Goal: Task Accomplishment & Management: Complete application form

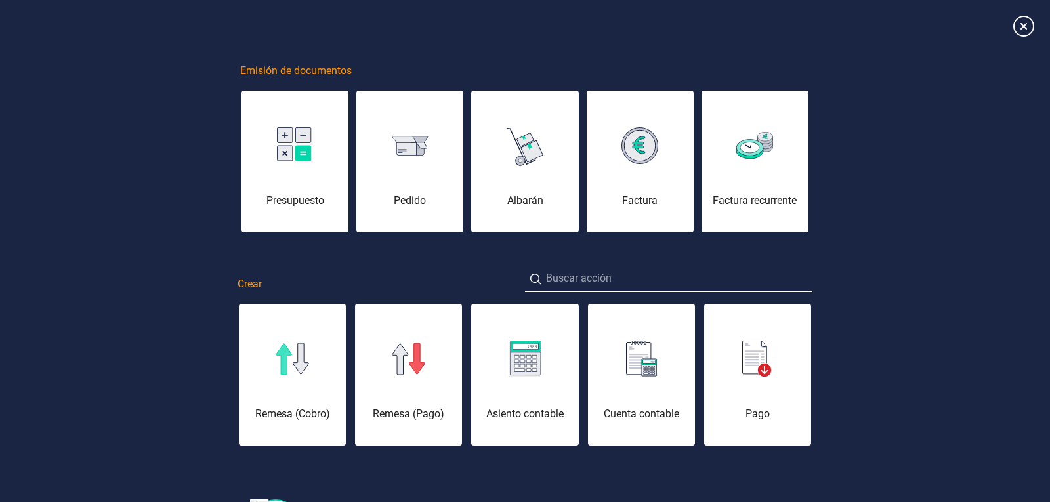
scroll to position [0, 66]
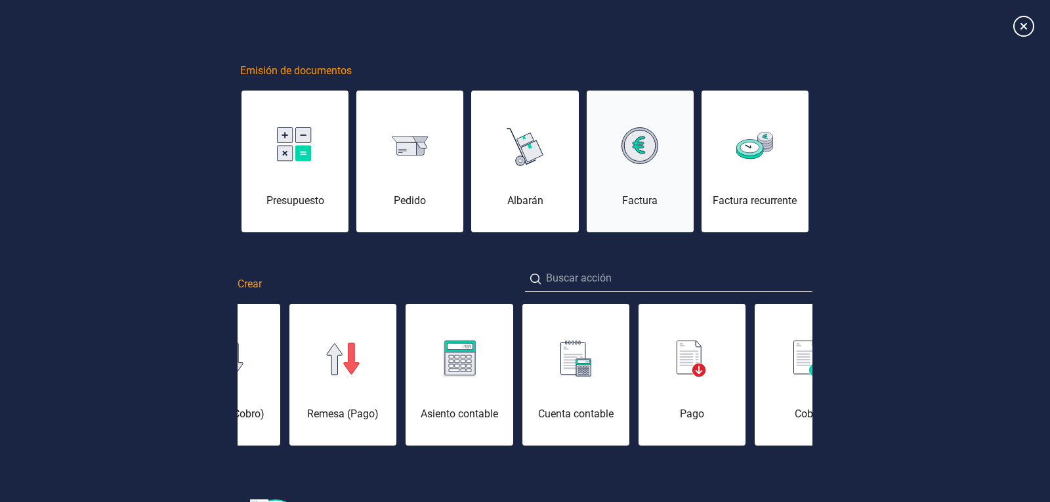
click at [636, 178] on div "Factura" at bounding box center [639, 169] width 107 height 79
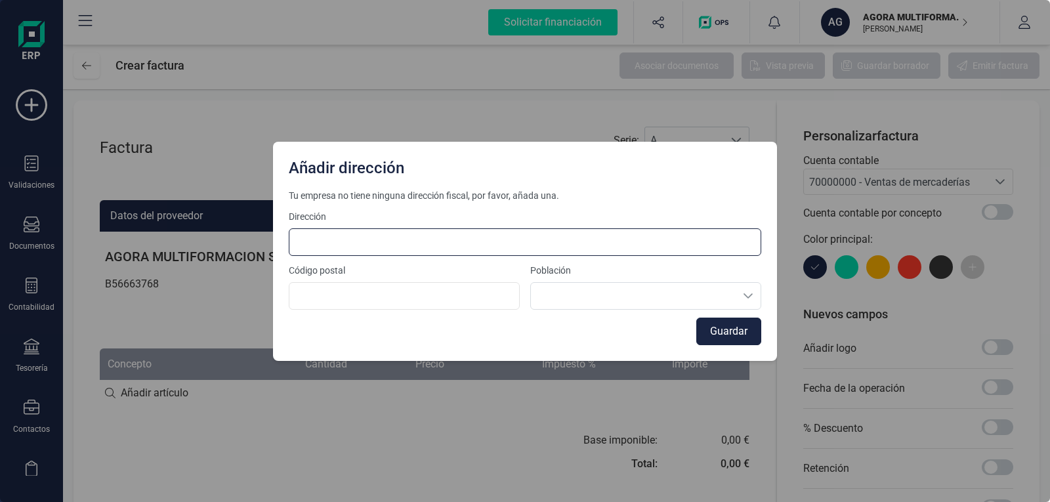
click at [411, 247] on input at bounding box center [525, 242] width 472 height 28
type input "José Bergamín, 20"
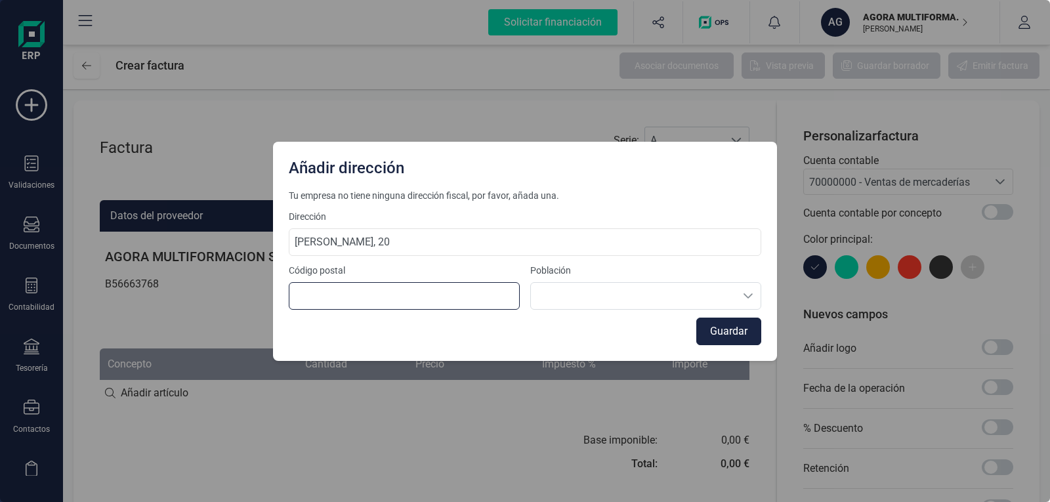
type input "29532"
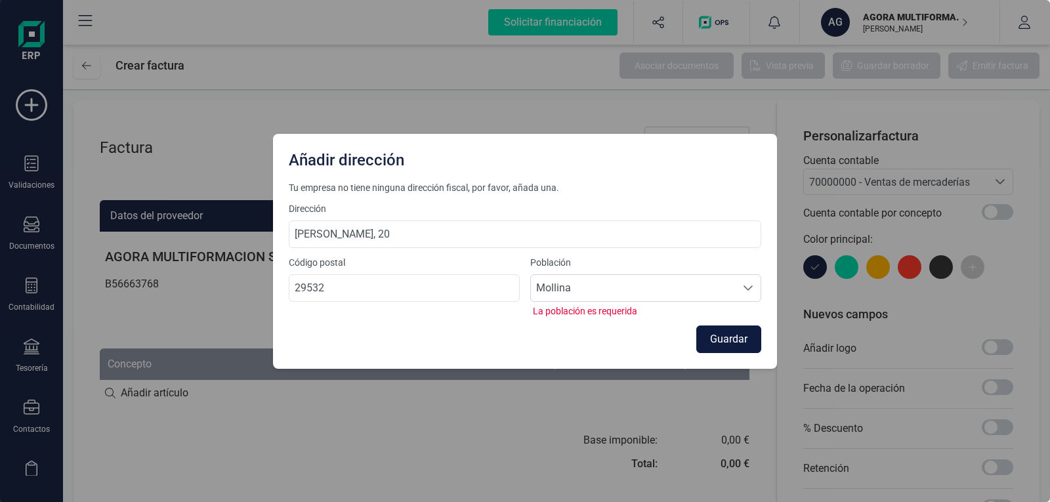
click at [722, 339] on button "Guardar" at bounding box center [728, 339] width 65 height 28
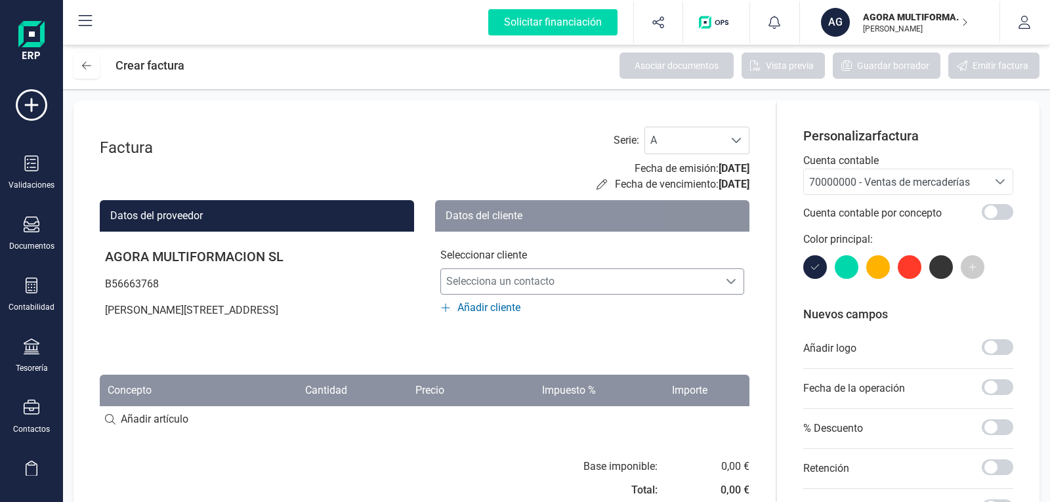
click at [678, 283] on span "Selecciona un contacto" at bounding box center [579, 281] width 277 height 26
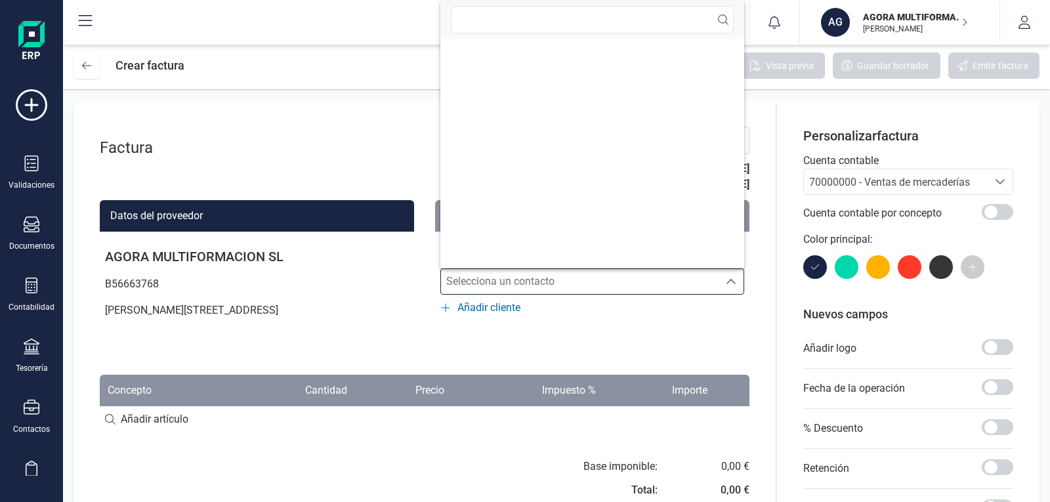
click at [678, 283] on span "Selecciona un contacto" at bounding box center [579, 281] width 277 height 26
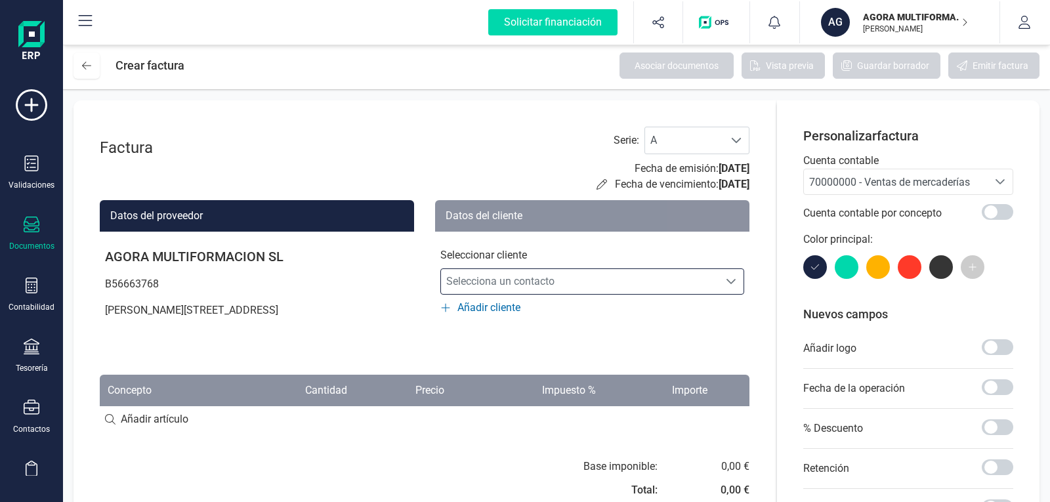
click at [31, 242] on div "Documentos" at bounding box center [31, 246] width 45 height 10
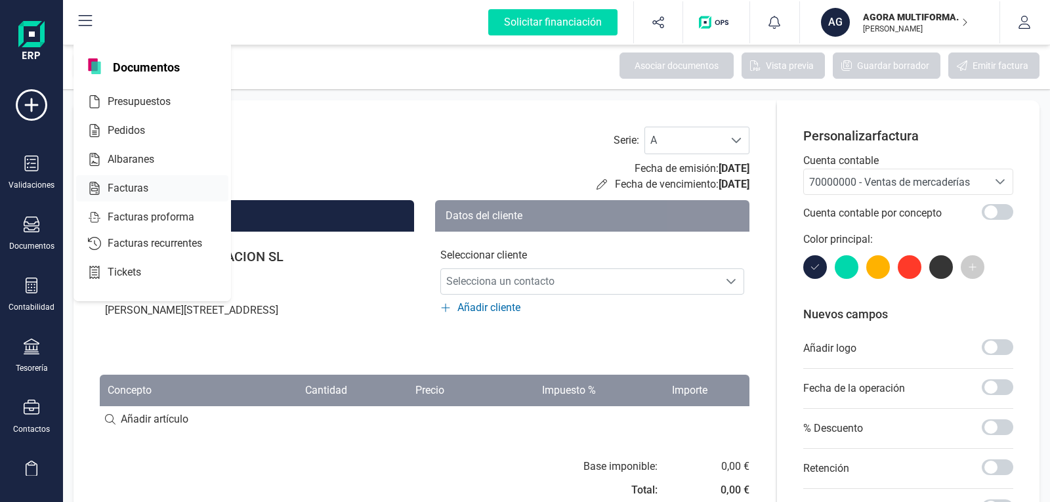
click at [128, 189] on span "Facturas" at bounding box center [137, 188] width 70 height 16
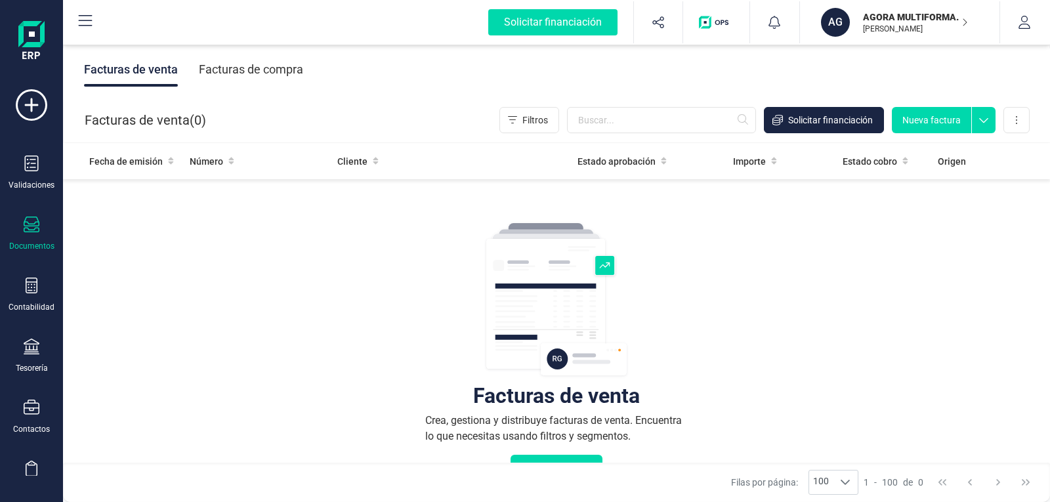
click at [244, 67] on div "Facturas de compra" at bounding box center [251, 69] width 104 height 34
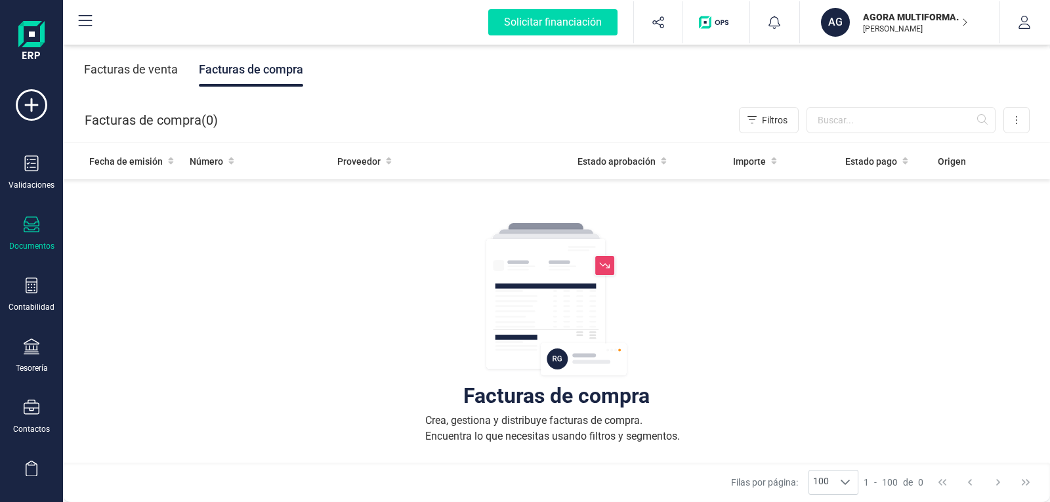
click at [146, 68] on div "Facturas de venta" at bounding box center [131, 69] width 94 height 34
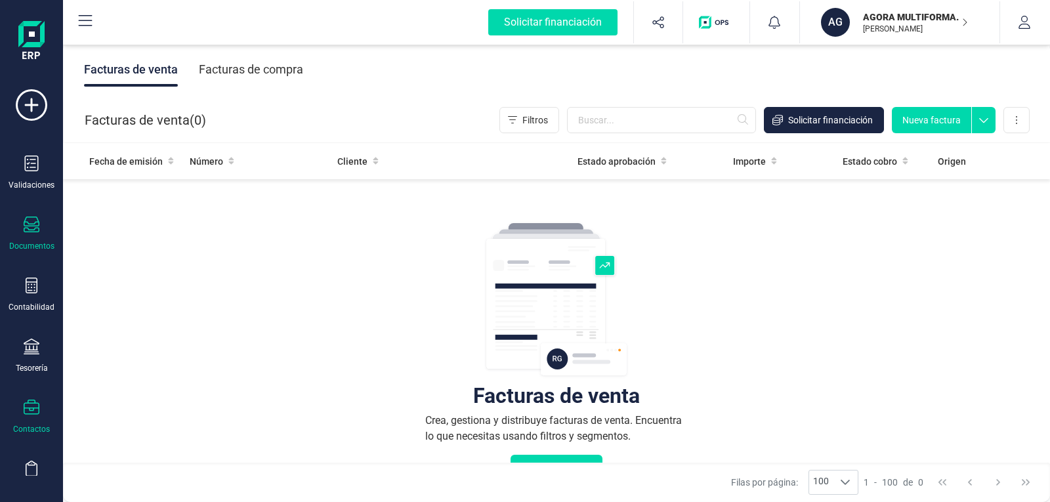
click at [30, 403] on icon at bounding box center [32, 407] width 16 height 15
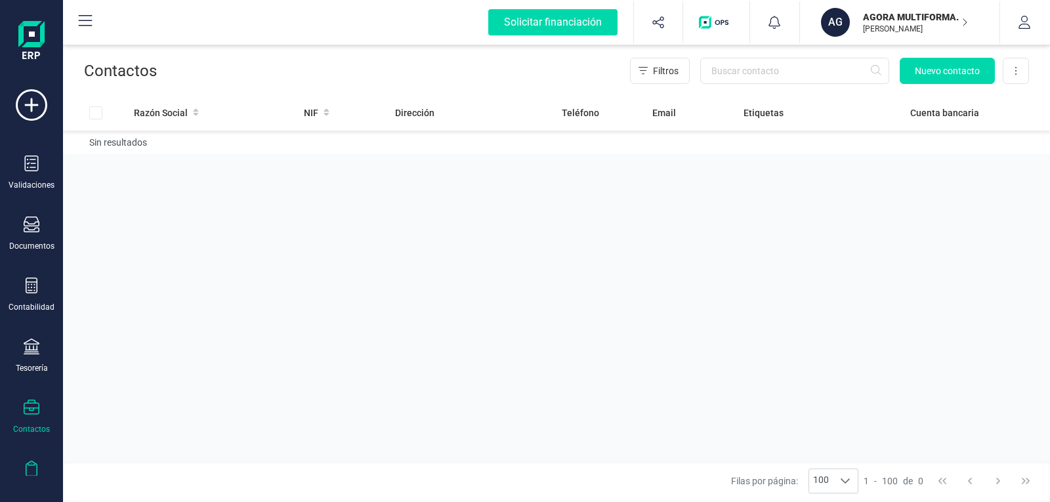
click at [35, 466] on icon at bounding box center [32, 469] width 16 height 16
click at [31, 360] on div "Tesorería" at bounding box center [31, 356] width 52 height 35
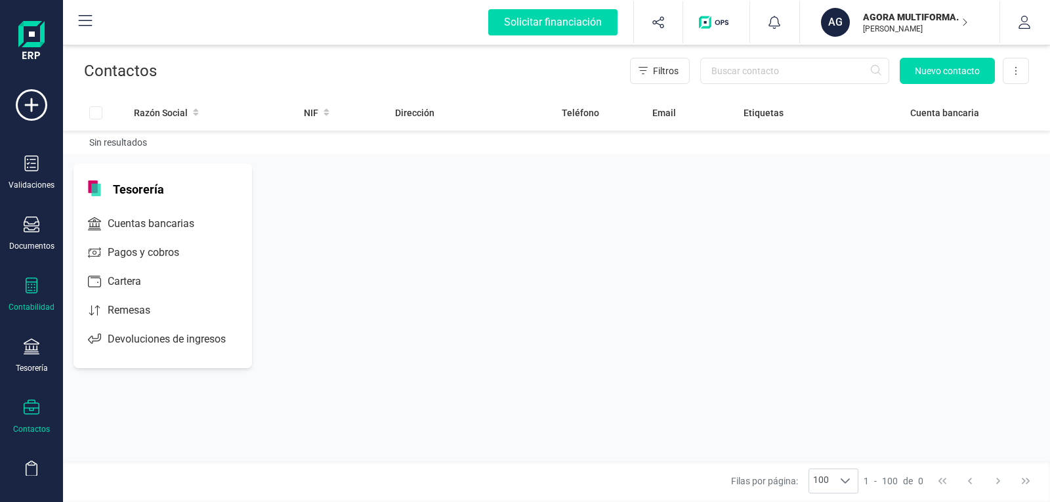
click at [38, 289] on icon at bounding box center [32, 285] width 16 height 16
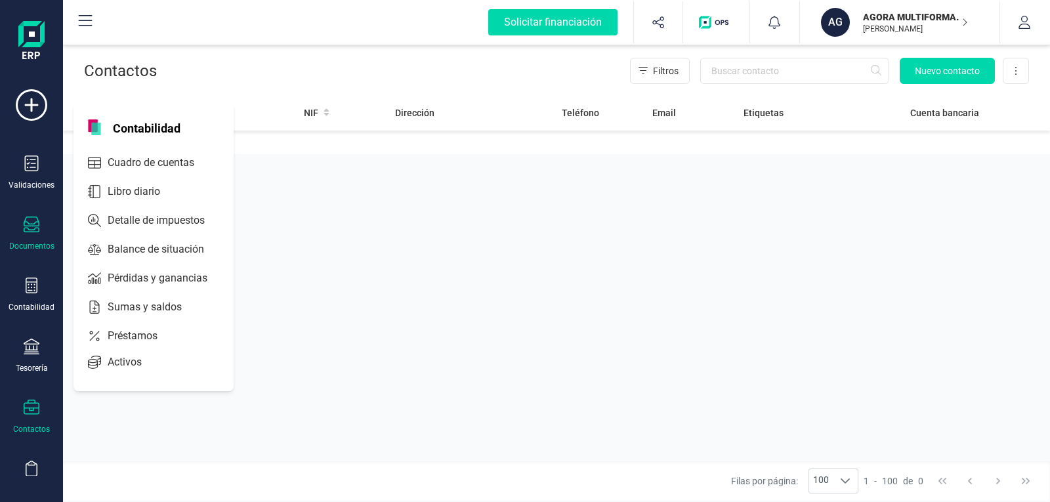
click at [32, 241] on div "Documentos" at bounding box center [31, 246] width 45 height 10
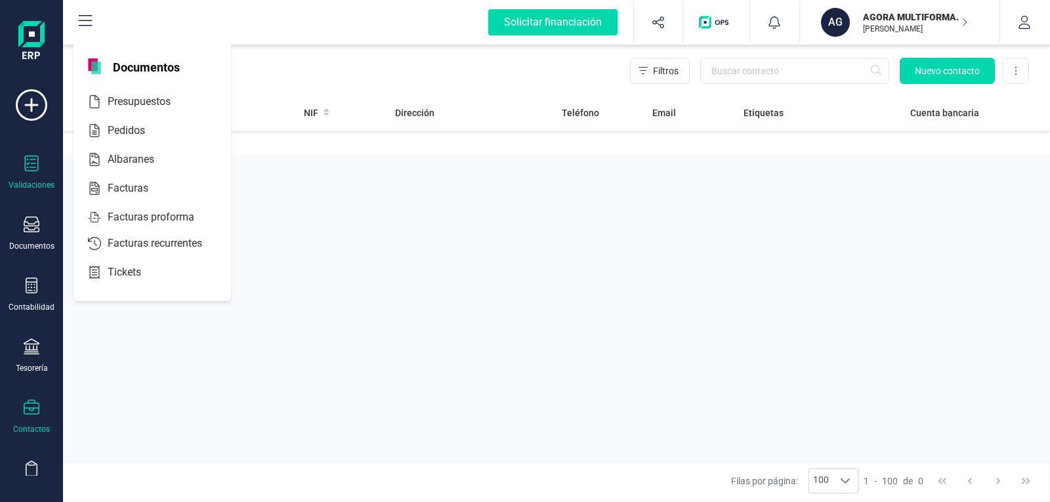
click at [33, 182] on div "Validaciones" at bounding box center [32, 185] width 46 height 10
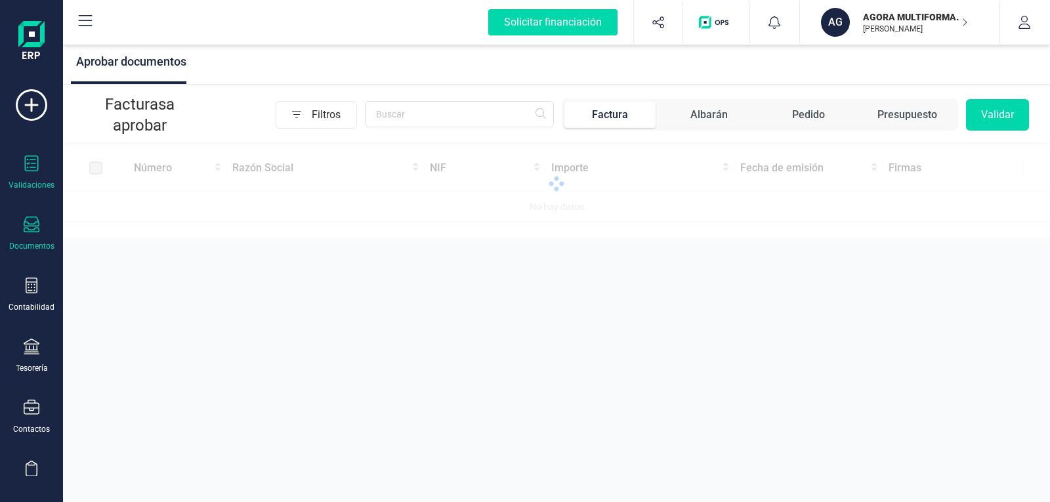
click at [29, 222] on icon at bounding box center [32, 224] width 16 height 16
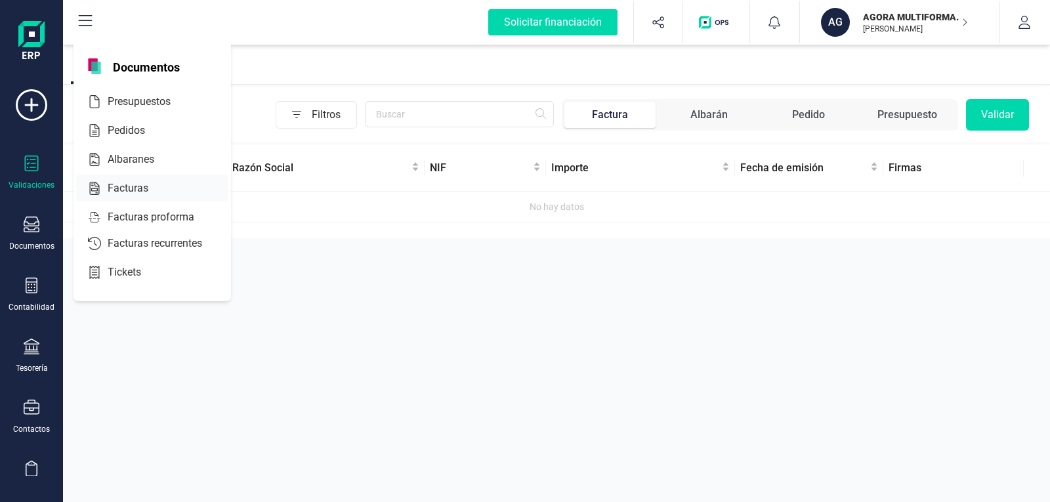
click at [132, 186] on span "Facturas" at bounding box center [137, 188] width 70 height 16
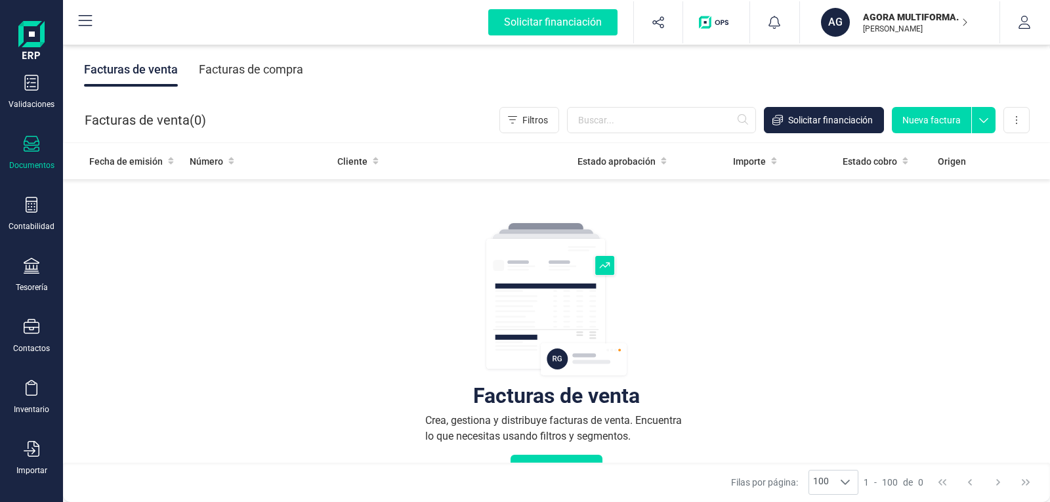
scroll to position [152, 0]
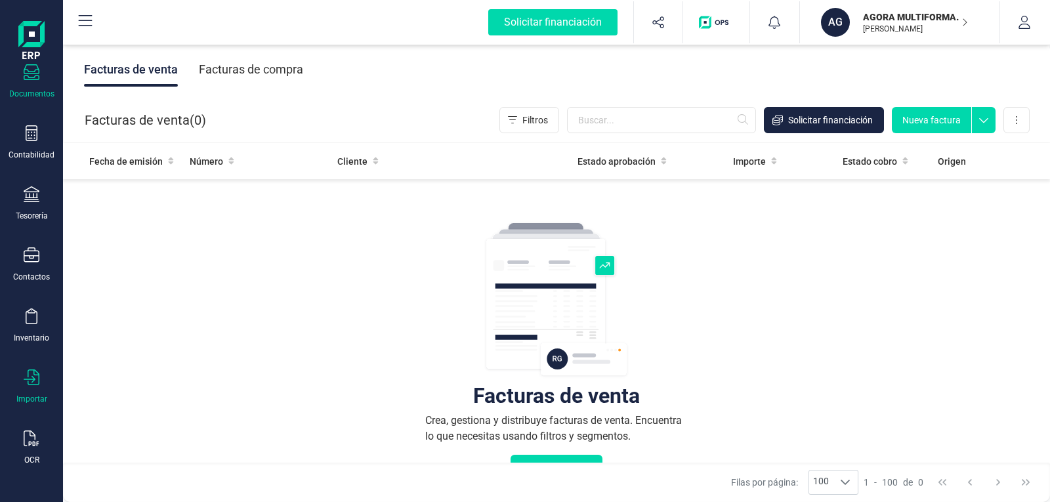
click at [37, 382] on icon at bounding box center [32, 377] width 16 height 16
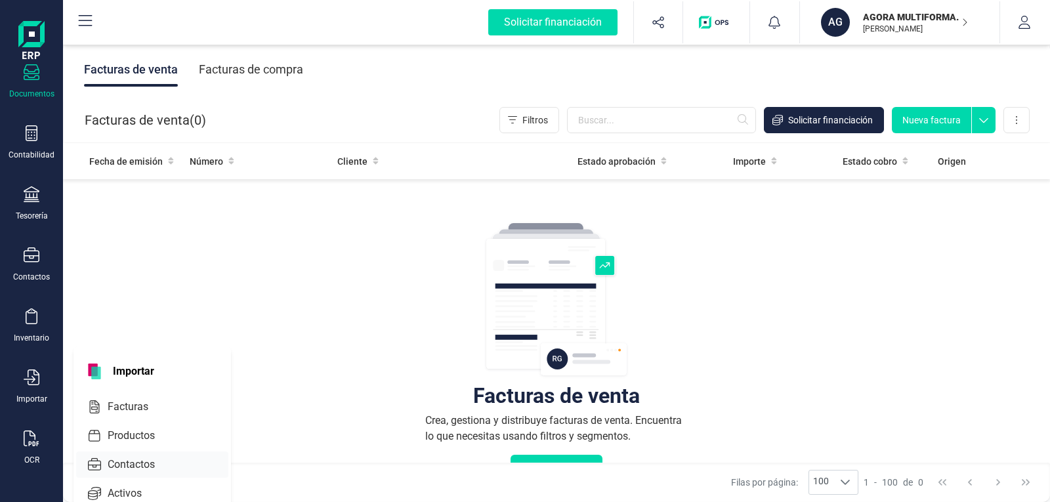
click at [140, 464] on span "Contactos" at bounding box center [140, 465] width 76 height 16
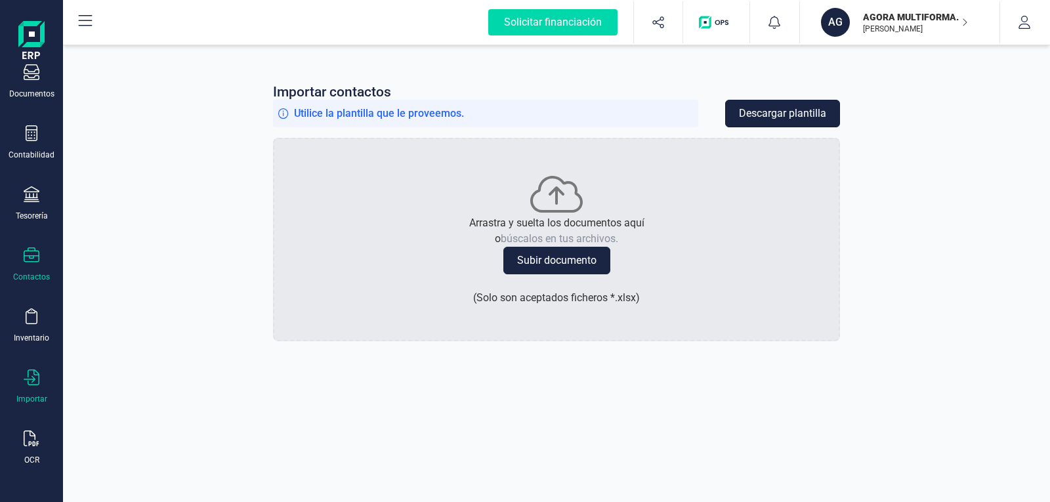
click at [786, 115] on button "Descargar plantilla" at bounding box center [782, 114] width 115 height 28
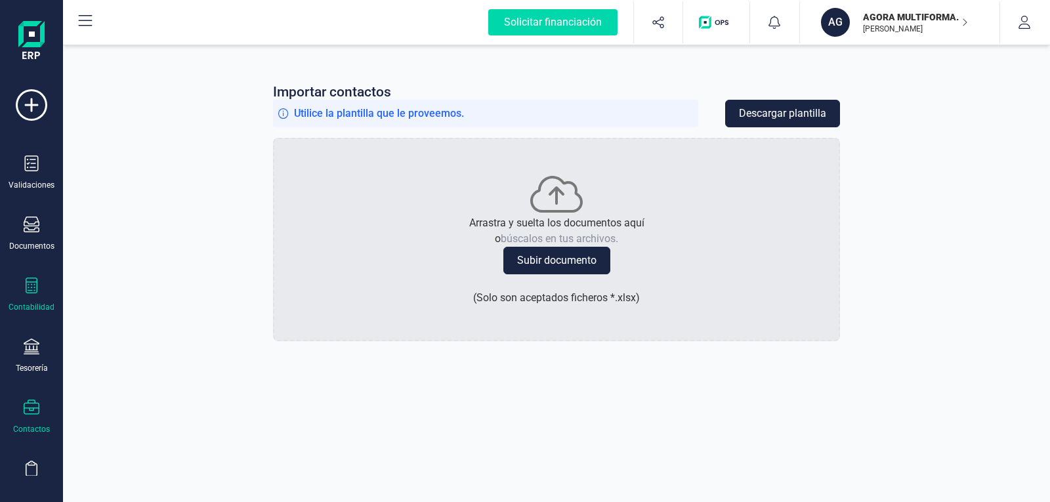
click at [28, 298] on div "Contabilidad" at bounding box center [31, 294] width 52 height 35
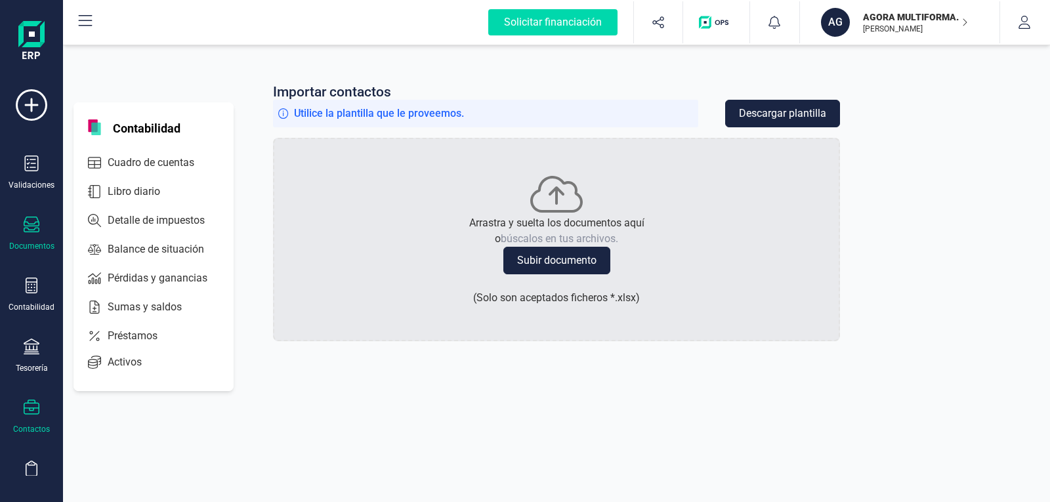
click at [30, 230] on icon at bounding box center [32, 224] width 16 height 16
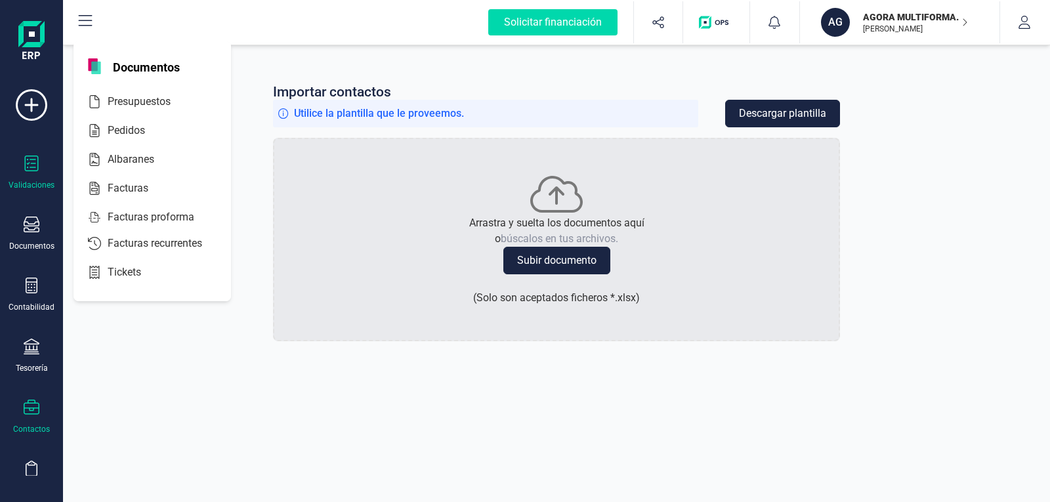
click at [33, 170] on icon at bounding box center [32, 163] width 16 height 16
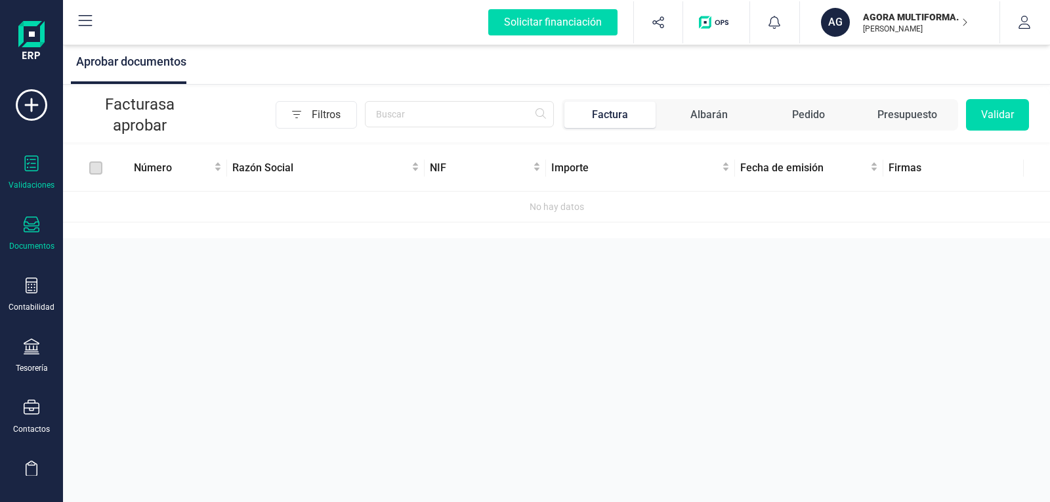
click at [30, 233] on div at bounding box center [32, 225] width 16 height 19
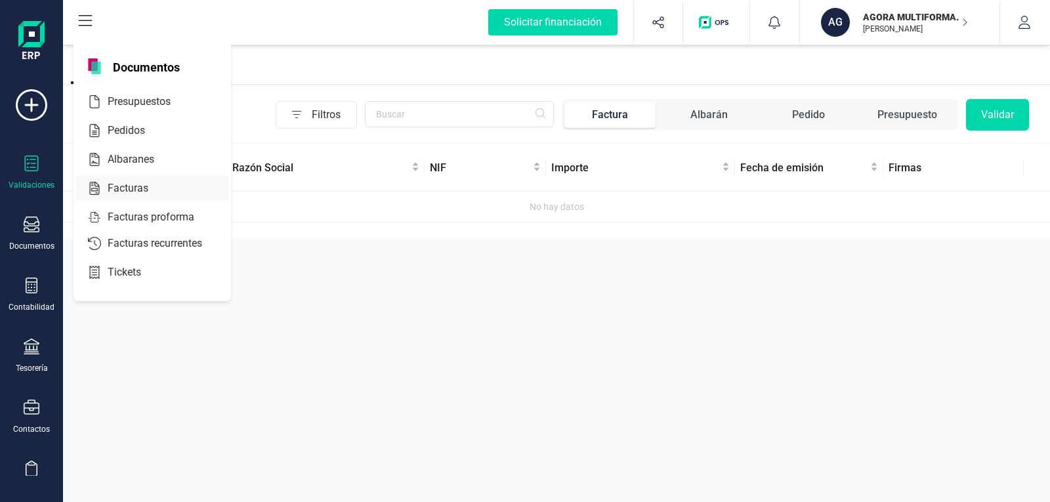
click at [129, 186] on span "Facturas" at bounding box center [137, 188] width 70 height 16
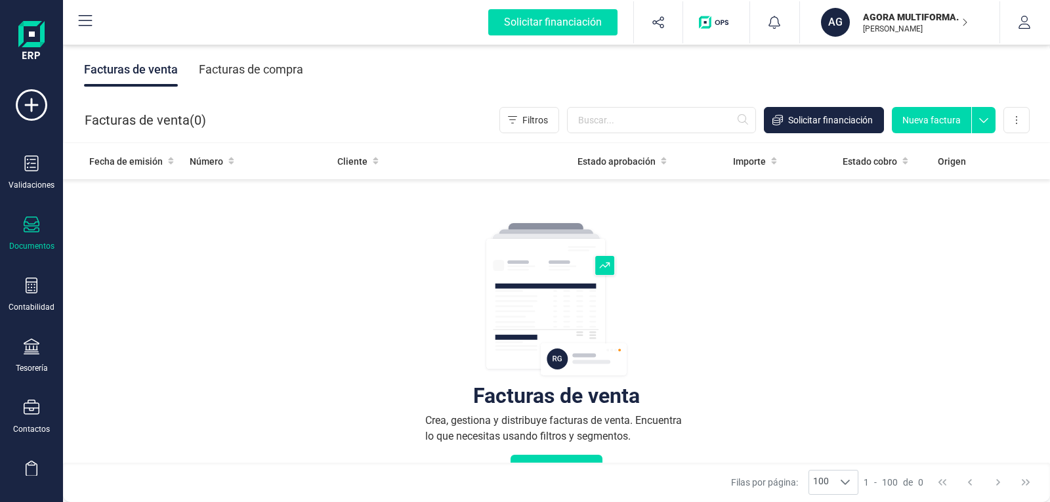
click at [932, 123] on button "Nueva factura" at bounding box center [931, 120] width 79 height 26
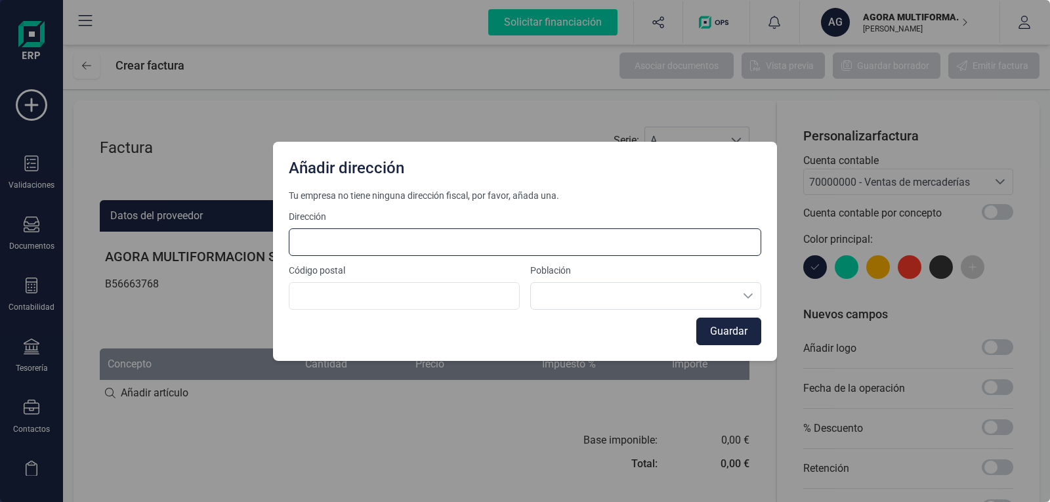
click at [472, 241] on input at bounding box center [525, 242] width 472 height 28
type input "José Bergamín, 20"
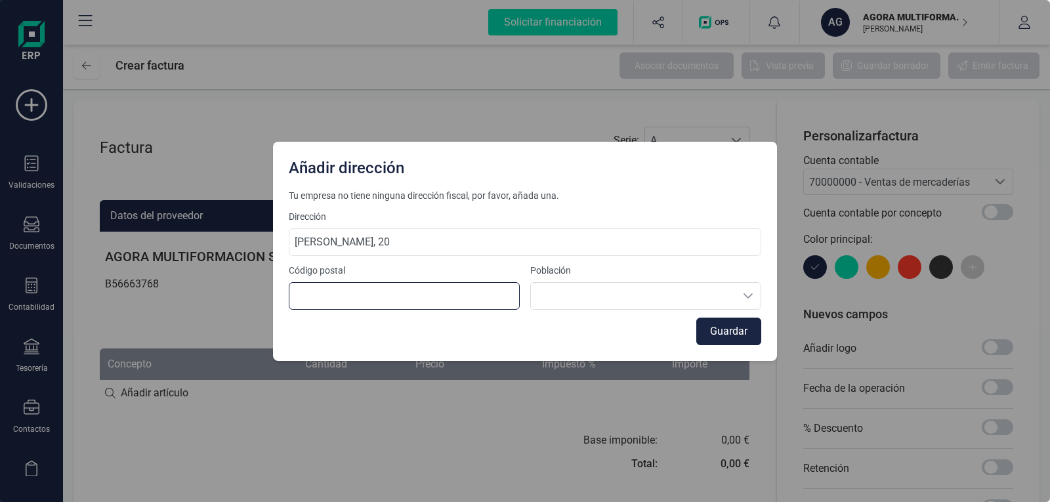
type input "29532"
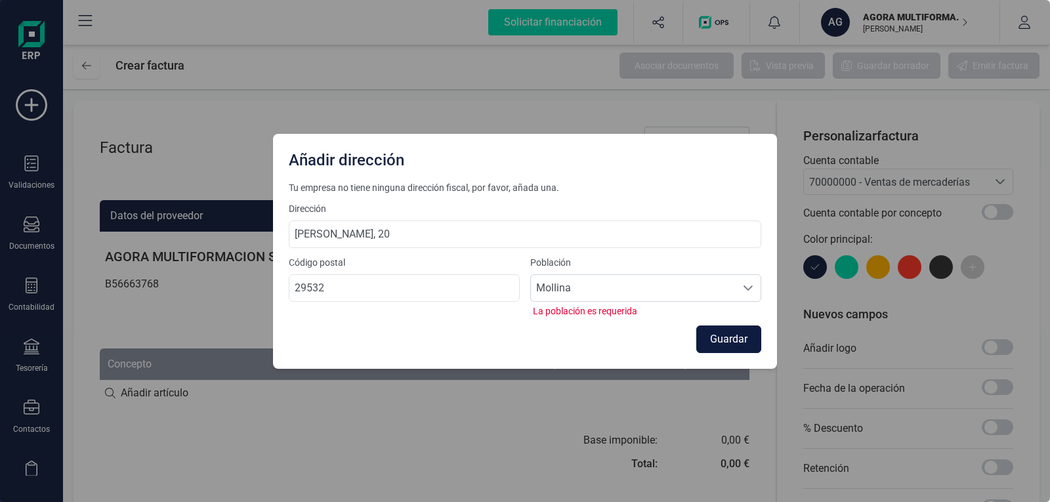
click at [720, 333] on button "Guardar" at bounding box center [728, 339] width 65 height 28
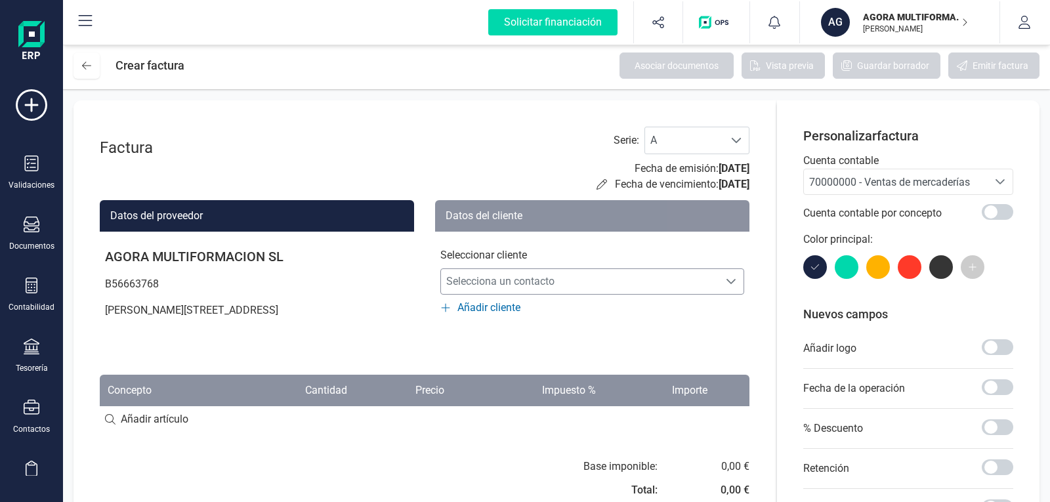
click at [554, 285] on span "Selecciona un contacto" at bounding box center [579, 281] width 277 height 26
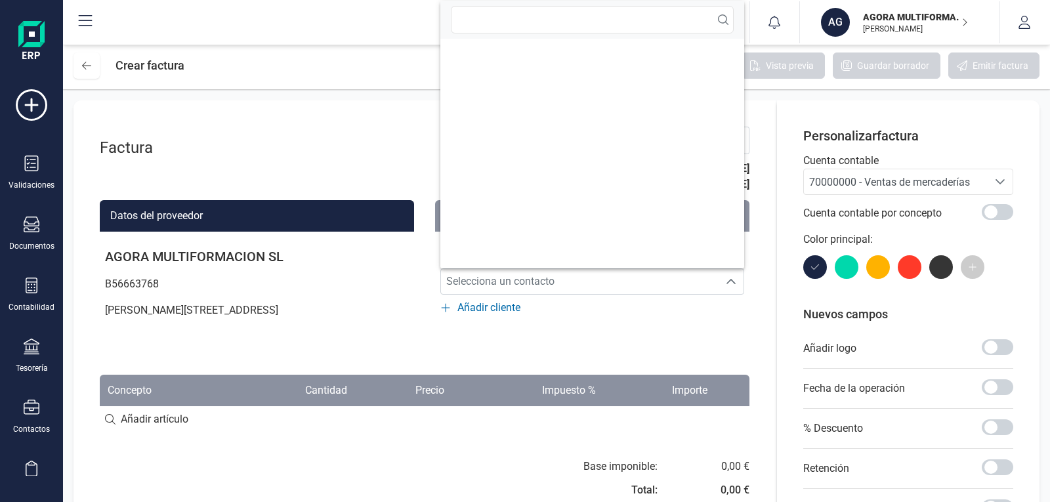
click at [551, 348] on div "Datos del cliente Seleccionar cliente Selecciona un contacto Selecciona un cont…" at bounding box center [592, 274] width 314 height 148
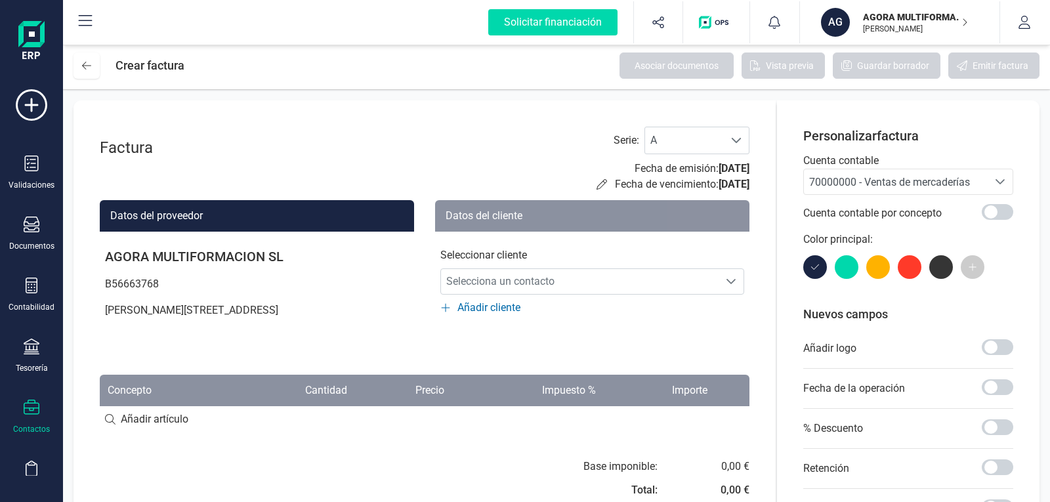
click at [35, 407] on icon at bounding box center [32, 407] width 16 height 15
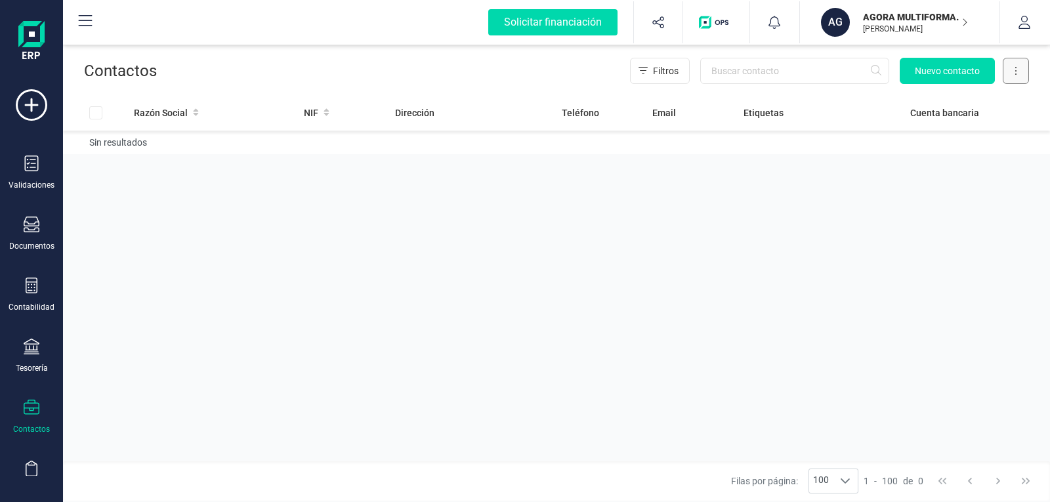
click at [1018, 72] on button at bounding box center [1015, 71] width 26 height 26
click at [1038, 69] on div "Contactos Filtros Nuevo contacto Exportar Excel" at bounding box center [556, 68] width 987 height 52
click at [31, 178] on div "Validaciones" at bounding box center [31, 172] width 52 height 35
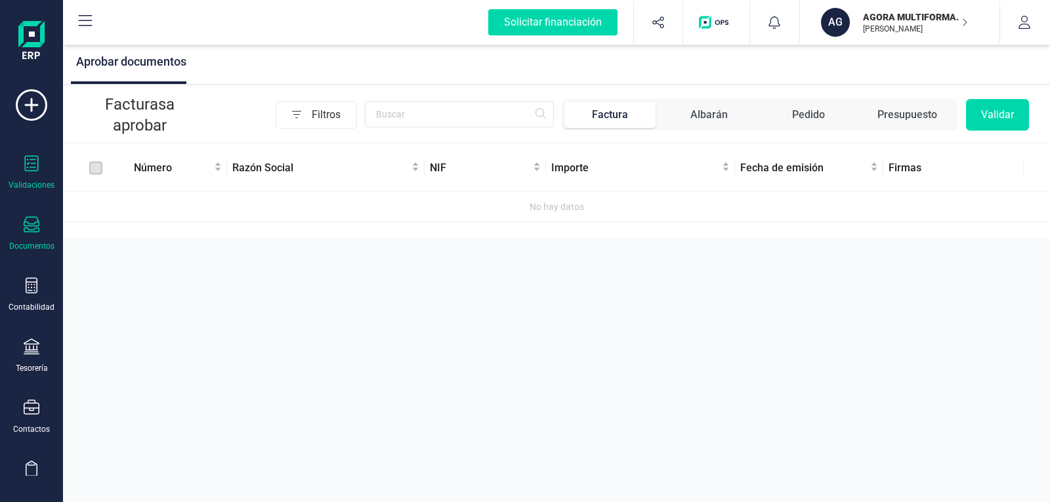
click at [30, 228] on icon at bounding box center [32, 224] width 16 height 16
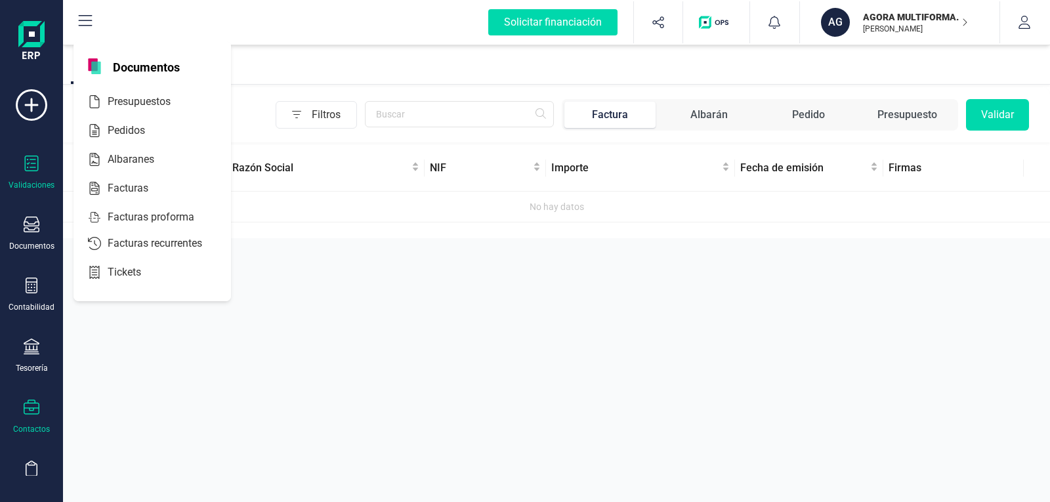
scroll to position [152, 0]
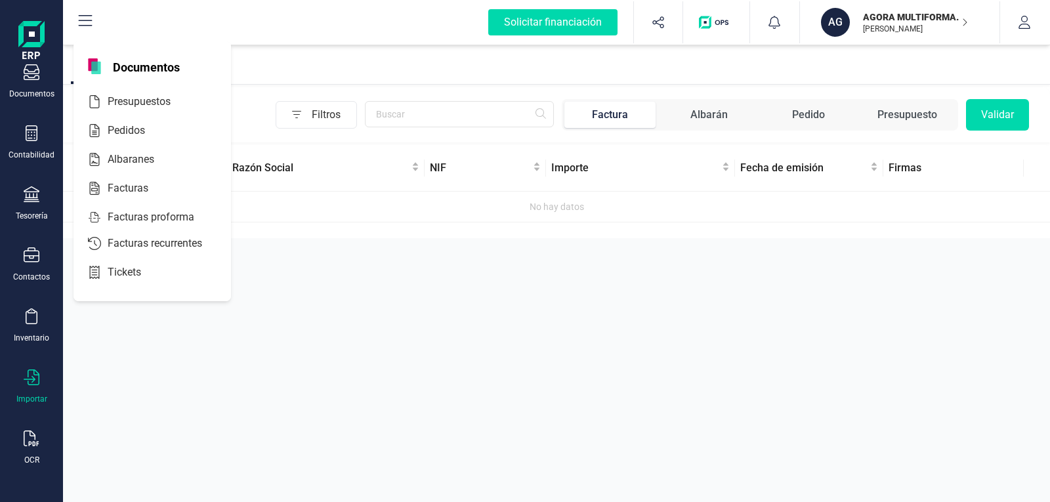
click at [26, 394] on div "Importar" at bounding box center [31, 399] width 31 height 10
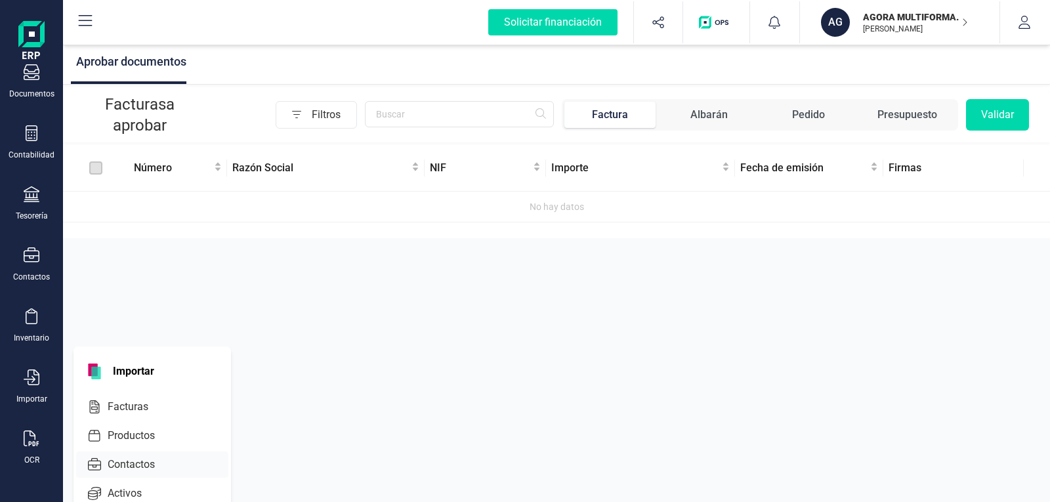
click at [131, 464] on span "Contactos" at bounding box center [140, 465] width 76 height 16
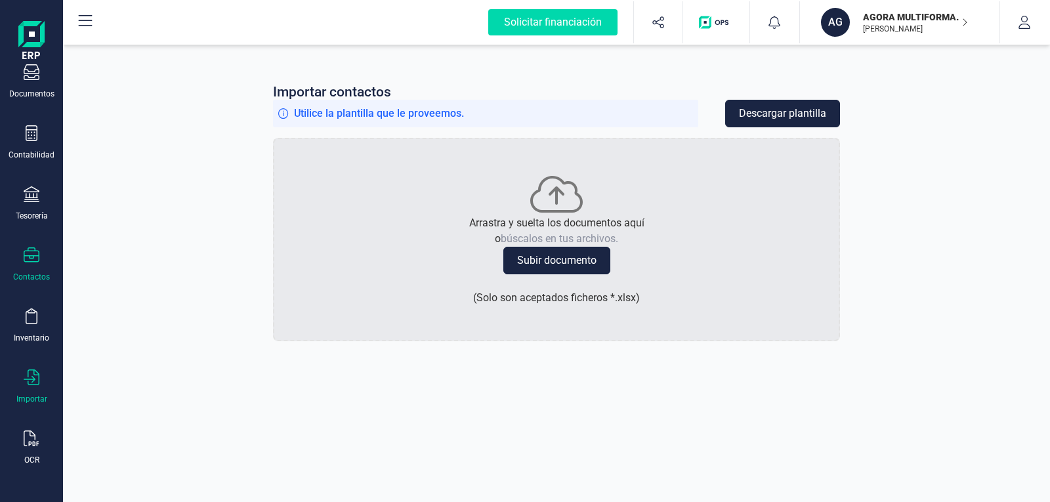
click at [563, 263] on button "Subir documento" at bounding box center [556, 261] width 107 height 28
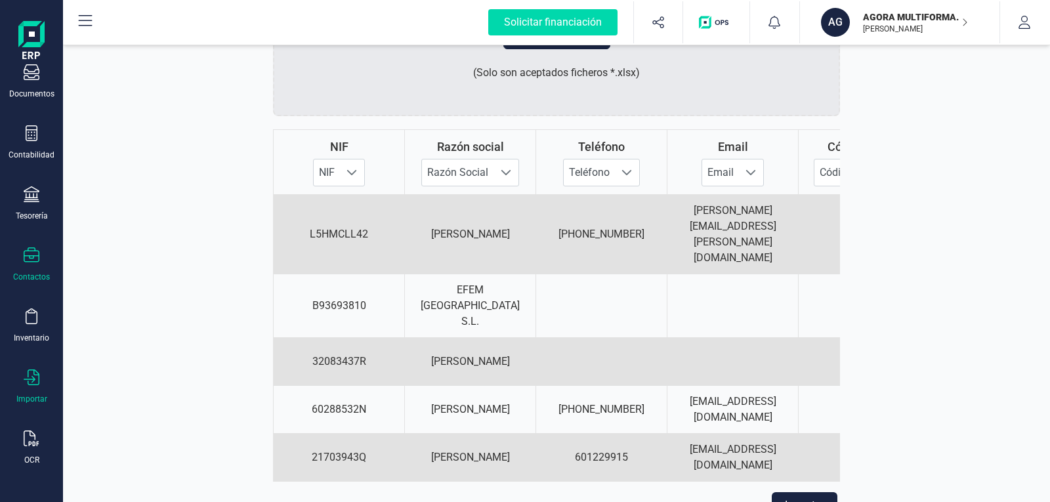
click at [796, 492] on button "Importar" at bounding box center [804, 505] width 66 height 26
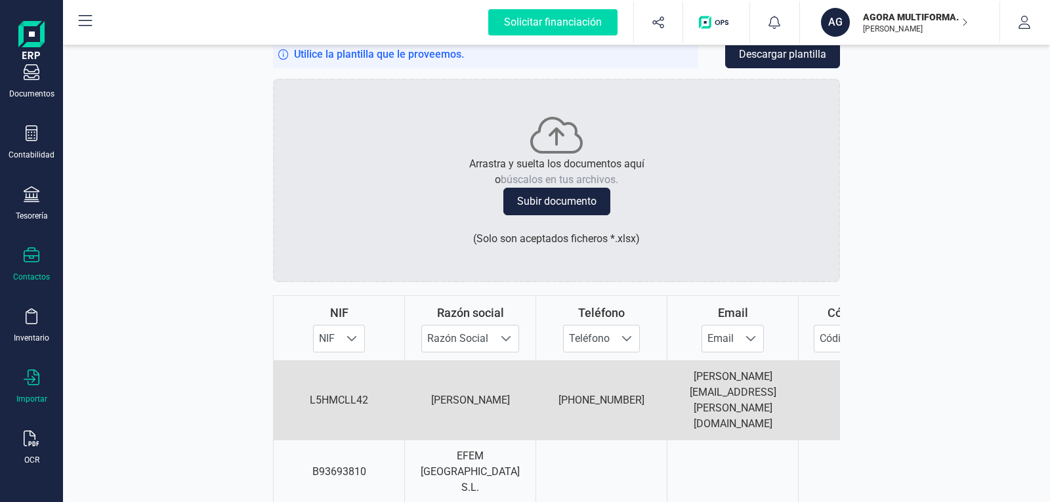
scroll to position [225, 0]
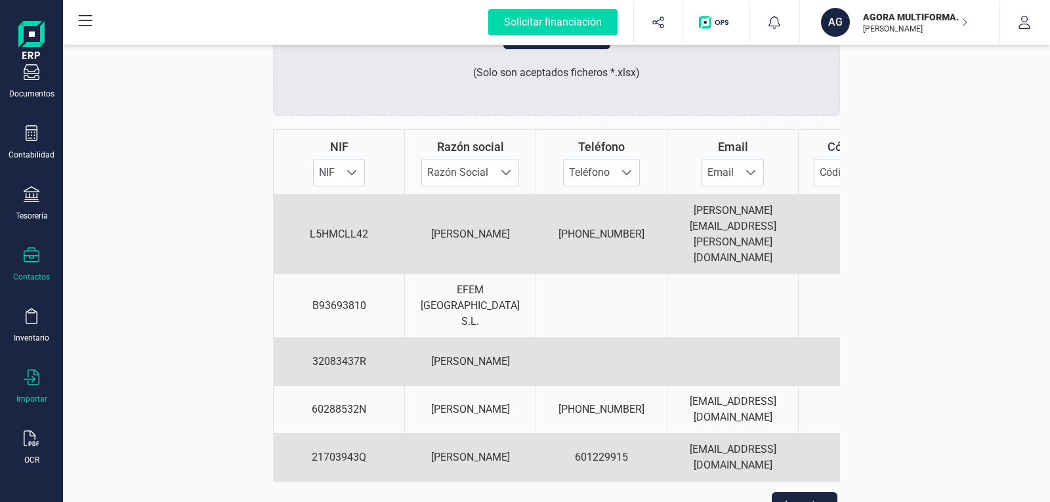
click at [787, 492] on button "Importar" at bounding box center [804, 505] width 66 height 26
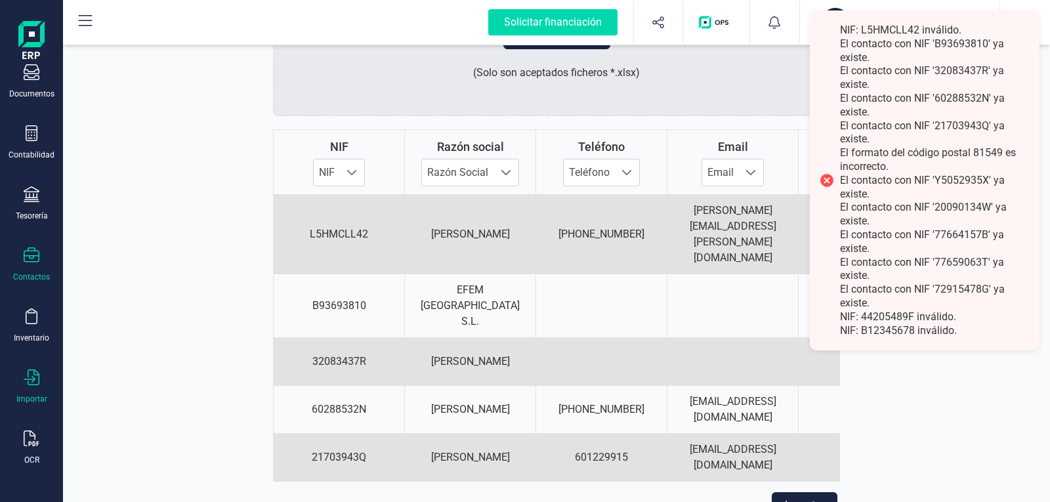
click at [606, 492] on div "Importar" at bounding box center [555, 505] width 564 height 26
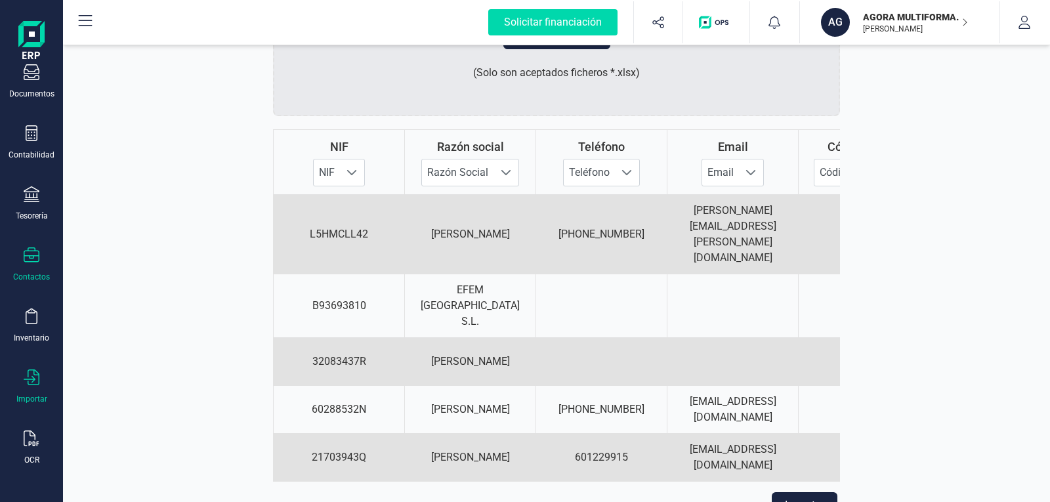
click at [30, 264] on div at bounding box center [32, 256] width 16 height 19
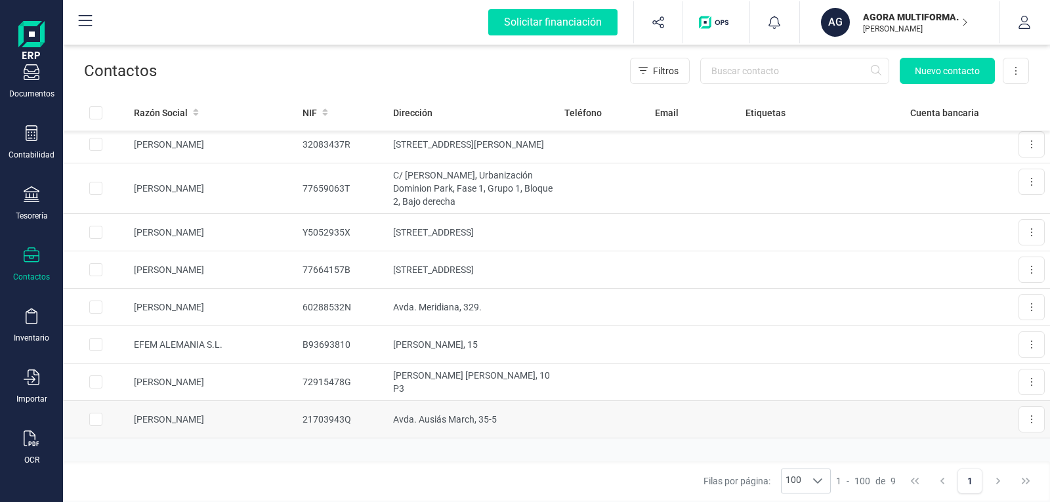
scroll to position [73, 0]
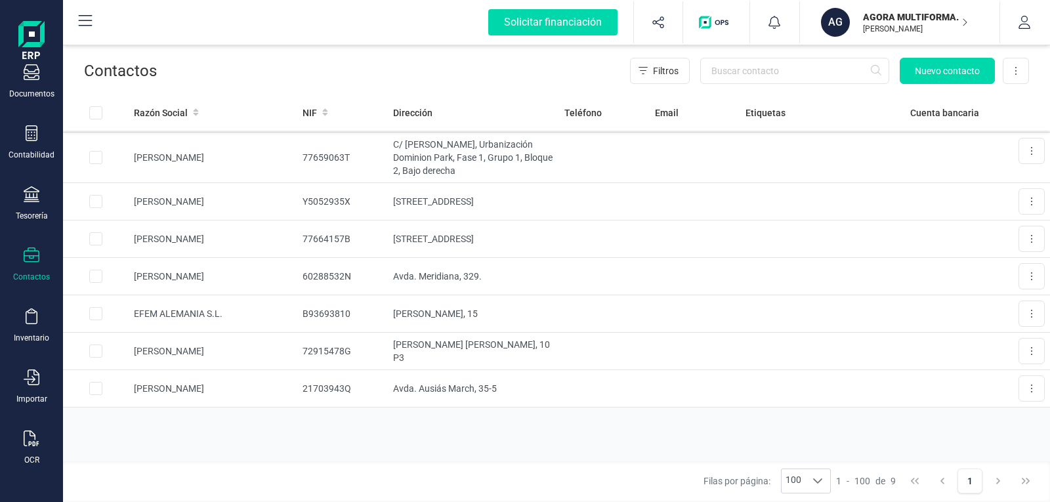
click at [29, 257] on icon at bounding box center [32, 255] width 16 height 16
click at [1013, 66] on button at bounding box center [1015, 71] width 26 height 26
click at [28, 377] on icon at bounding box center [32, 377] width 16 height 16
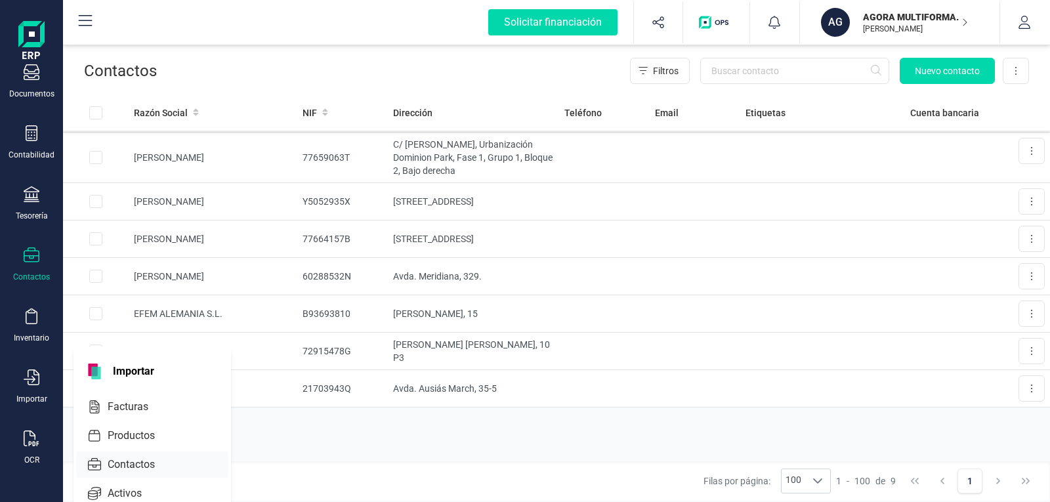
click at [129, 462] on span "Contactos" at bounding box center [140, 465] width 76 height 16
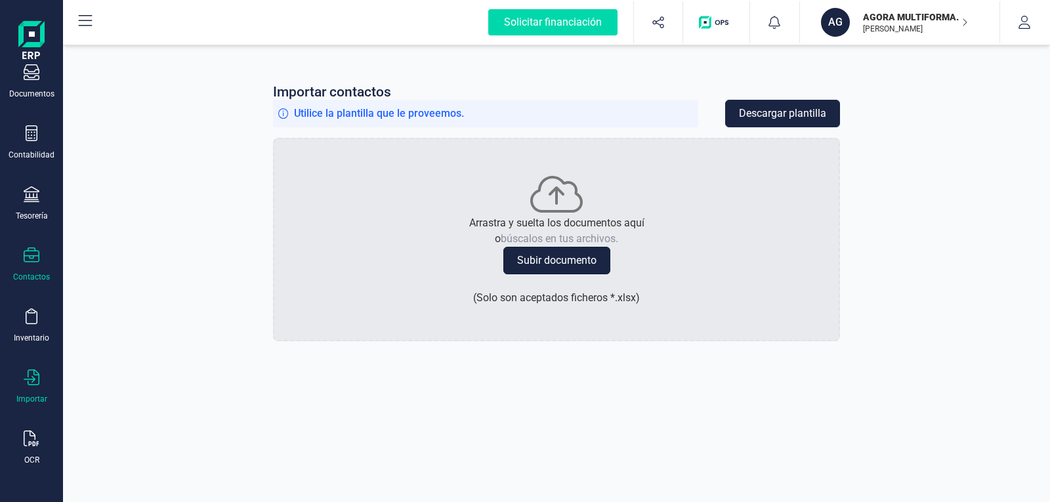
click at [562, 270] on button "Subir documento" at bounding box center [556, 261] width 107 height 28
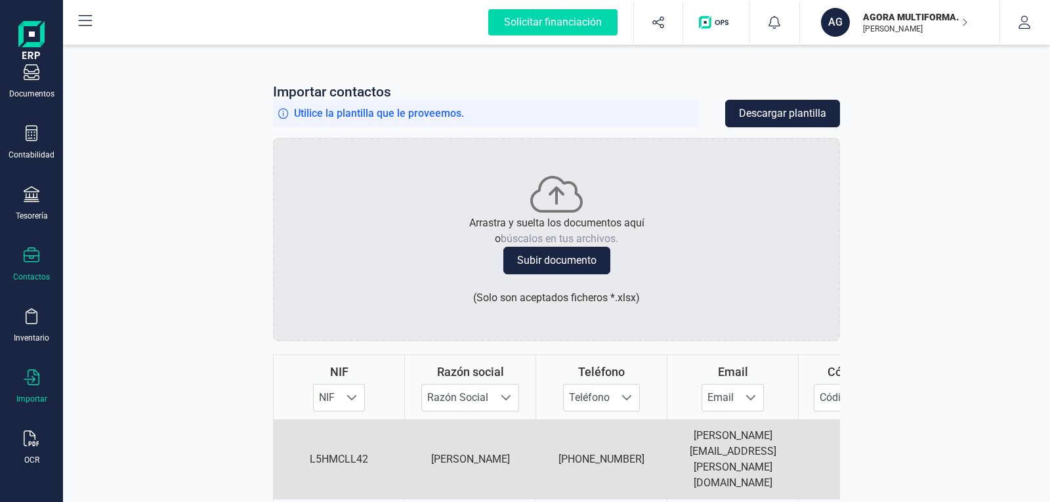
scroll to position [146, 0]
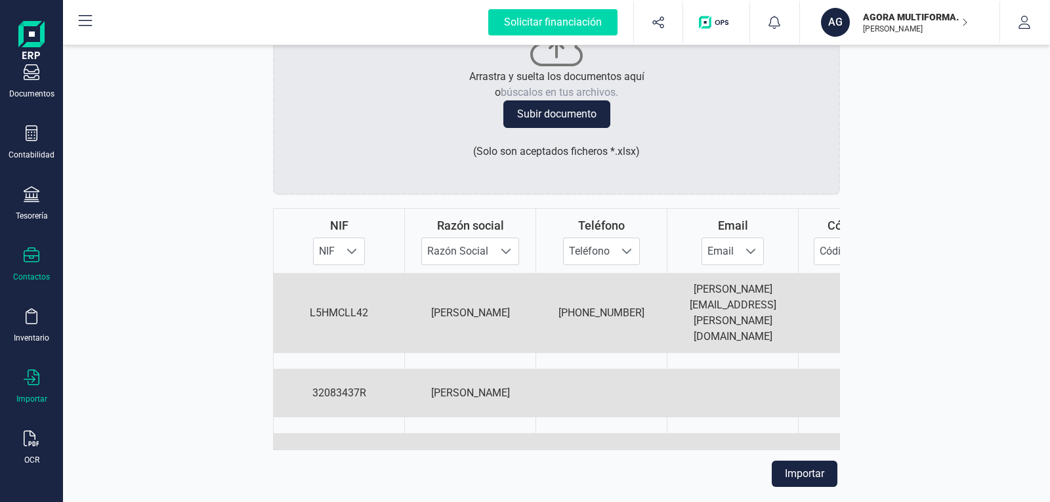
click at [784, 461] on button "Importar" at bounding box center [804, 474] width 66 height 26
click at [796, 461] on button "Importar" at bounding box center [804, 474] width 66 height 26
click at [794, 461] on button "Importar" at bounding box center [804, 474] width 66 height 26
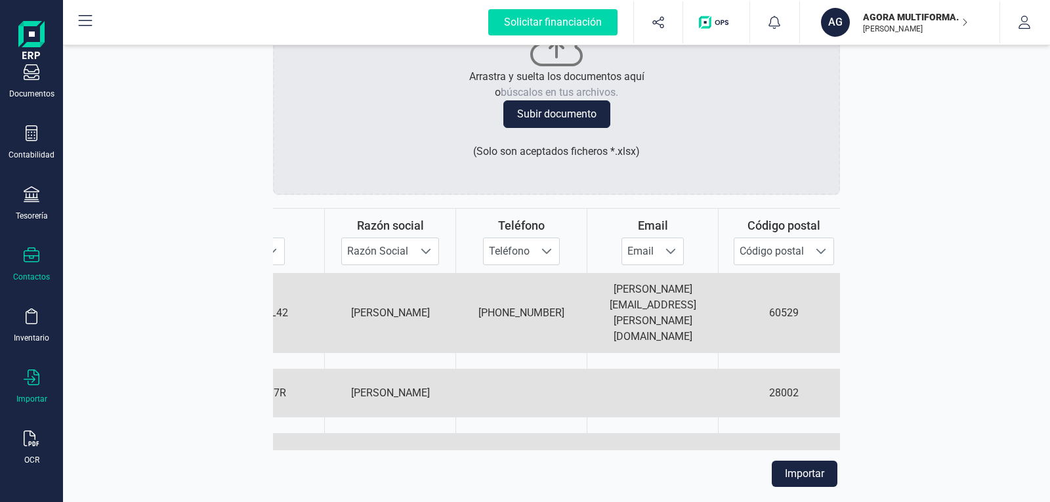
scroll to position [0, 0]
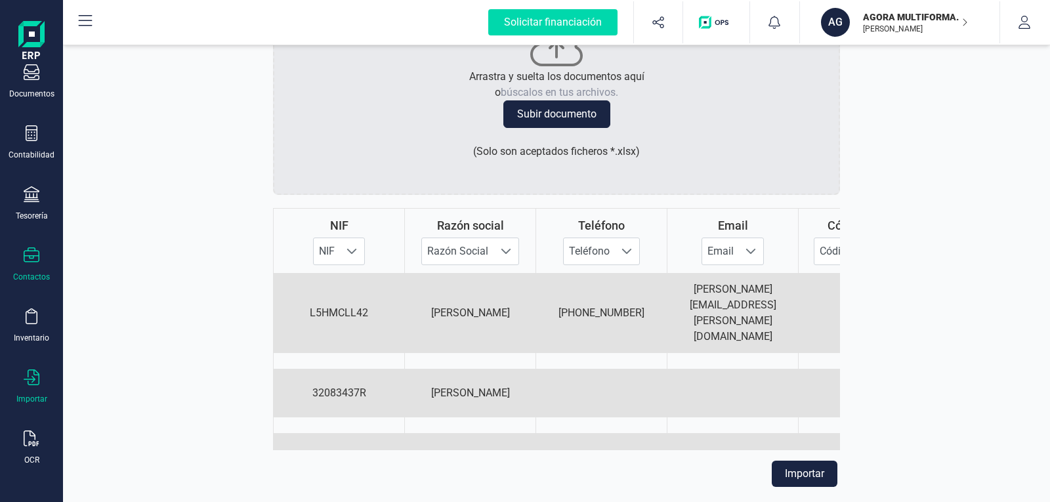
click at [802, 461] on button "Importar" at bounding box center [804, 474] width 66 height 26
click at [33, 272] on div "Contactos" at bounding box center [31, 277] width 37 height 10
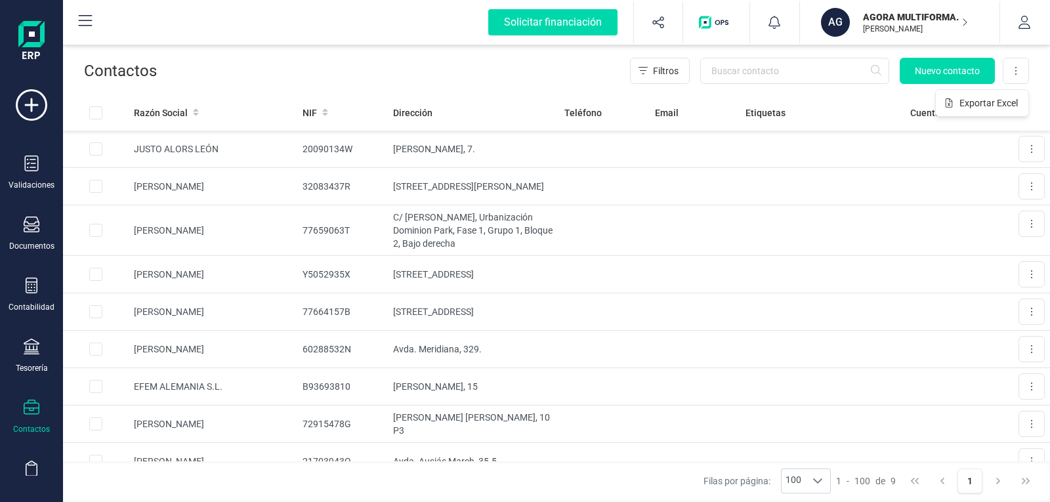
click at [35, 416] on div at bounding box center [32, 409] width 16 height 19
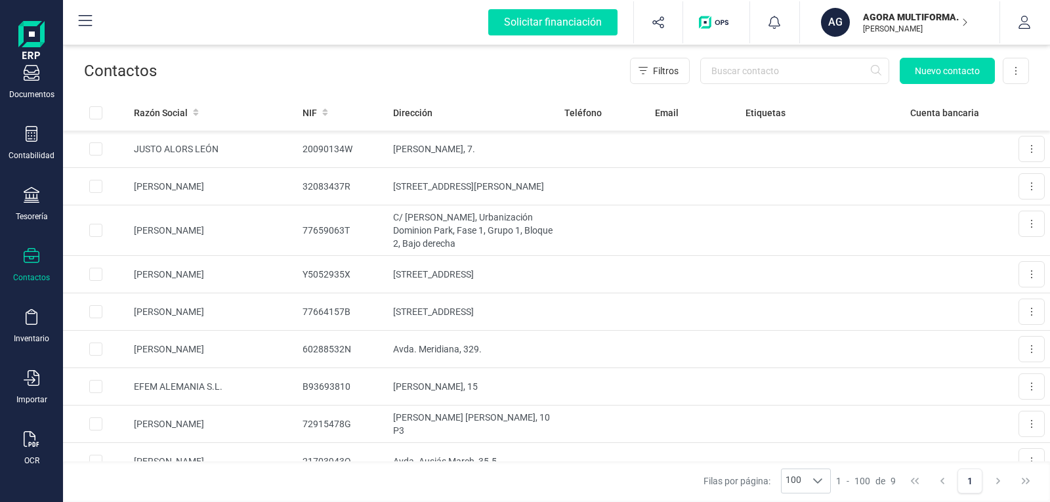
scroll to position [152, 0]
click at [26, 390] on div "Importar" at bounding box center [31, 386] width 52 height 35
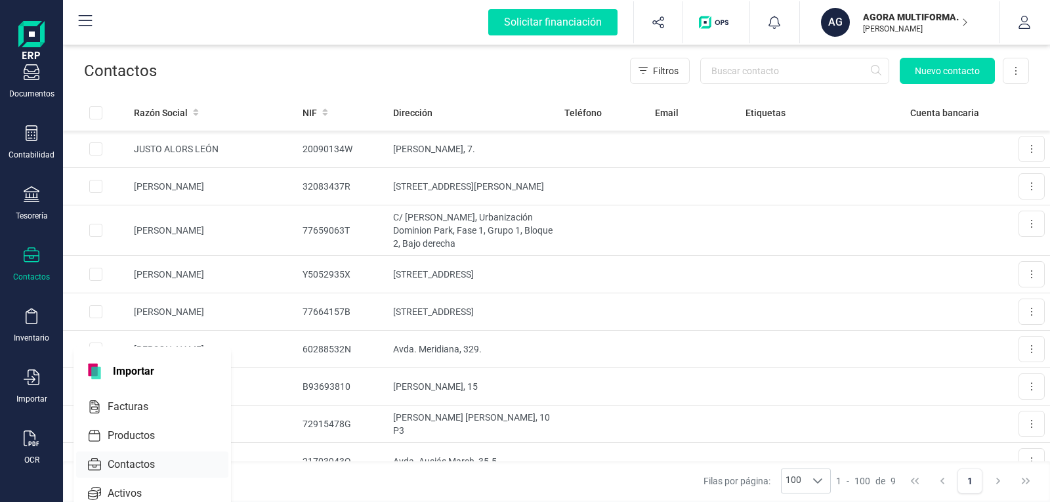
click at [127, 460] on span "Contactos" at bounding box center [140, 465] width 76 height 16
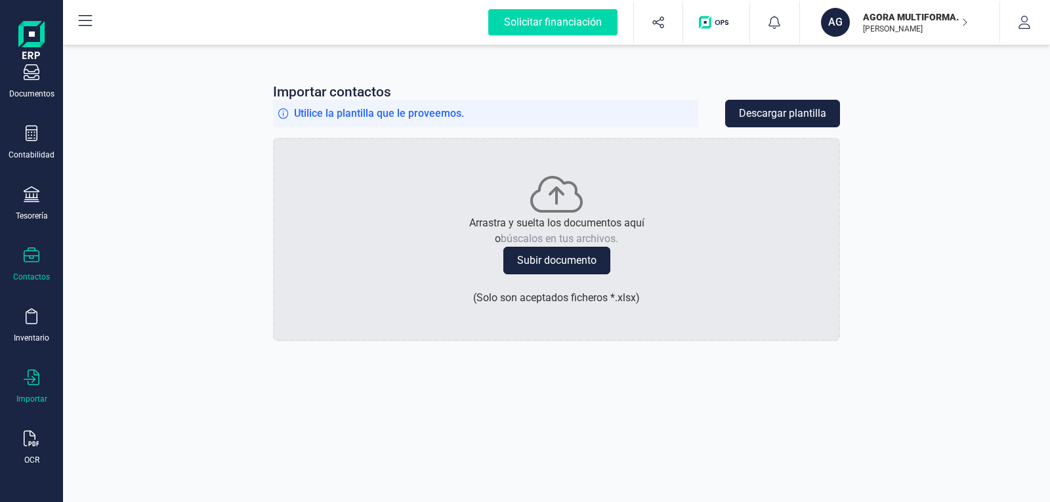
click at [563, 268] on button "Subir documento" at bounding box center [556, 261] width 107 height 28
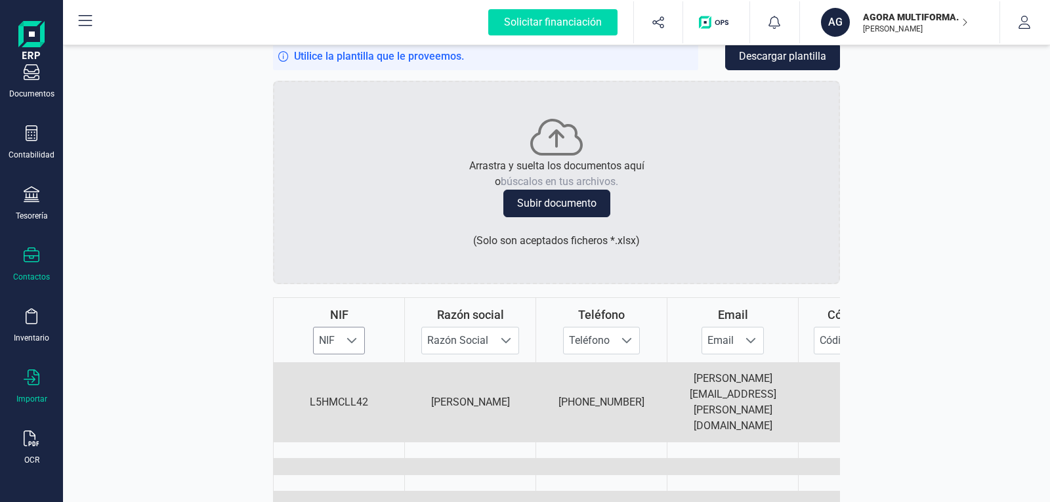
scroll to position [115, 0]
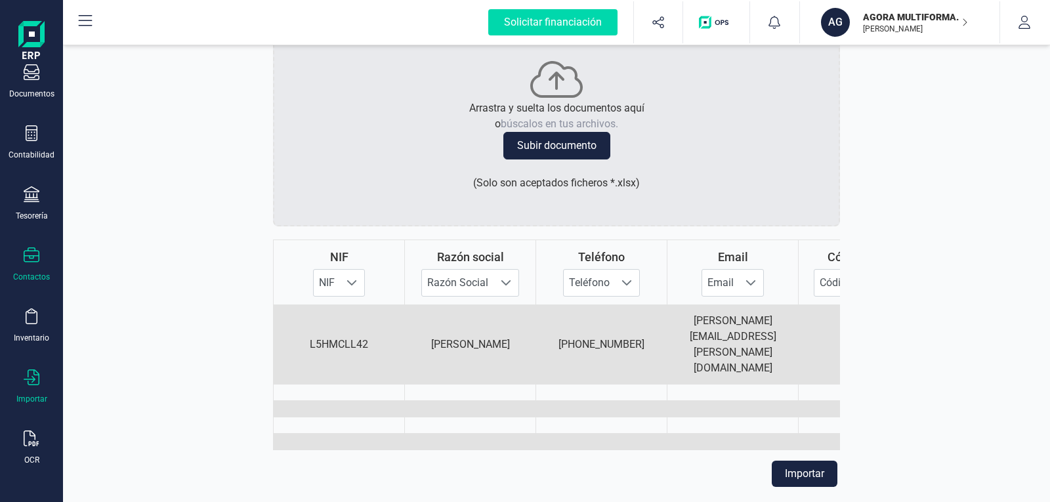
click at [783, 461] on button "Importar" at bounding box center [804, 474] width 66 height 26
click at [31, 257] on icon at bounding box center [32, 255] width 16 height 16
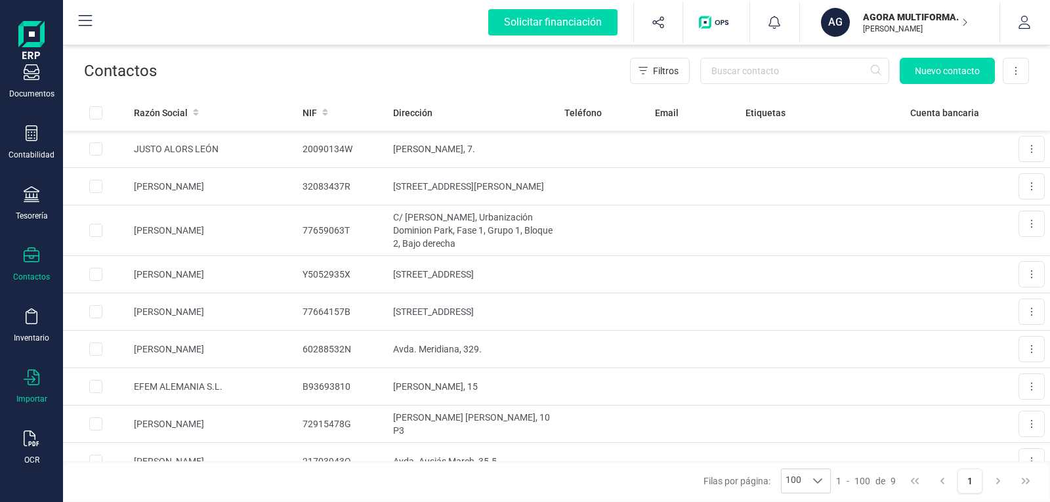
click at [31, 388] on div "Importar" at bounding box center [31, 386] width 52 height 35
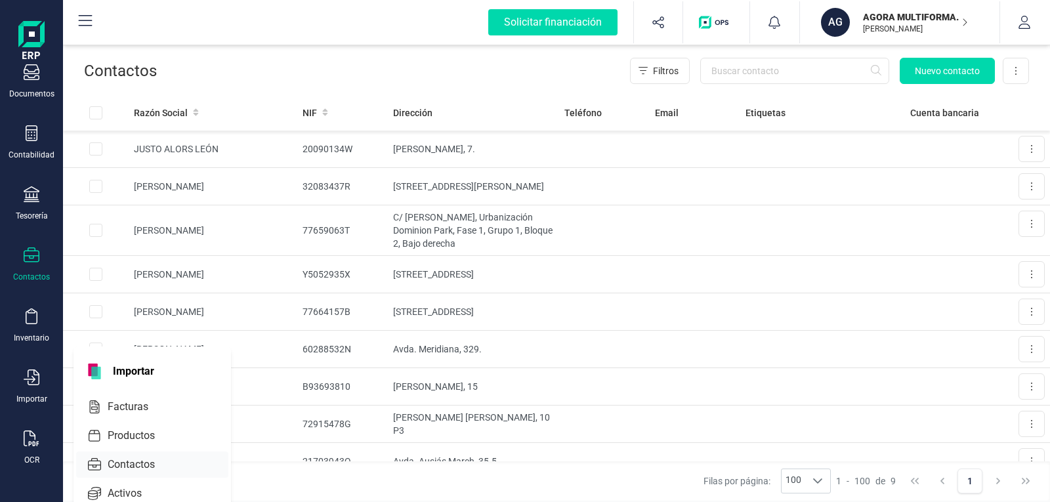
click at [128, 457] on span "Contactos" at bounding box center [140, 465] width 76 height 16
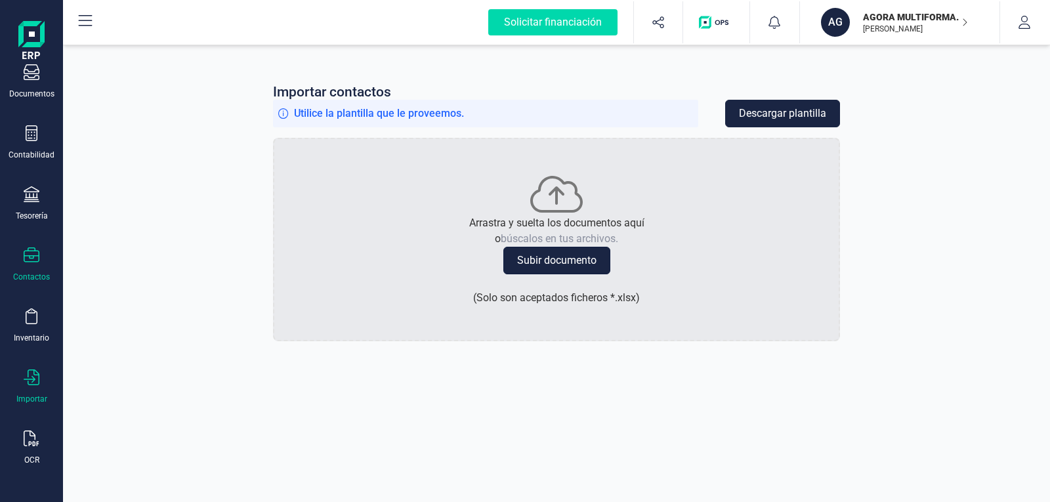
click at [581, 255] on button "Subir documento" at bounding box center [556, 261] width 107 height 28
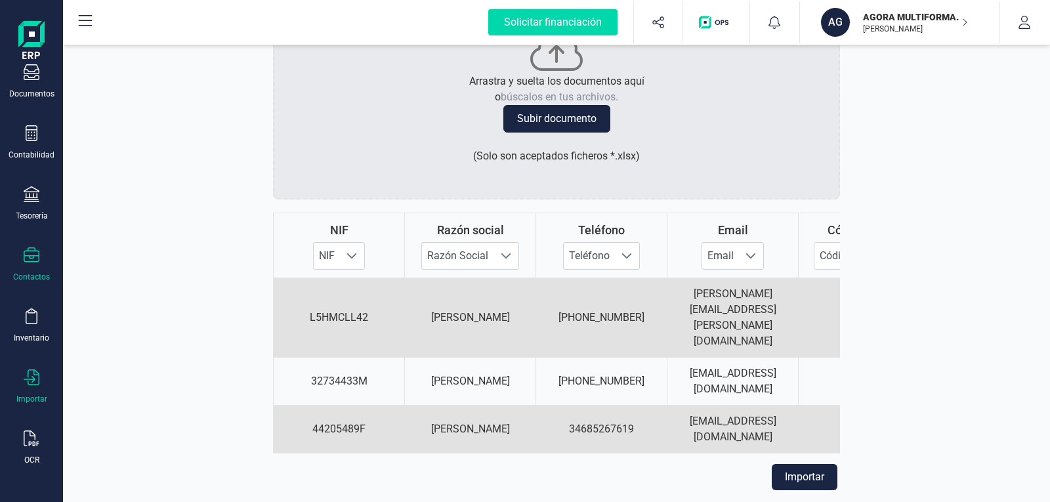
scroll to position [145, 0]
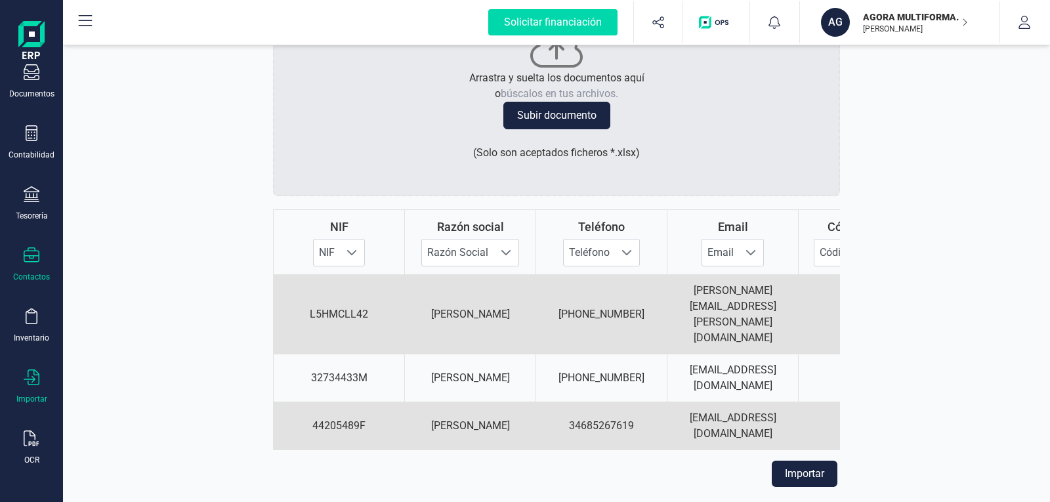
click at [790, 461] on button "Importar" at bounding box center [804, 474] width 66 height 26
click at [348, 249] on span at bounding box center [351, 252] width 10 height 10
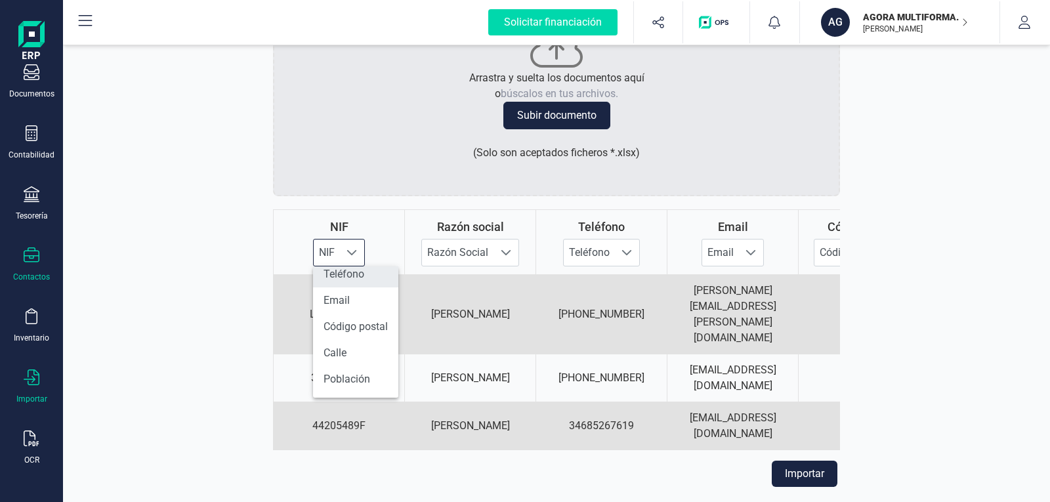
scroll to position [0, 0]
click at [996, 261] on div "Importar contactos Utilice la plantilla que le proveemos. Descargar plantilla A…" at bounding box center [556, 272] width 987 height 460
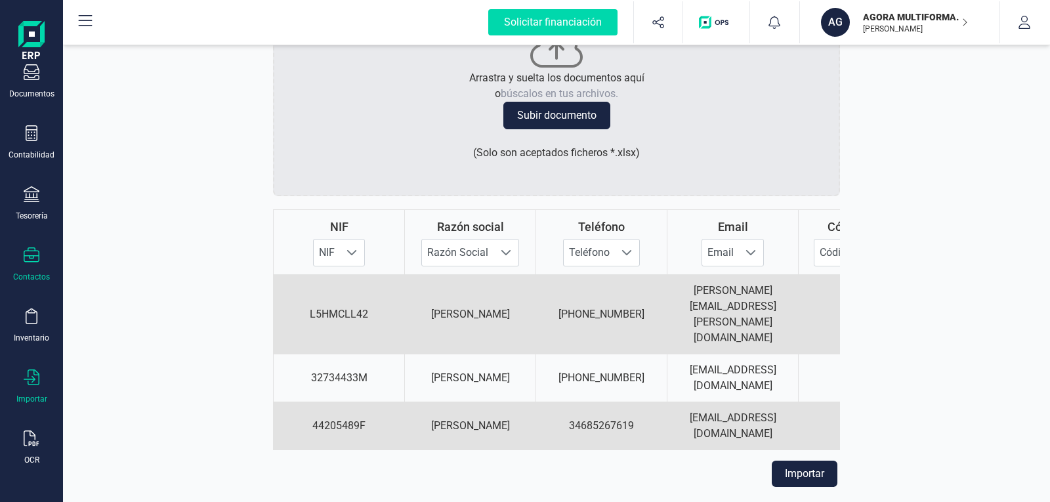
click at [31, 260] on icon at bounding box center [32, 255] width 16 height 16
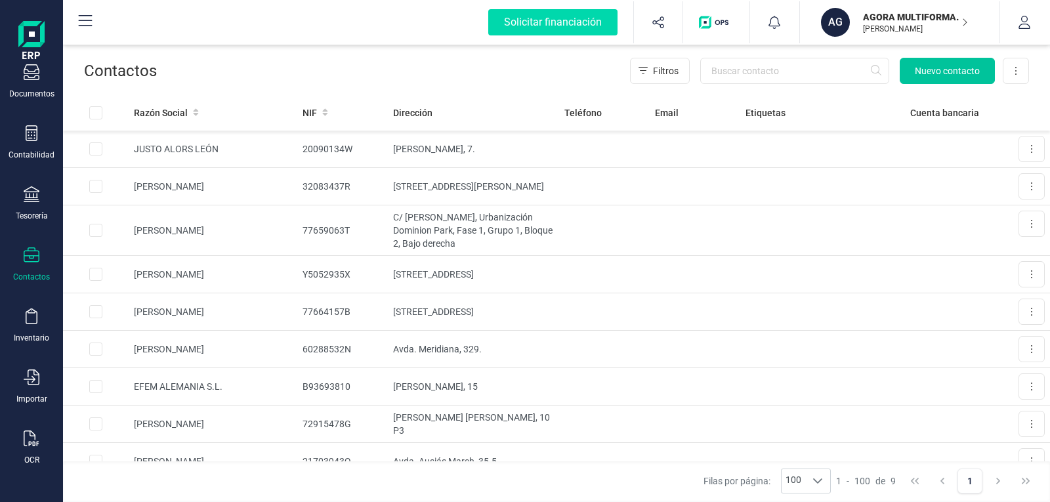
click at [956, 73] on span "Nuevo contacto" at bounding box center [946, 70] width 65 height 13
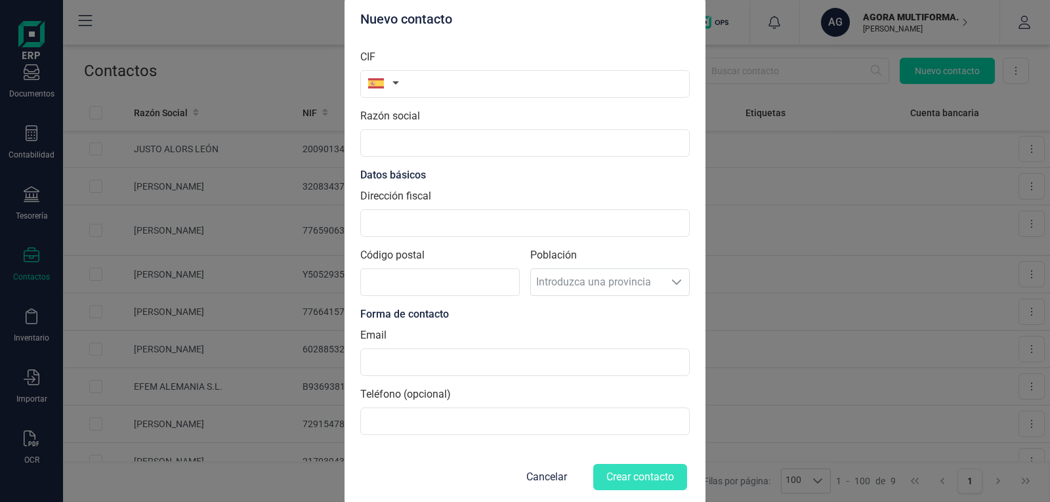
click at [394, 81] on button "button" at bounding box center [380, 83] width 41 height 26
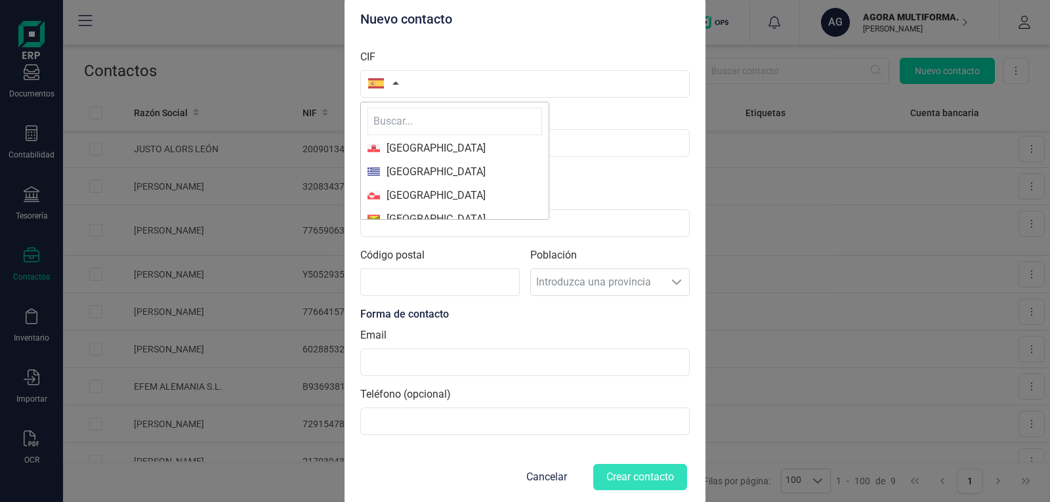
scroll to position [1706, 0]
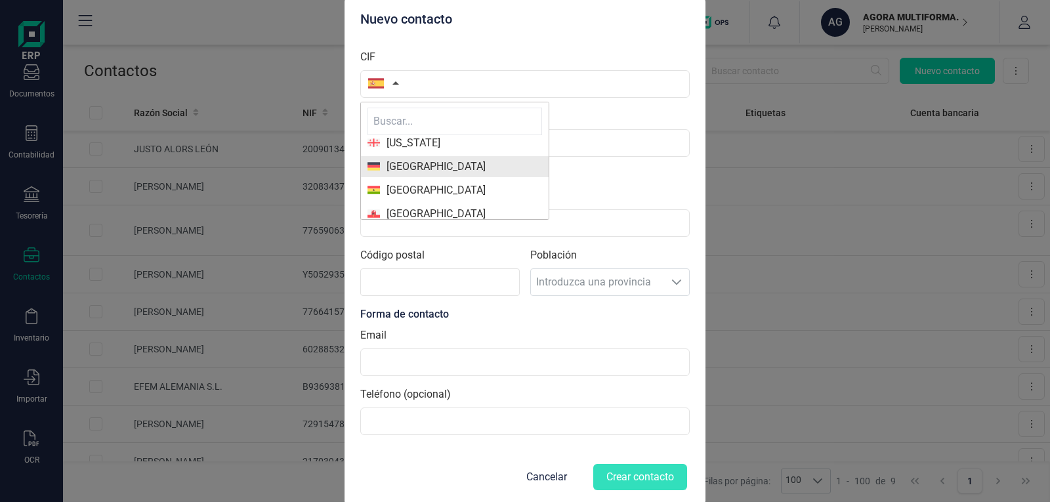
click at [400, 173] on span "[GEOGRAPHIC_DATA]" at bounding box center [433, 167] width 106 height 16
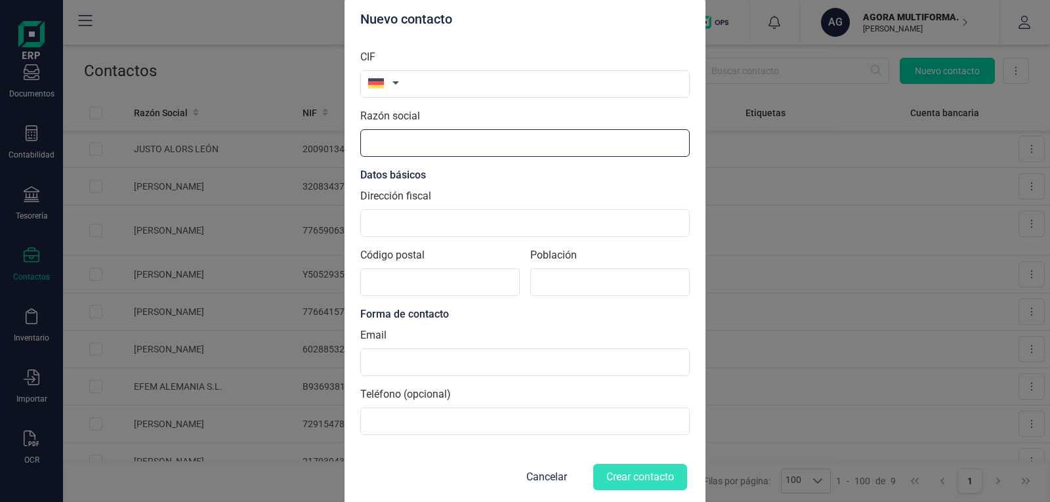
click at [392, 149] on input "Razón social" at bounding box center [524, 143] width 329 height 28
type input "Á"
type input "[PERSON_NAME]"
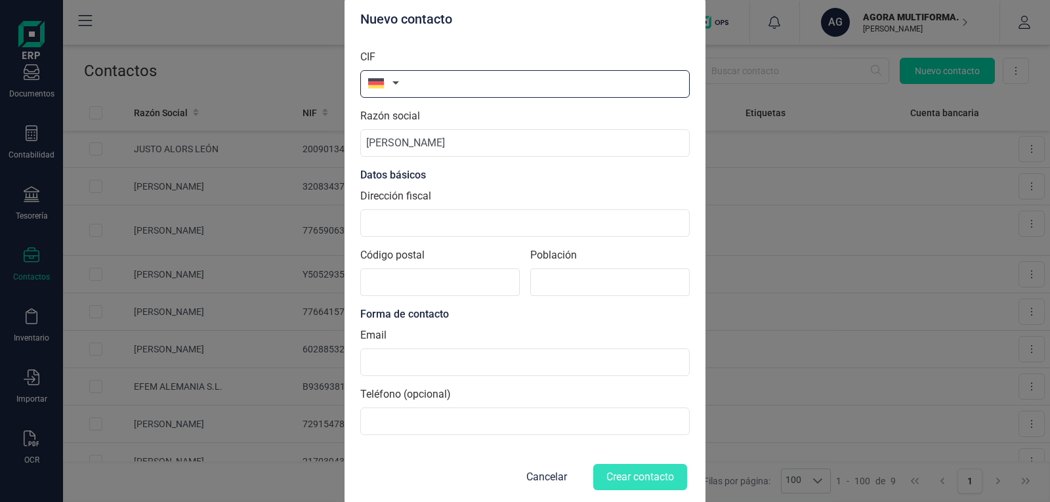
scroll to position [0, 0]
paste input "L5HMCLL42"
type input "L5HMCLL42"
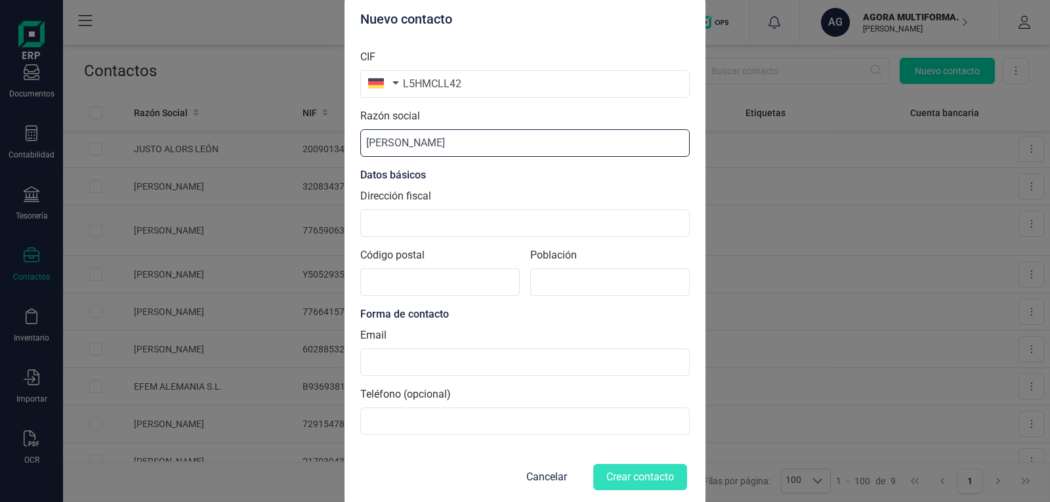
drag, startPoint x: 417, startPoint y: 142, endPoint x: 354, endPoint y: 134, distance: 63.6
click at [354, 134] on div "Nuevo contacto CIF L5HMCLL42 Razón social [PERSON_NAME] Datos básicos Dirección…" at bounding box center [524, 251] width 361 height 509
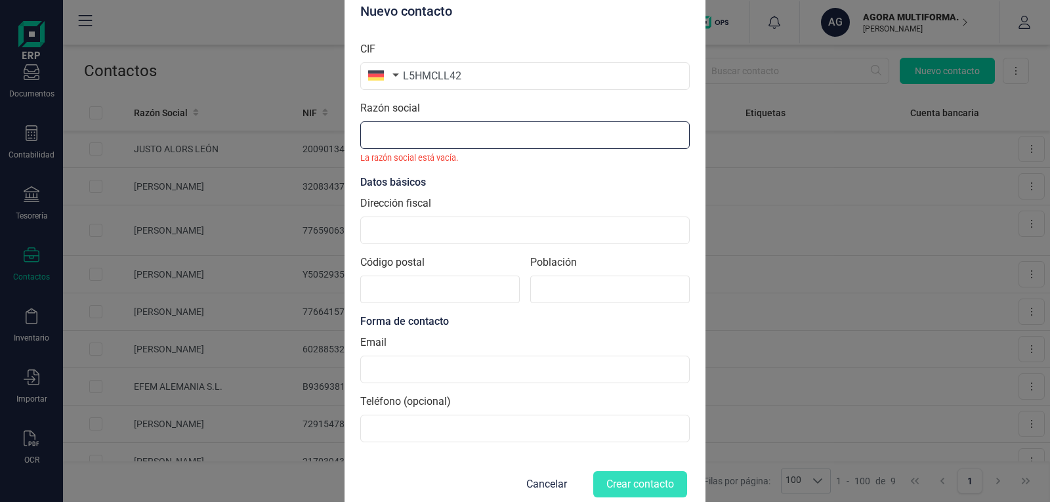
paste input "[PERSON_NAME]"
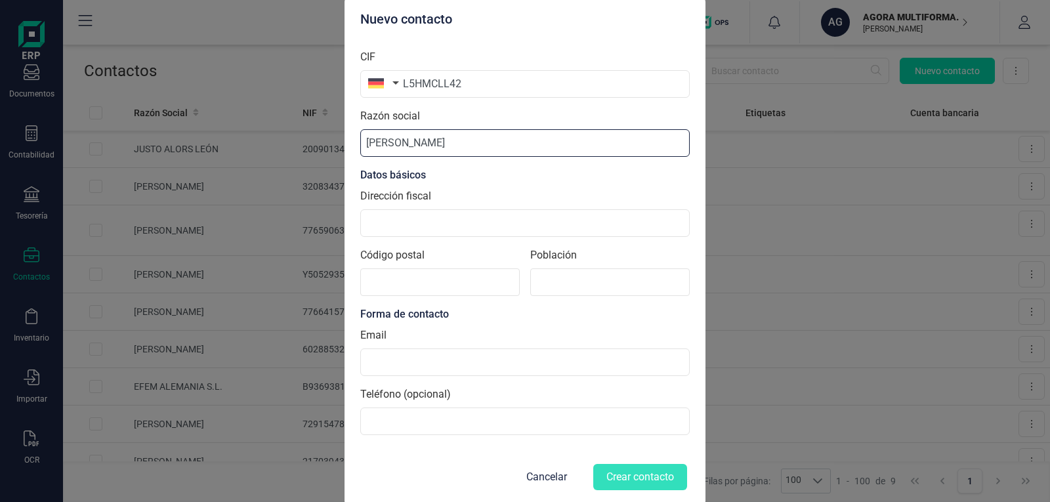
type input "[PERSON_NAME]"
paste input "Am Wildpfad, 5"
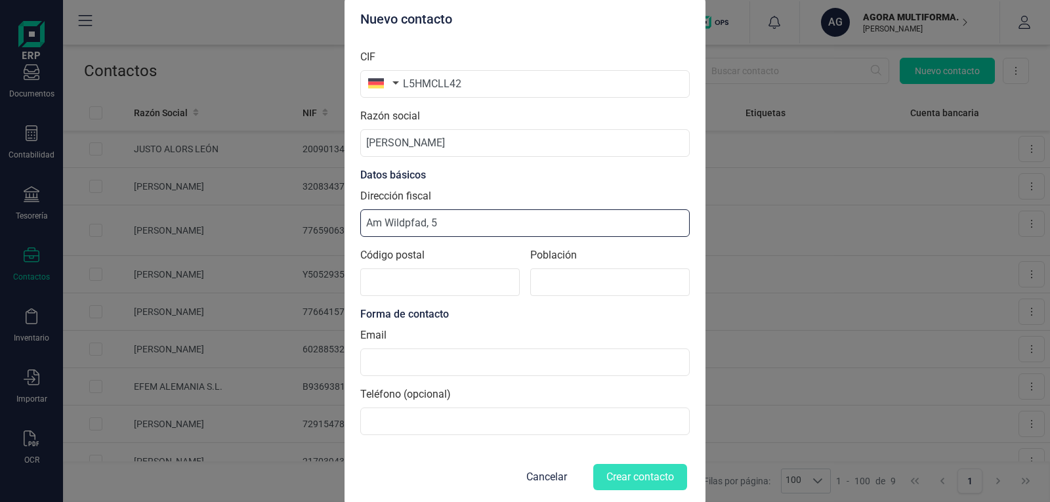
type input "Am Wildpfad, 5"
click at [407, 284] on input "Código postal" at bounding box center [439, 282] width 159 height 28
type input "60529"
click at [582, 279] on input at bounding box center [609, 282] width 159 height 28
type input "[GEOGRAPHIC_DATA]"
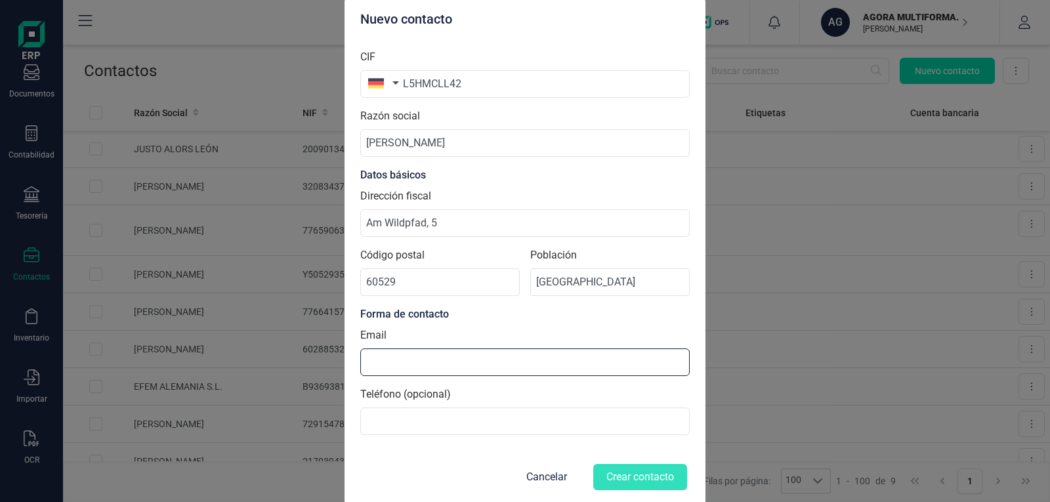
paste input "[PERSON_NAME][EMAIL_ADDRESS][PERSON_NAME][DOMAIN_NAME]"
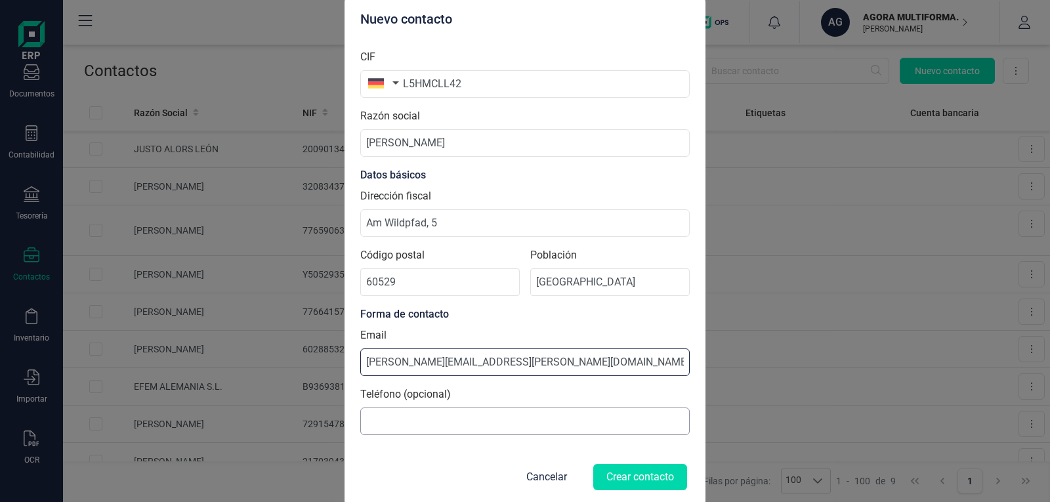
type input "[PERSON_NAME][EMAIL_ADDRESS][PERSON_NAME][DOMAIN_NAME]"
drag, startPoint x: 415, startPoint y: 417, endPoint x: 430, endPoint y: 432, distance: 22.3
click at [415, 417] on input at bounding box center [524, 421] width 329 height 28
paste input "[PHONE_NUMBER]"
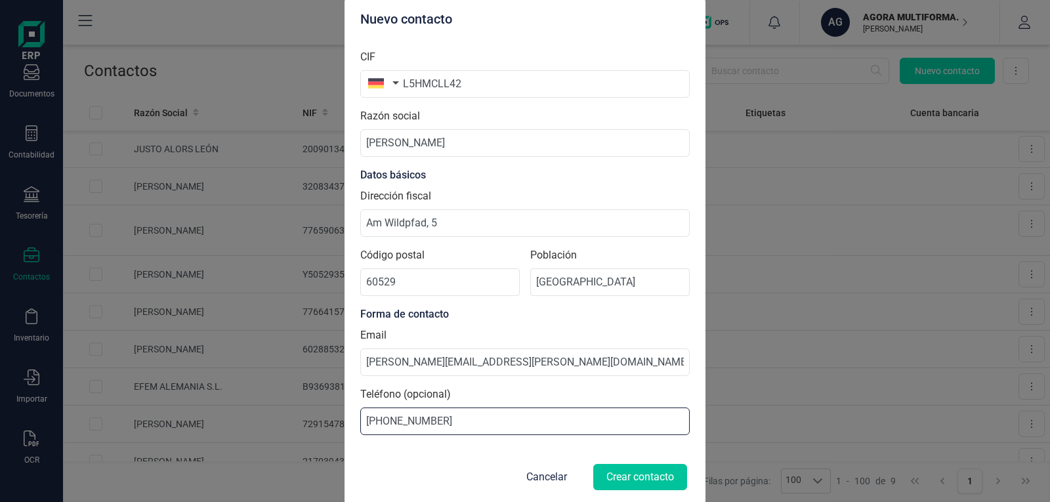
type input "[PHONE_NUMBER]"
click at [644, 480] on button "Crear contacto" at bounding box center [640, 477] width 94 height 26
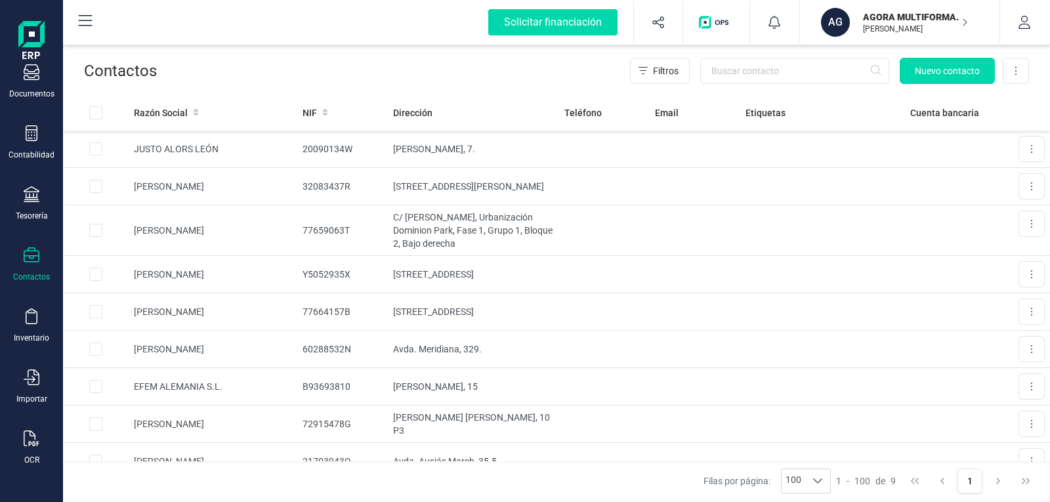
click at [33, 263] on div at bounding box center [32, 256] width 16 height 19
click at [38, 211] on div "Tesorería" at bounding box center [32, 216] width 32 height 10
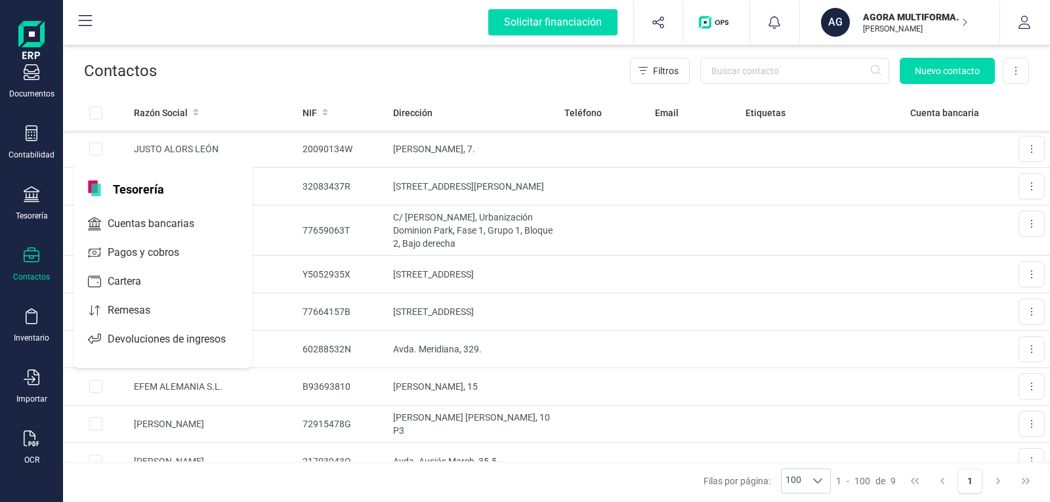
click at [30, 255] on icon at bounding box center [32, 254] width 16 height 15
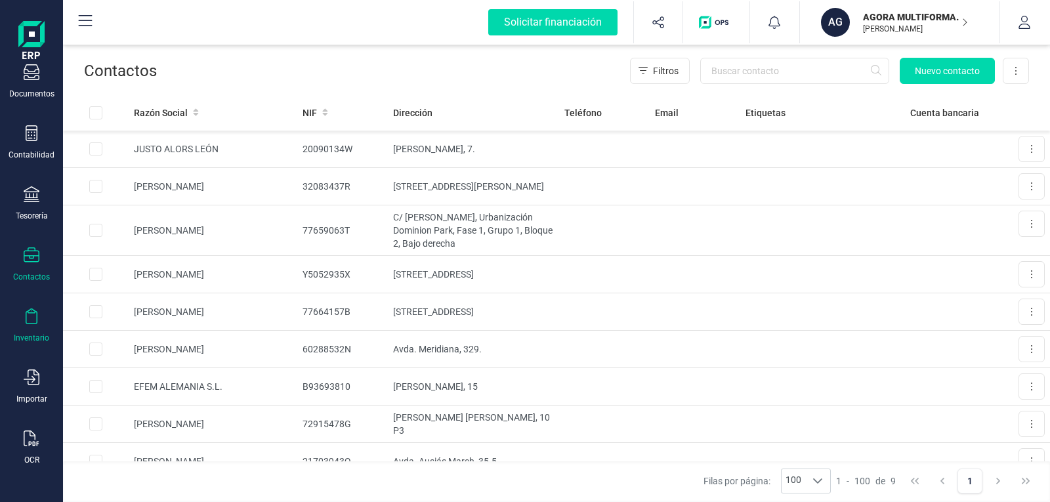
click at [32, 312] on icon at bounding box center [32, 316] width 16 height 16
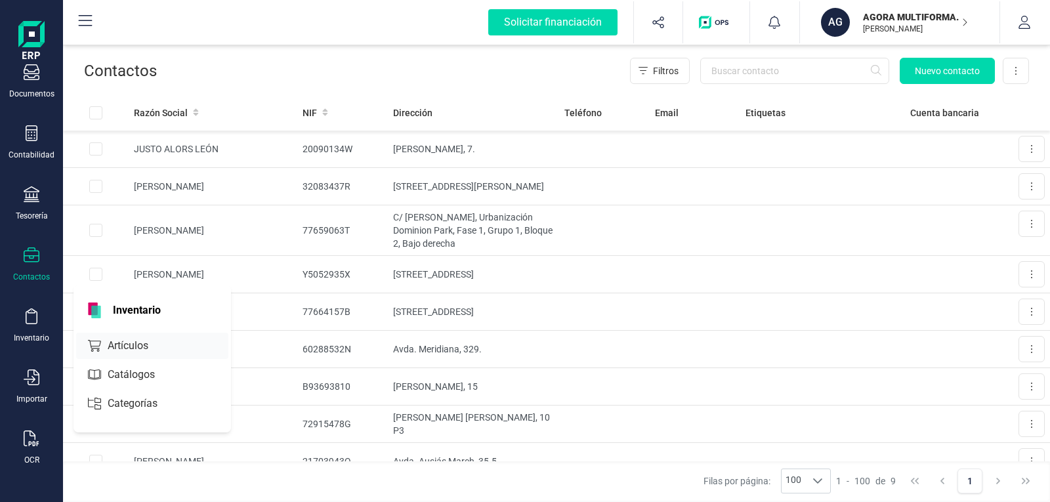
click at [131, 347] on span "Artículos" at bounding box center [137, 346] width 70 height 16
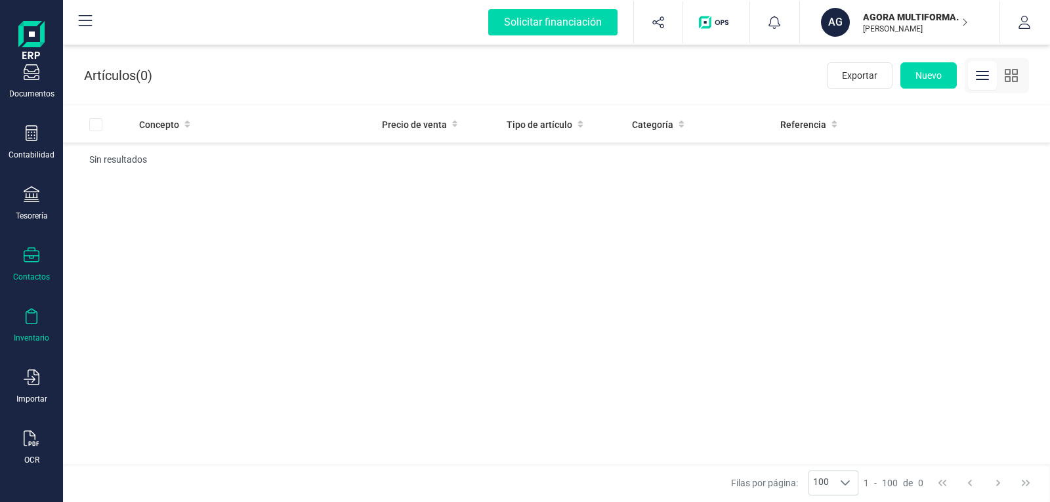
click at [40, 272] on div "Contactos" at bounding box center [31, 277] width 37 height 10
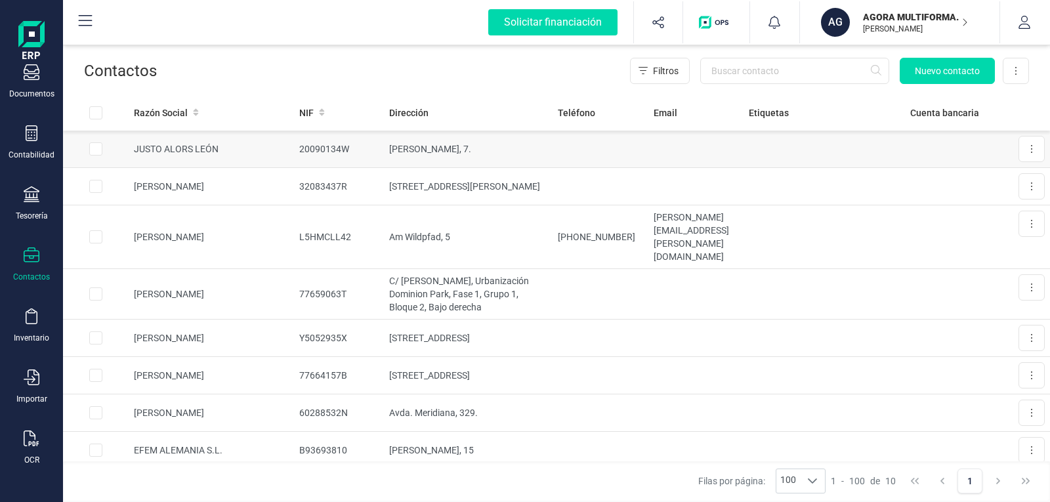
click at [215, 149] on td "JUSTO ALORS LEÓN" at bounding box center [211, 149] width 165 height 37
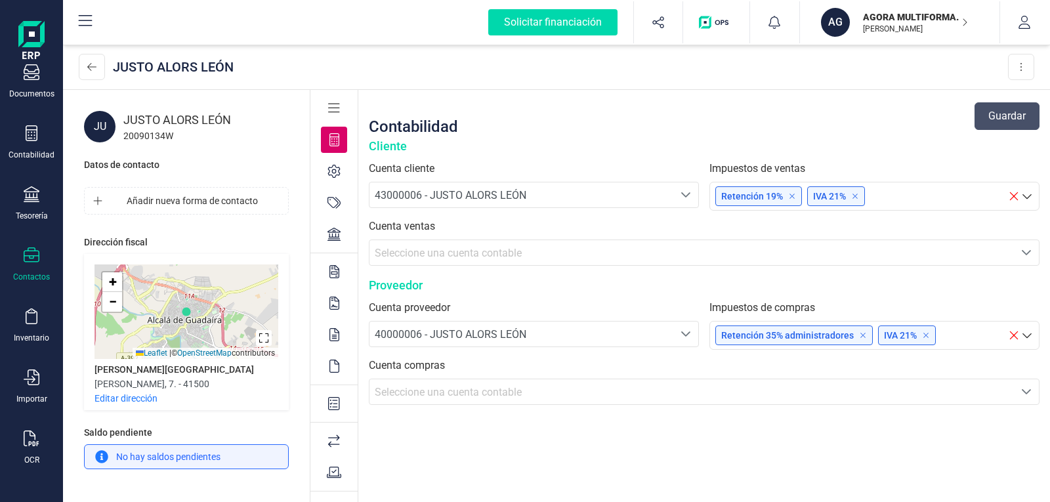
click at [32, 253] on icon at bounding box center [32, 255] width 16 height 16
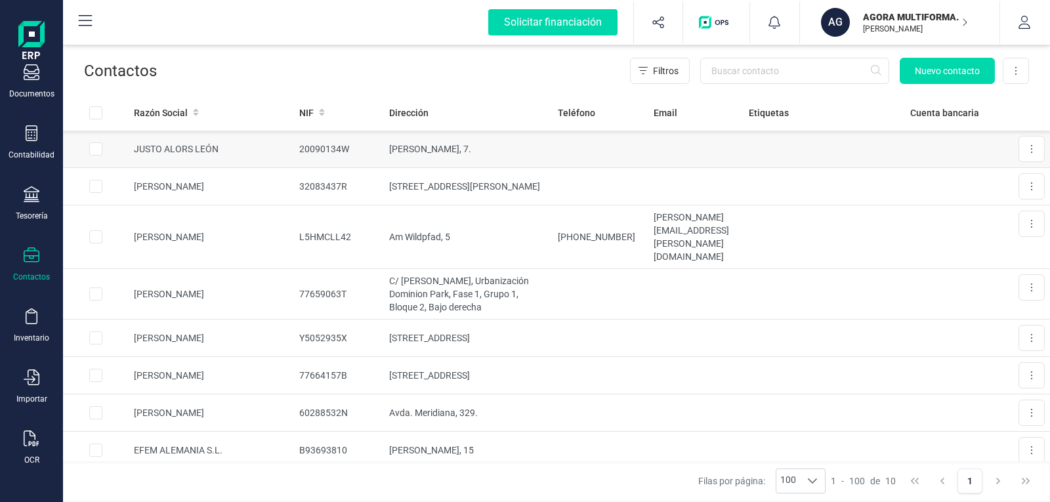
click at [255, 147] on td "JUSTO ALORS LEÓN" at bounding box center [211, 149] width 165 height 37
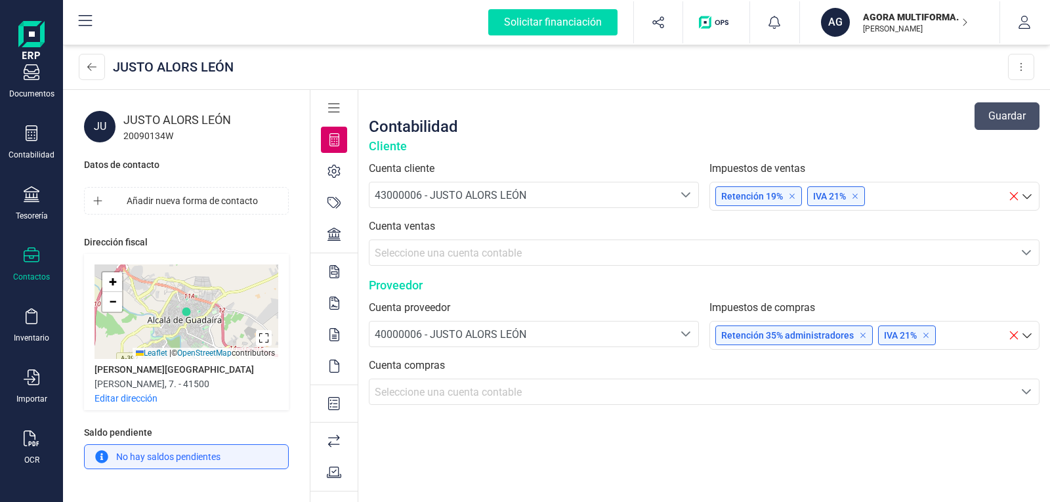
click at [337, 172] on icon at bounding box center [333, 171] width 13 height 13
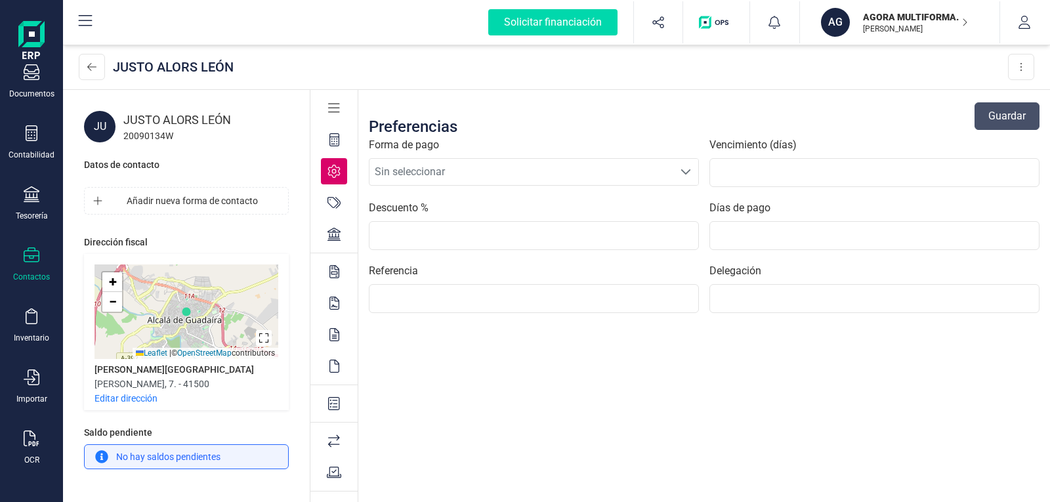
click at [336, 270] on icon at bounding box center [334, 271] width 10 height 13
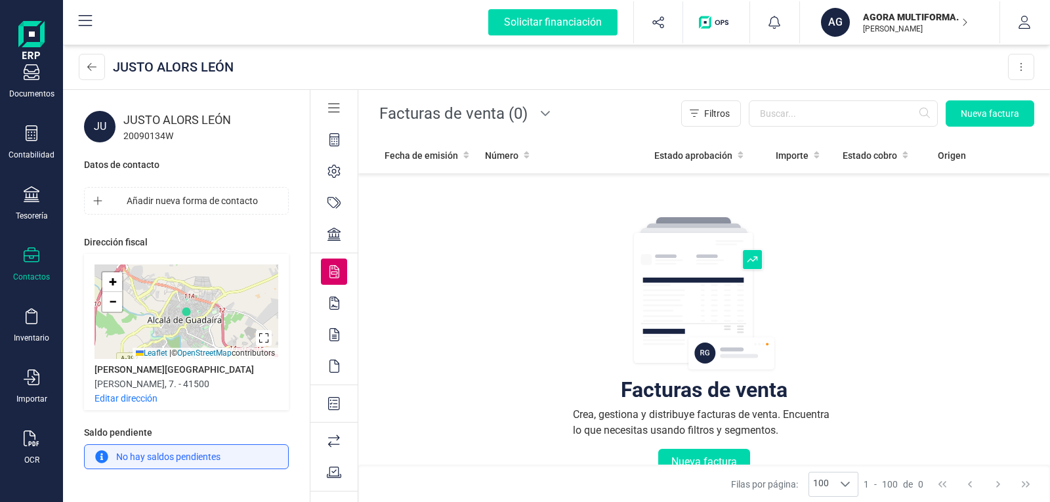
click at [333, 111] on icon at bounding box center [334, 108] width 12 height 13
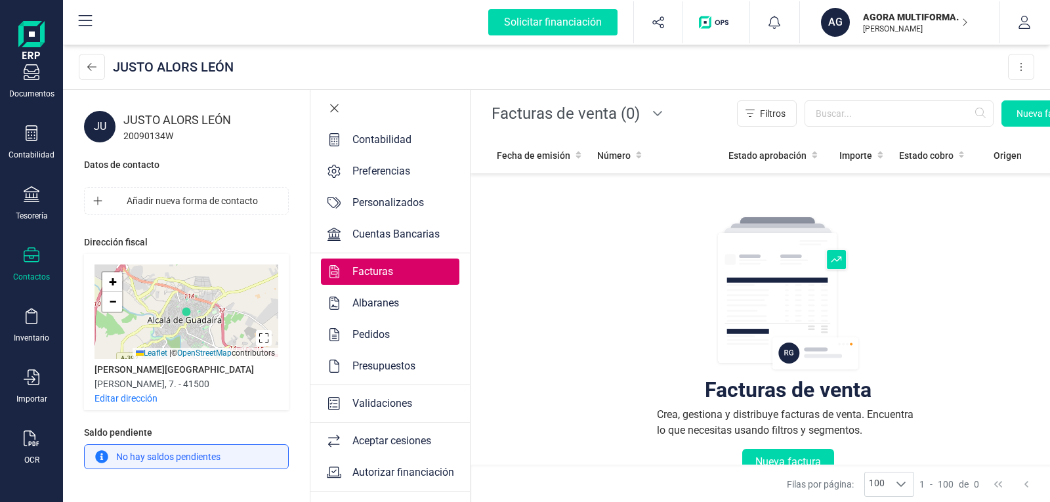
click at [333, 111] on icon at bounding box center [334, 108] width 10 height 13
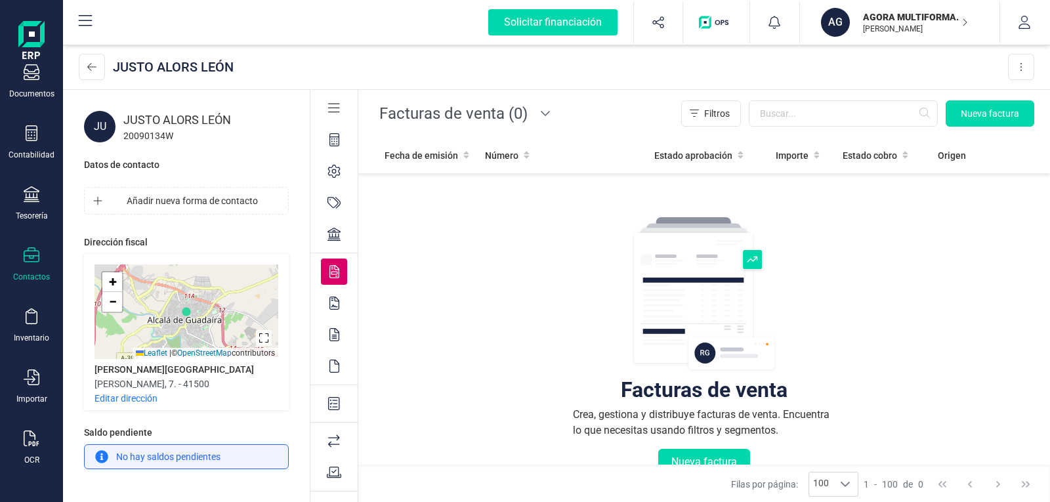
click at [31, 261] on icon at bounding box center [32, 254] width 16 height 15
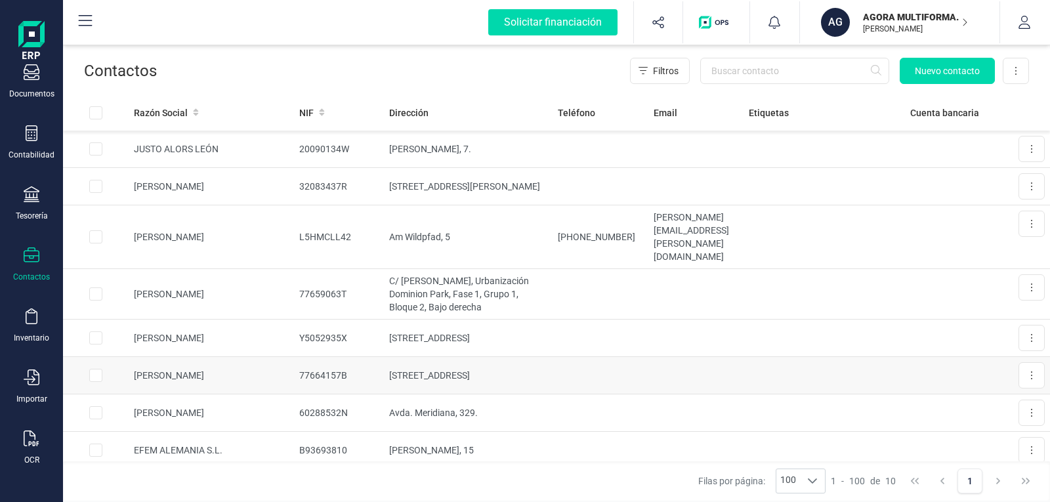
click at [165, 357] on td "[PERSON_NAME]" at bounding box center [211, 375] width 165 height 37
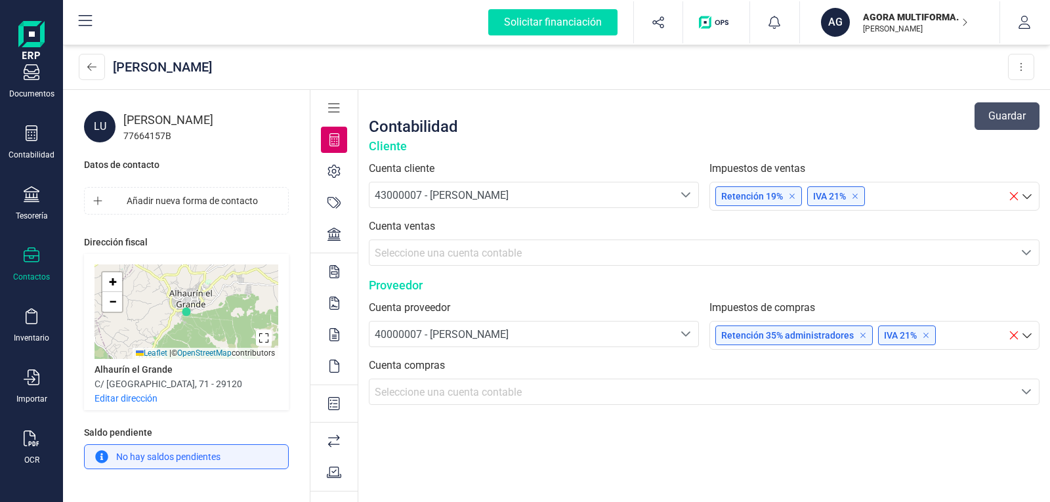
click at [31, 264] on div at bounding box center [32, 256] width 16 height 19
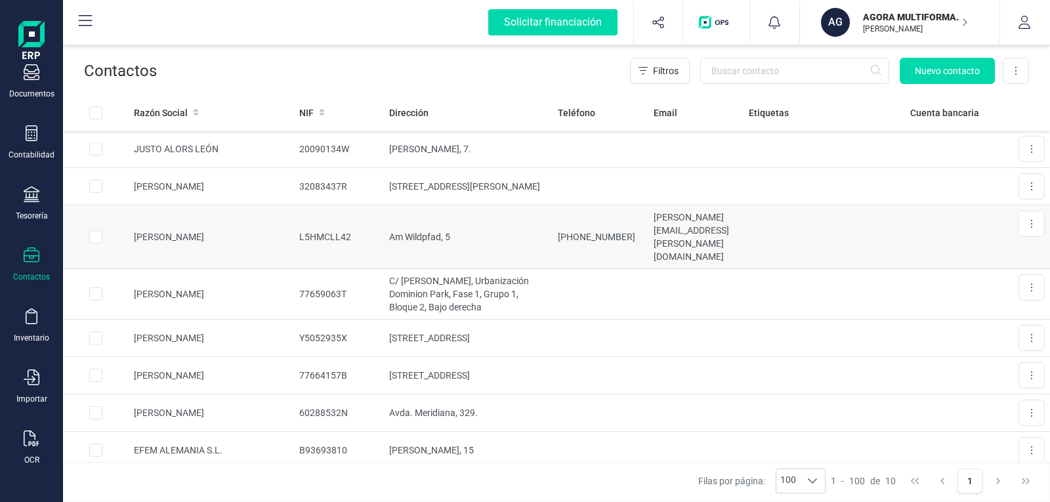
click at [178, 222] on td "[PERSON_NAME]" at bounding box center [211, 237] width 165 height 64
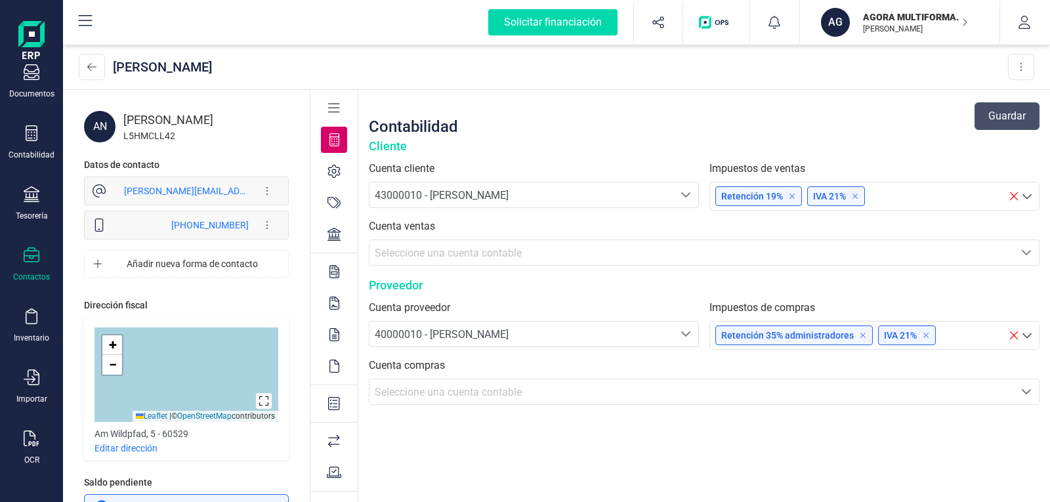
click at [32, 268] on div "Contactos" at bounding box center [31, 264] width 52 height 35
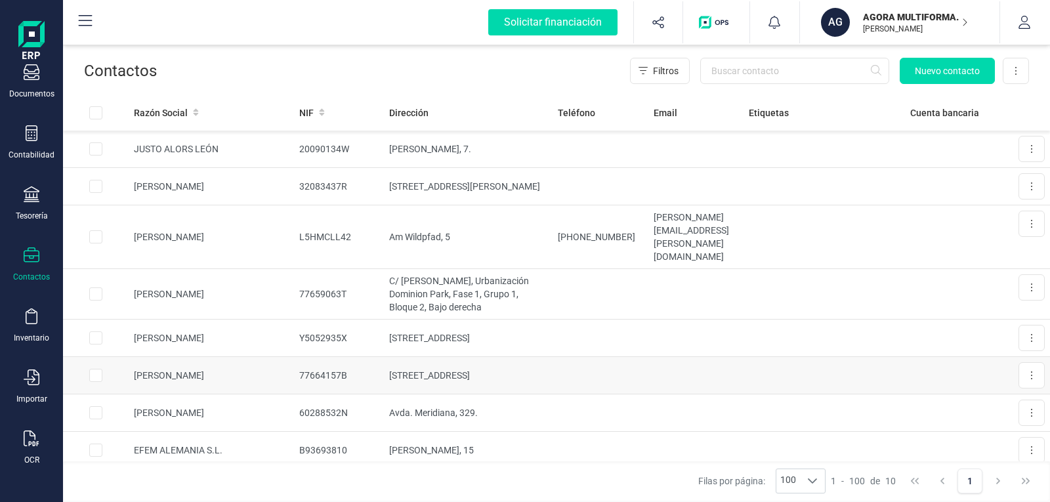
click at [163, 357] on td "[PERSON_NAME]" at bounding box center [211, 375] width 165 height 37
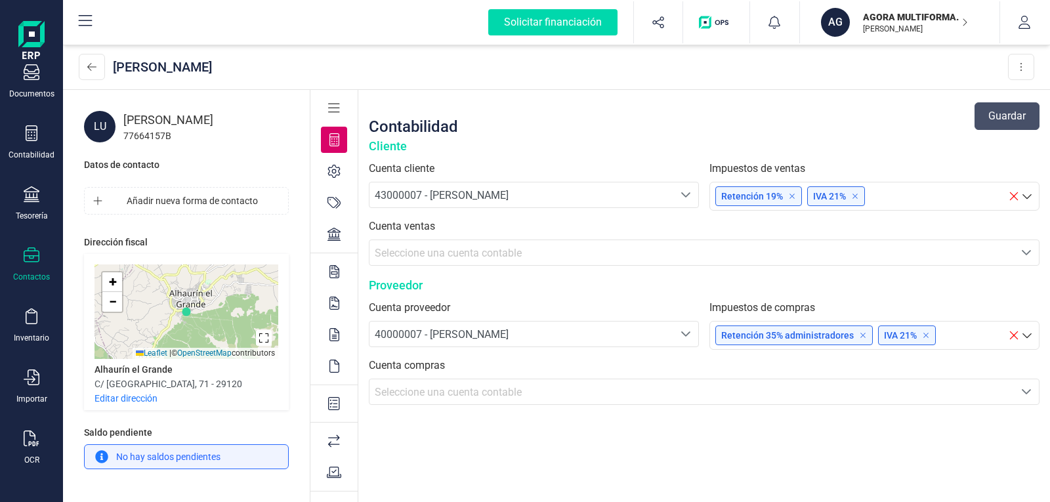
click at [28, 267] on div "Contactos" at bounding box center [31, 264] width 52 height 35
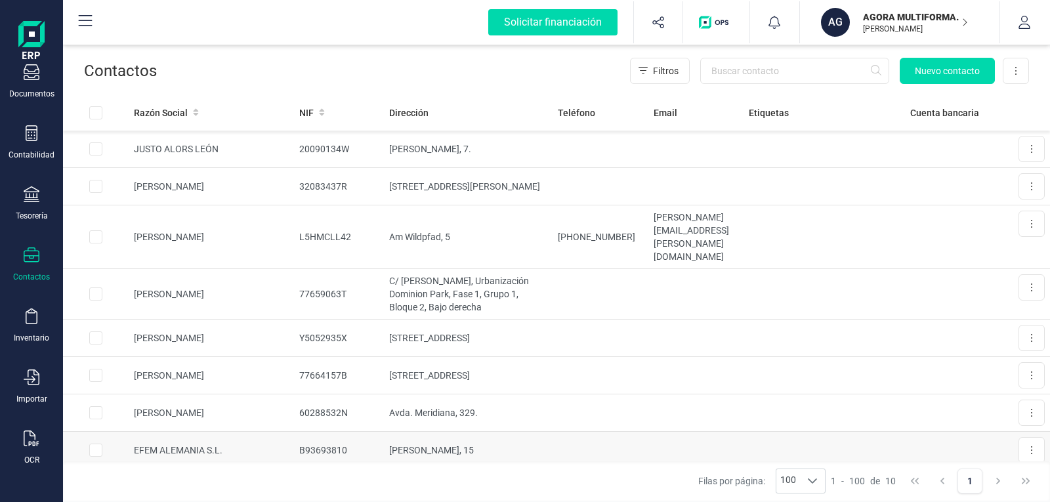
click at [165, 432] on td "EFEM ALEMANIA S.L." at bounding box center [211, 450] width 165 height 37
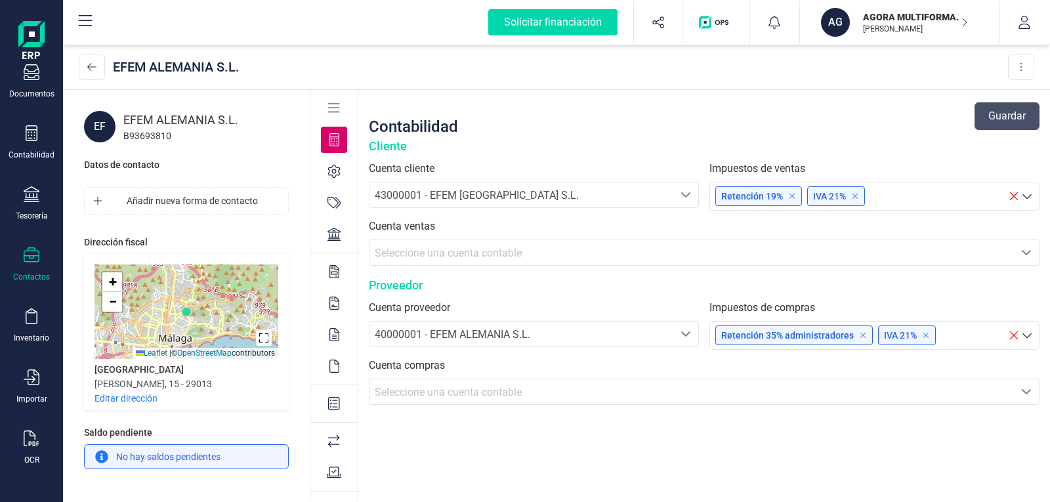
click at [35, 262] on icon at bounding box center [32, 254] width 16 height 15
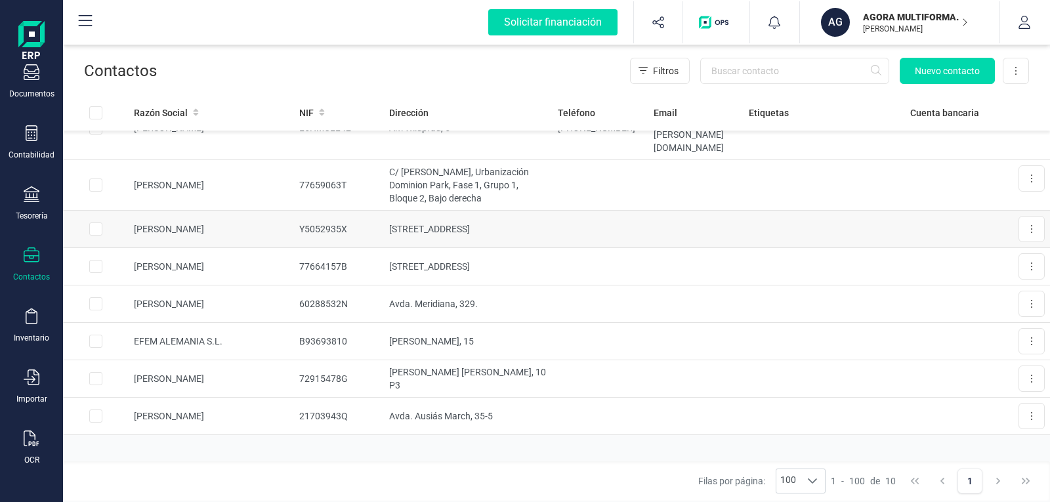
scroll to position [110, 0]
click at [175, 359] on td "[PERSON_NAME]" at bounding box center [211, 377] width 165 height 37
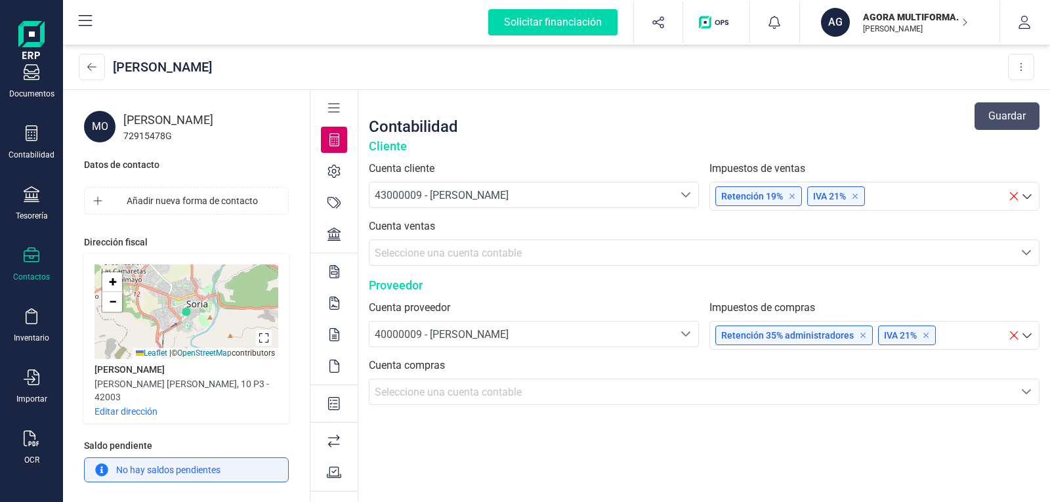
click at [25, 257] on icon at bounding box center [32, 255] width 16 height 16
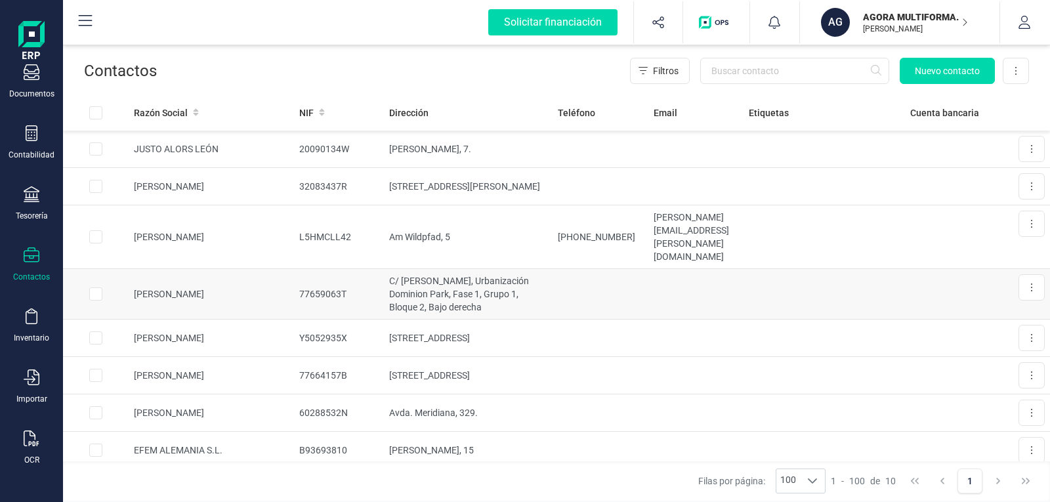
click at [162, 269] on td "[PERSON_NAME]" at bounding box center [211, 294] width 165 height 51
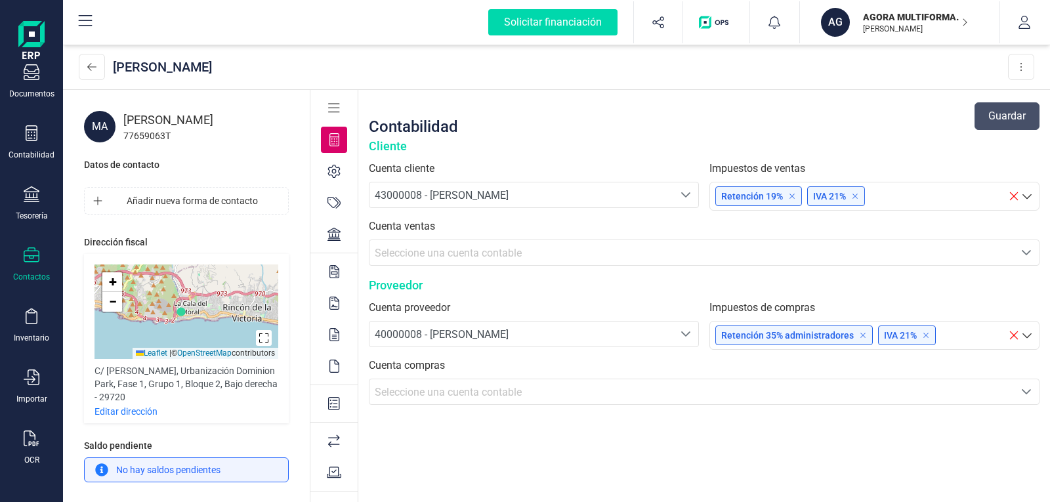
click at [26, 247] on div "Validaciones Documentos Documentos Presupuestos Pedidos Albaranes Facturas Fact…" at bounding box center [31, 206] width 52 height 539
click at [26, 255] on icon at bounding box center [32, 255] width 16 height 16
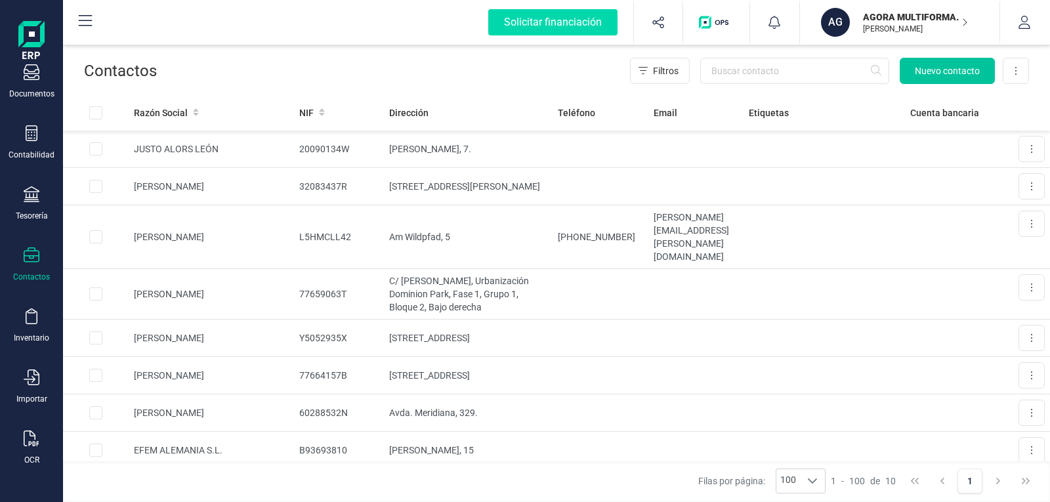
click at [931, 70] on span "Nuevo contacto" at bounding box center [946, 70] width 65 height 13
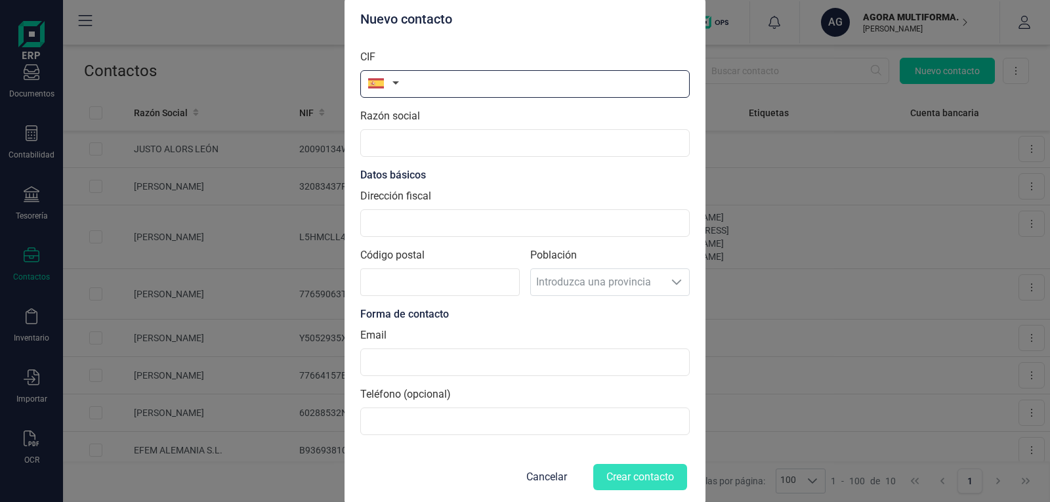
paste input "32734433M"
type input "32734433M"
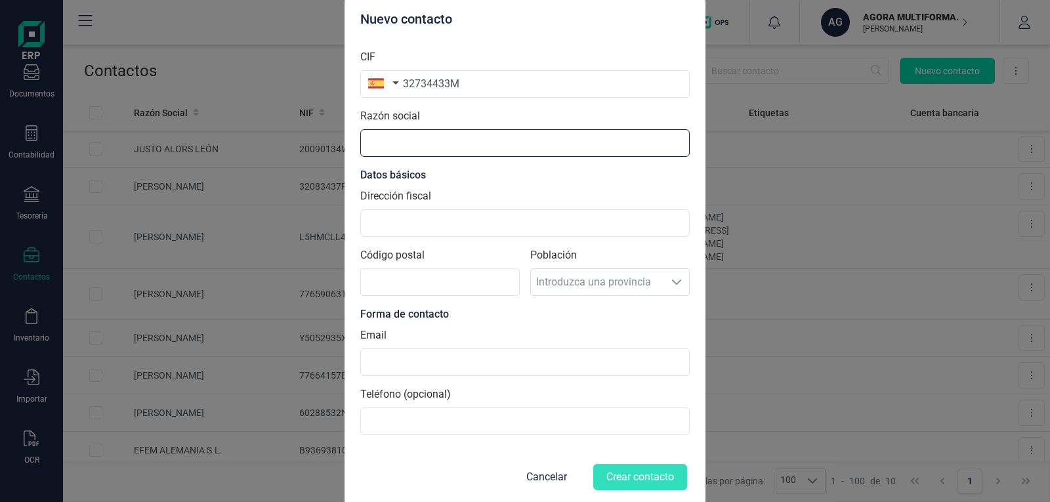
paste input "[PERSON_NAME]"
type input "[PERSON_NAME]"
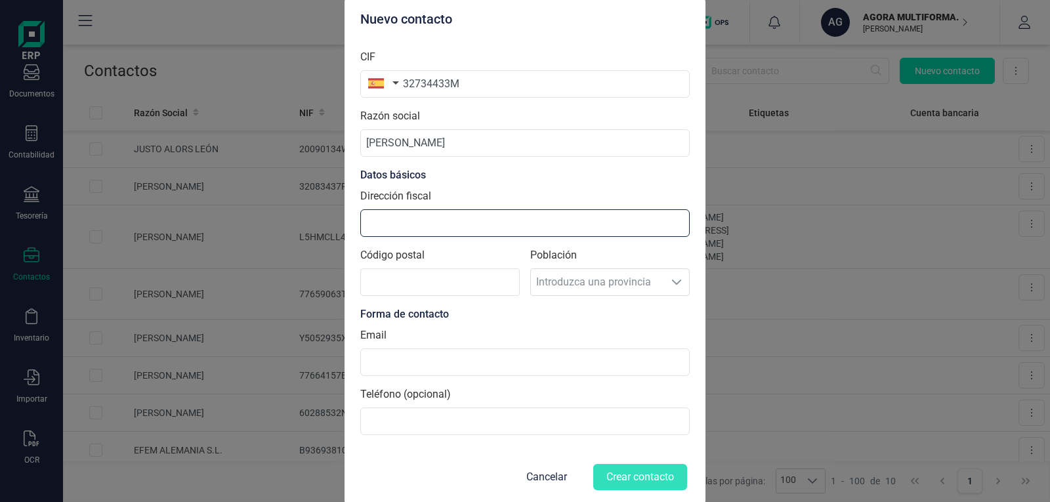
click at [418, 226] on input "Dirección fiscal" at bounding box center [524, 223] width 329 height 28
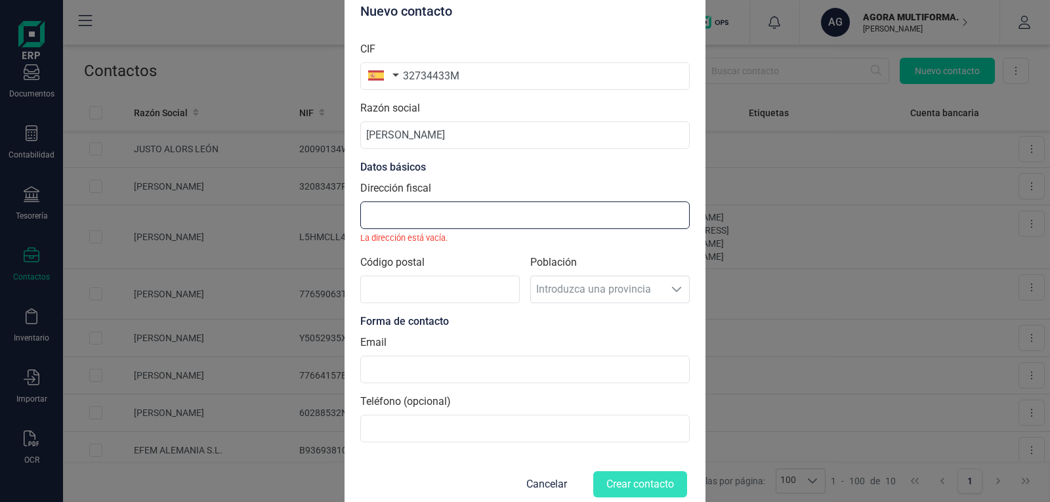
paste input "[STREET_ADDRESS]"
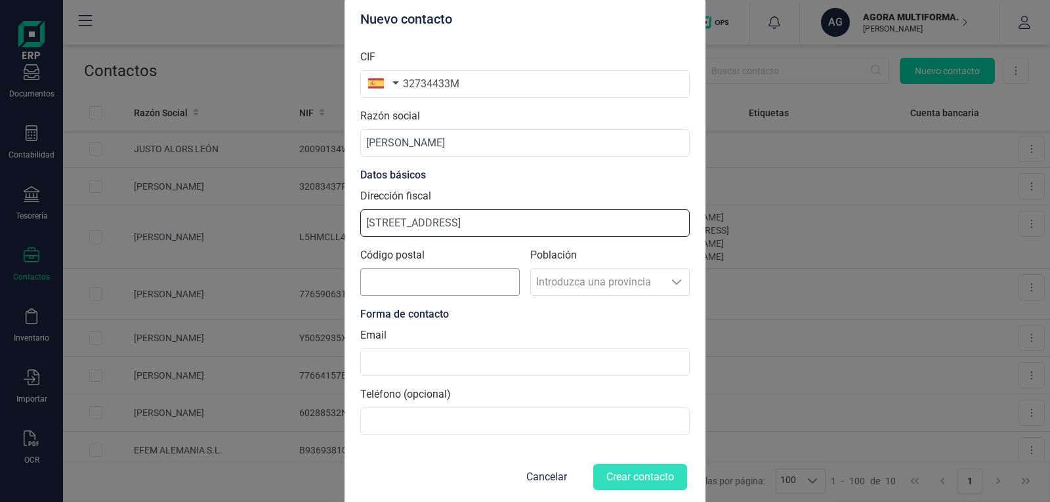
type input "[STREET_ADDRESS]"
click at [419, 286] on input "Código postal" at bounding box center [439, 282] width 159 height 28
type input "81549"
click at [578, 282] on div "Población Introduzca una provincia Introduzca una provincia" at bounding box center [609, 276] width 159 height 59
click at [667, 284] on div "Población Introduzca una provincia Introduzca una provincia" at bounding box center [609, 276] width 159 height 59
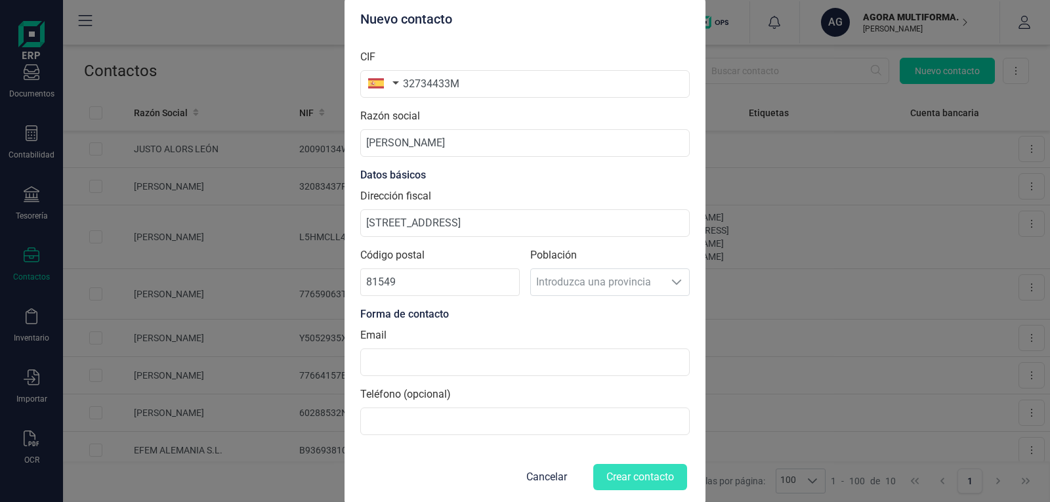
click at [677, 279] on div "Población Introduzca una provincia Introduzca una provincia" at bounding box center [609, 276] width 159 height 59
click at [392, 83] on button "button" at bounding box center [380, 83] width 41 height 26
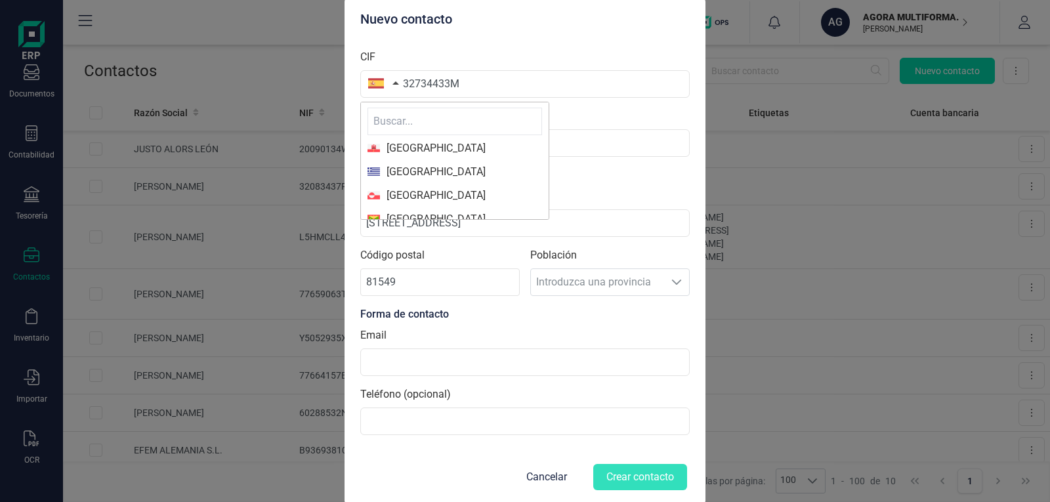
scroll to position [1706, 0]
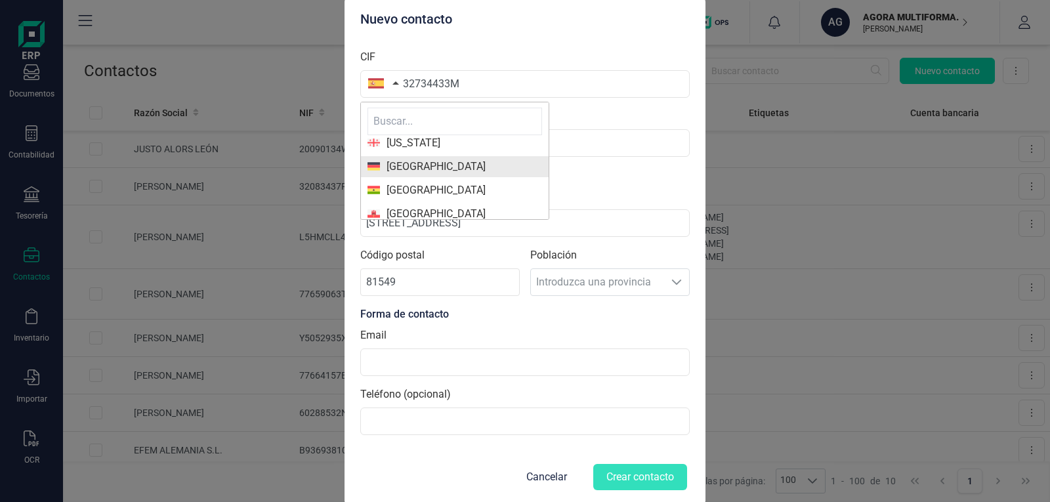
click at [412, 165] on span "[GEOGRAPHIC_DATA]" at bounding box center [433, 167] width 106 height 16
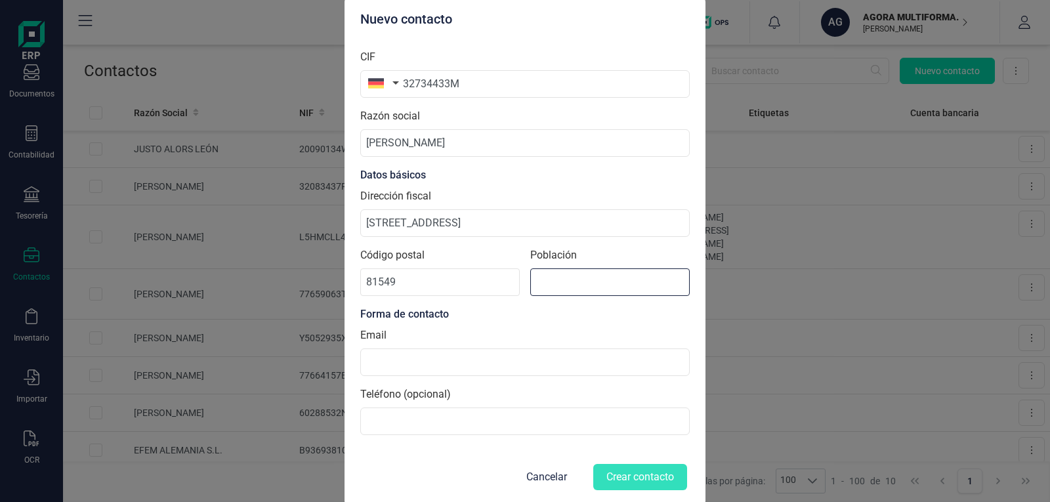
click at [569, 281] on input at bounding box center [609, 282] width 159 height 28
type input "Múnich"
click at [400, 357] on input at bounding box center [524, 362] width 329 height 28
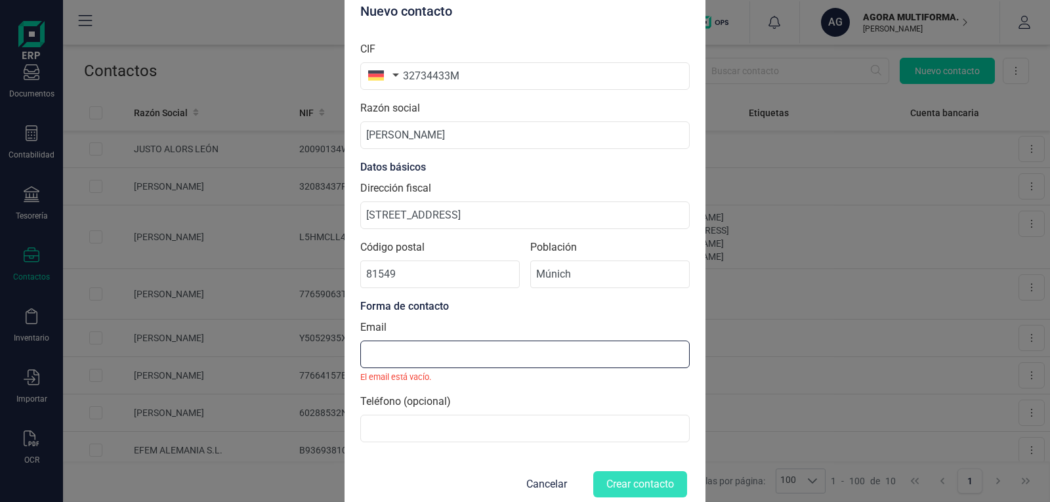
paste input "[EMAIL_ADDRESS][DOMAIN_NAME]"
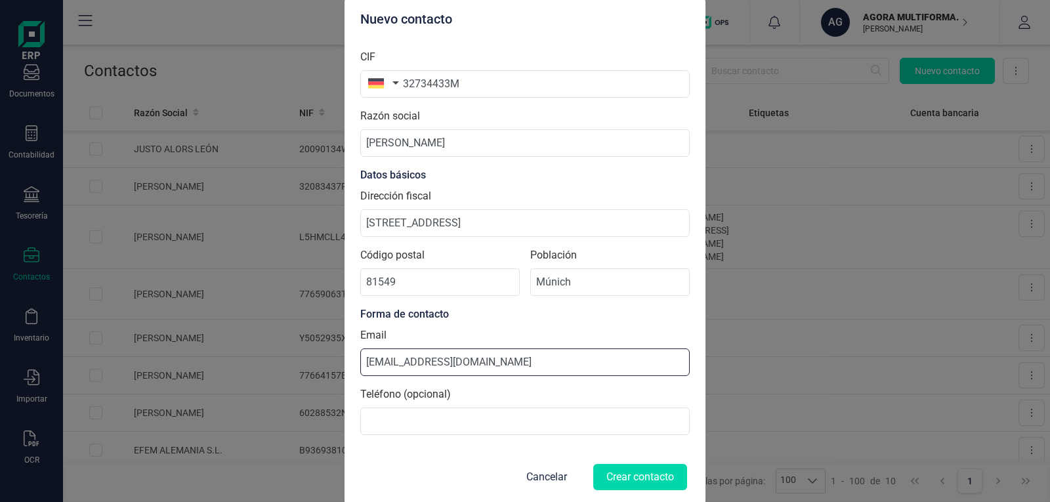
type input "[EMAIL_ADDRESS][DOMAIN_NAME]"
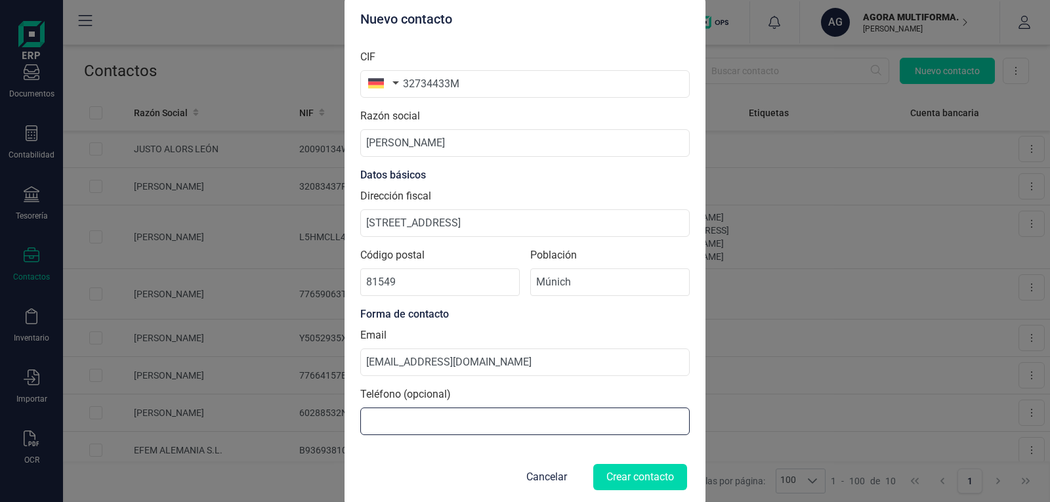
paste input "[PHONE_NUMBER]"
type input "[PHONE_NUMBER]"
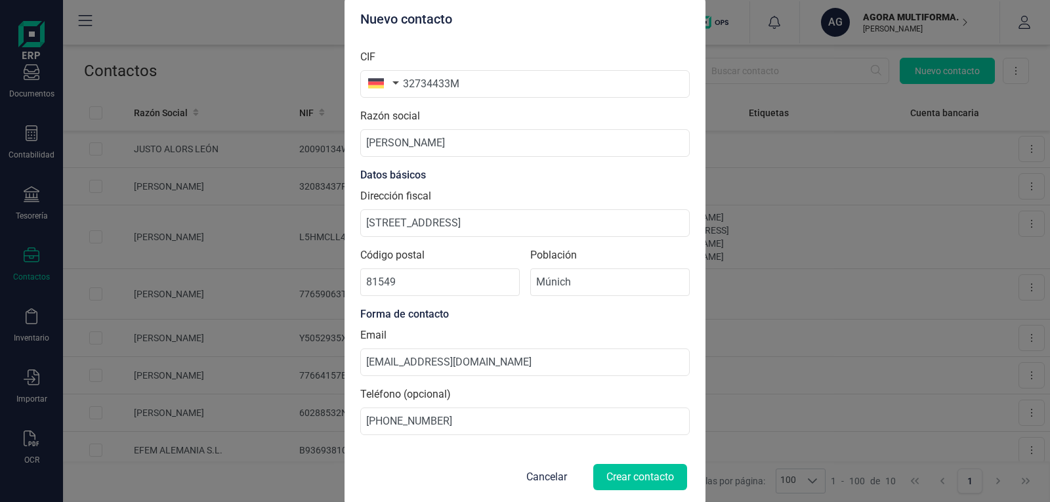
click at [655, 483] on button "Crear contacto" at bounding box center [640, 477] width 94 height 26
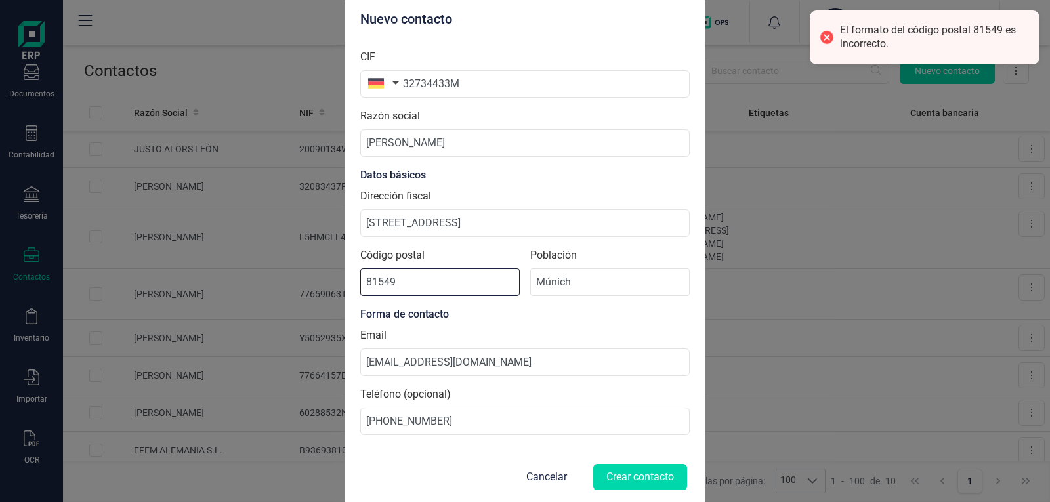
click at [440, 283] on input "81549" at bounding box center [439, 282] width 159 height 28
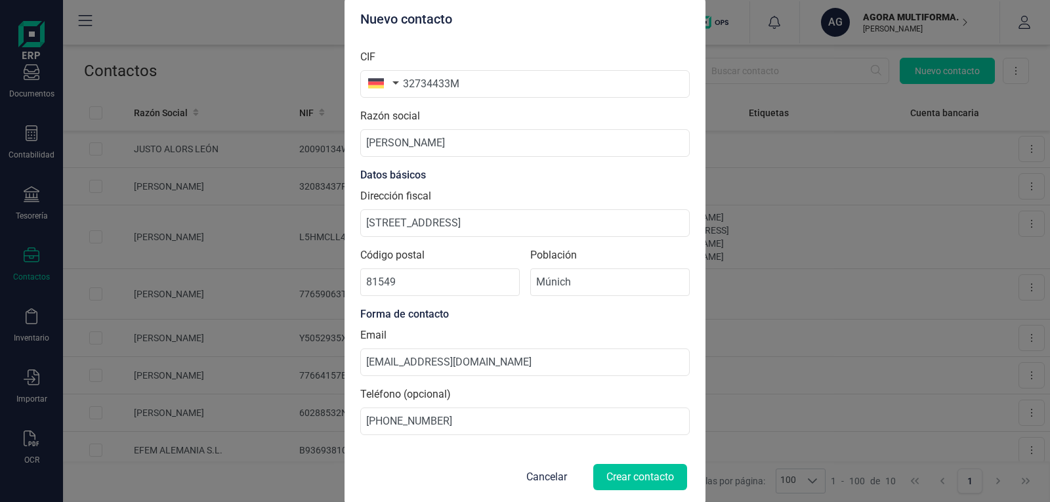
click at [625, 475] on button "Crear contacto" at bounding box center [640, 477] width 94 height 26
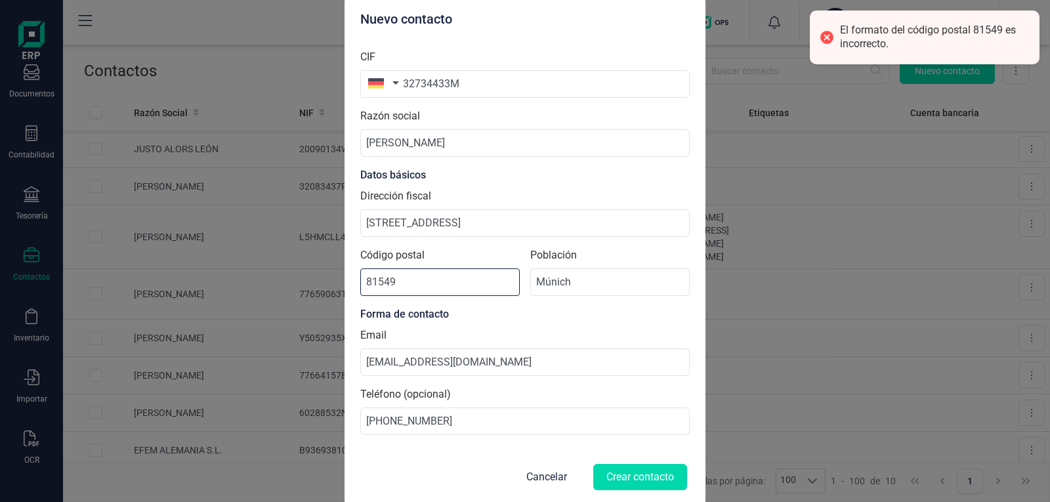
click at [419, 285] on input "81549" at bounding box center [439, 282] width 159 height 28
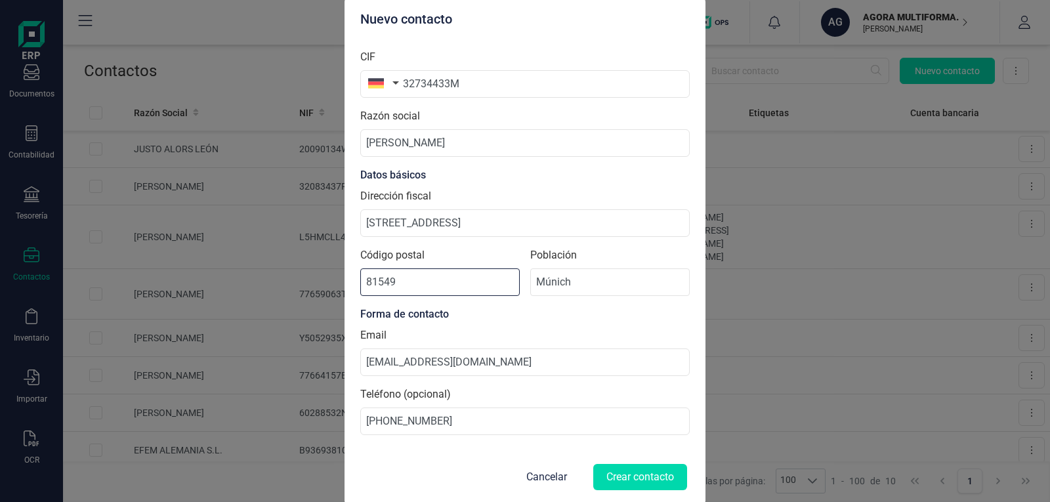
click at [367, 281] on input "81549" at bounding box center [439, 282] width 159 height 28
click at [420, 282] on input "81549" at bounding box center [439, 282] width 159 height 28
click at [640, 482] on button "Crear contacto" at bounding box center [640, 477] width 94 height 26
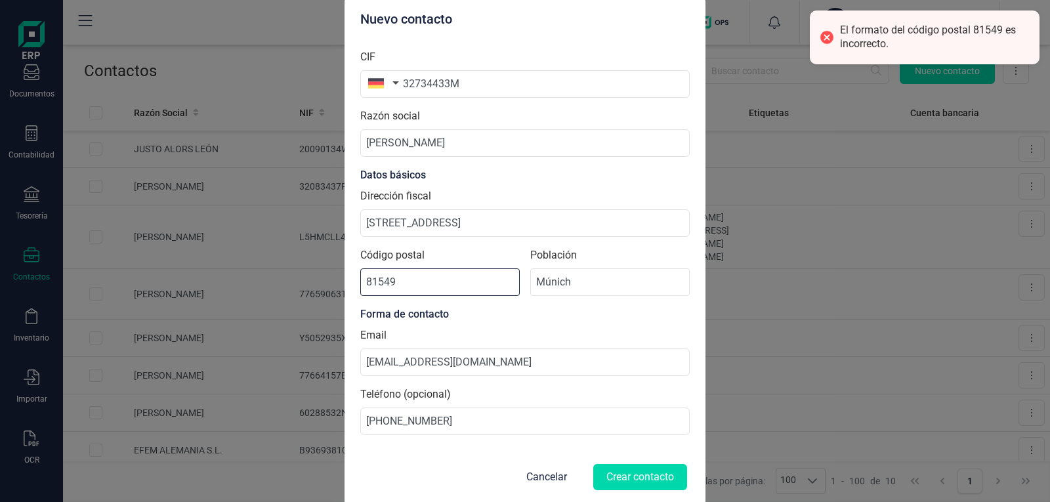
click at [417, 279] on input "81549" at bounding box center [439, 282] width 159 height 28
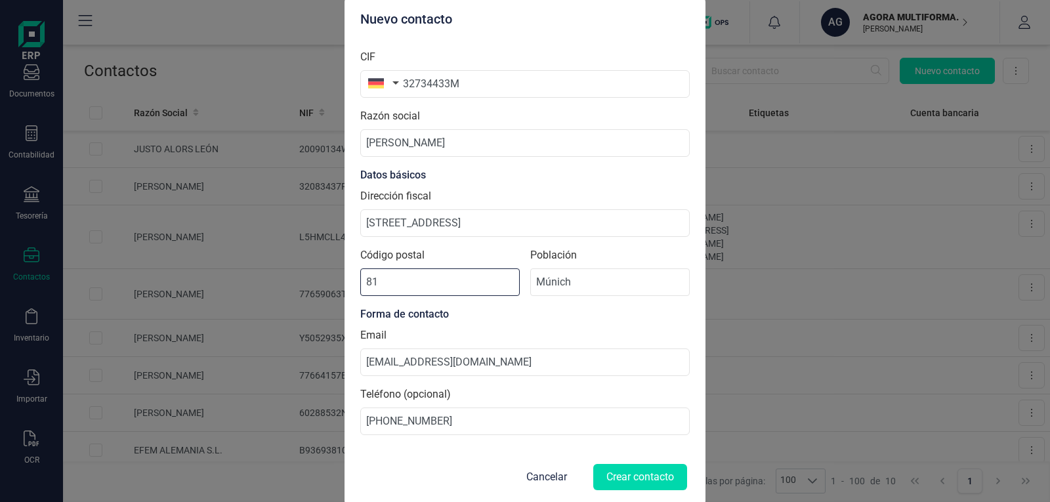
type input "8"
click at [623, 478] on button "Crear contacto" at bounding box center [640, 477] width 94 height 26
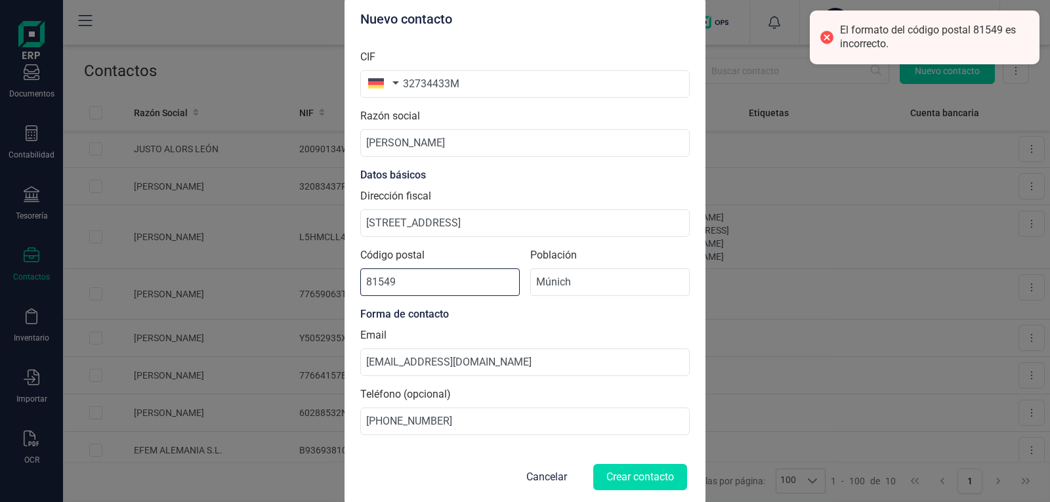
click at [416, 287] on input "81549" at bounding box center [439, 282] width 159 height 28
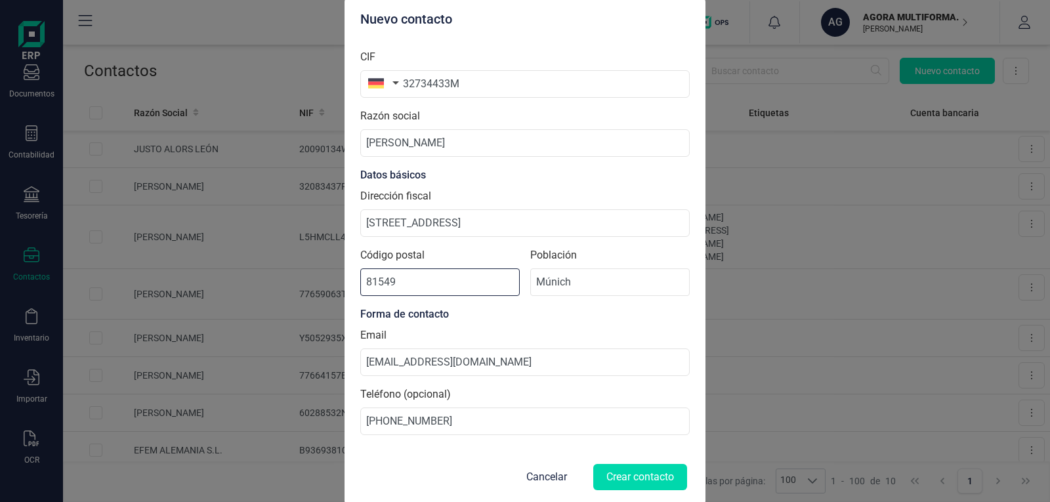
click at [367, 285] on input "81549" at bounding box center [439, 282] width 159 height 28
click at [659, 472] on button "Crear contacto" at bounding box center [640, 477] width 94 height 26
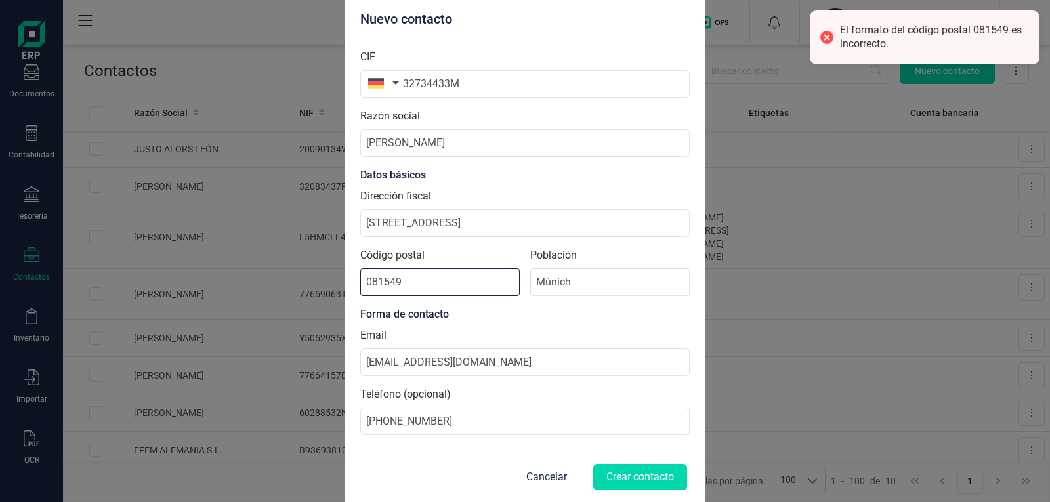
click at [372, 282] on input "081549" at bounding box center [439, 282] width 159 height 28
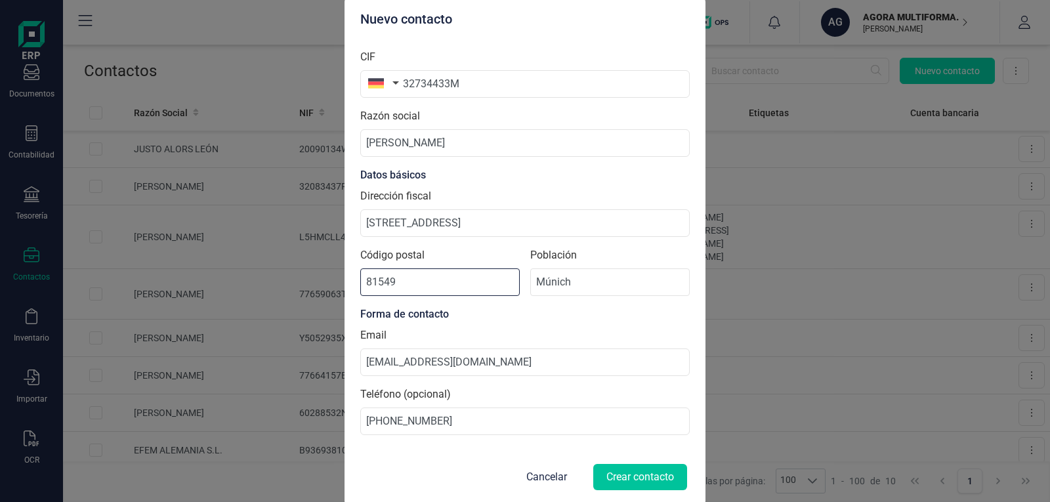
type input "81549"
click at [657, 478] on button "Crear contacto" at bounding box center [640, 477] width 94 height 26
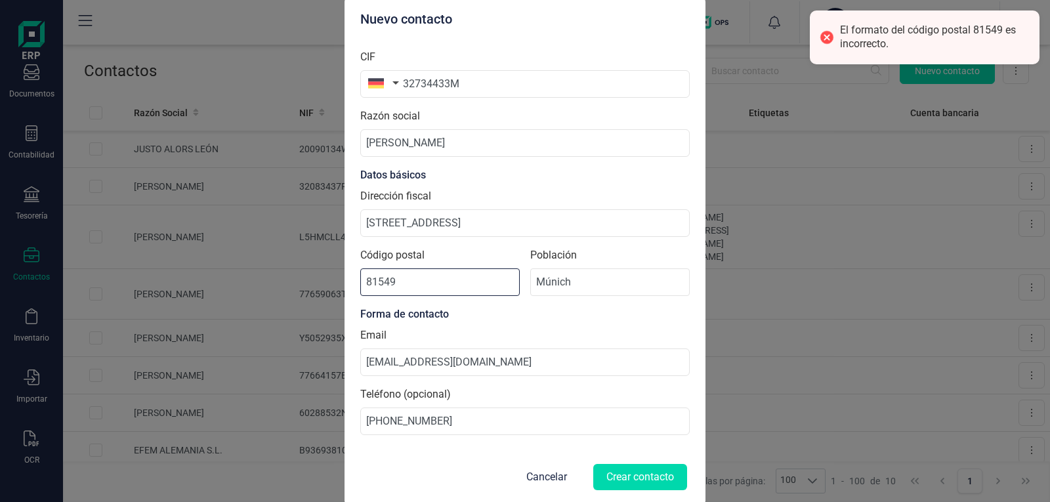
drag, startPoint x: 401, startPoint y: 281, endPoint x: 344, endPoint y: 279, distance: 56.5
click at [346, 280] on div "Nuevo contacto CIF 32734433M Razón social [PERSON_NAME] Datos básicos Dirección…" at bounding box center [524, 251] width 361 height 509
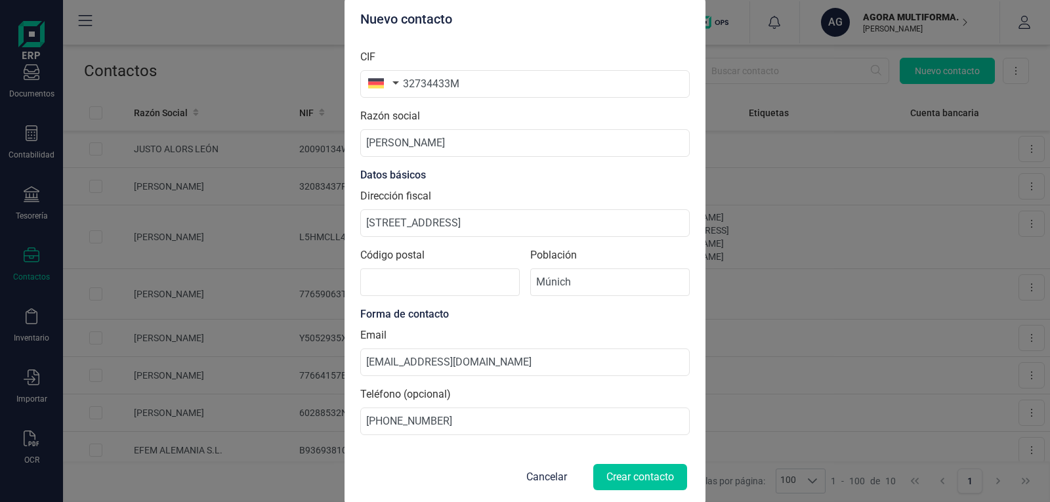
click at [655, 483] on button "Crear contacto" at bounding box center [640, 477] width 94 height 26
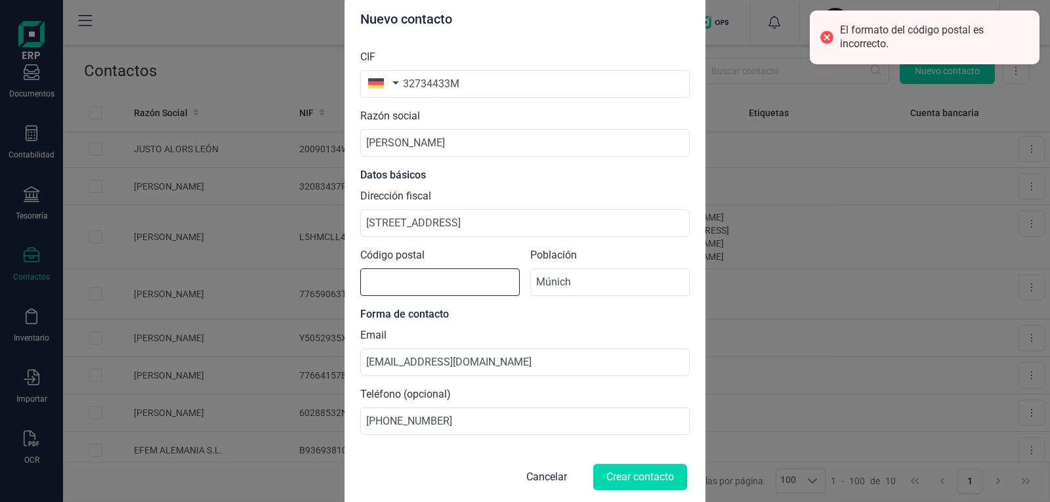
click at [424, 279] on input "Código postal" at bounding box center [439, 282] width 159 height 28
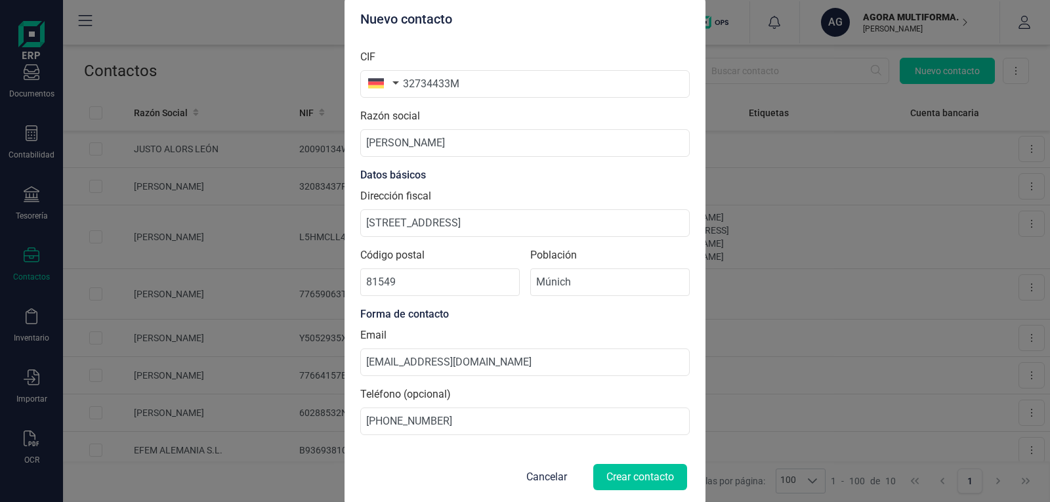
click at [628, 475] on button "Crear contacto" at bounding box center [640, 477] width 94 height 26
click at [625, 481] on button "Crear contacto" at bounding box center [640, 477] width 94 height 26
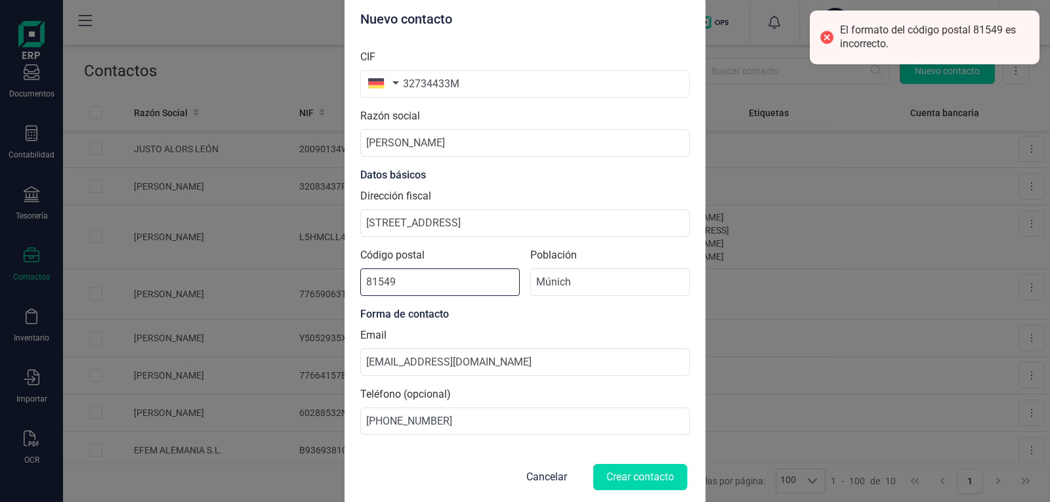
click at [368, 281] on input "81549" at bounding box center [439, 282] width 159 height 28
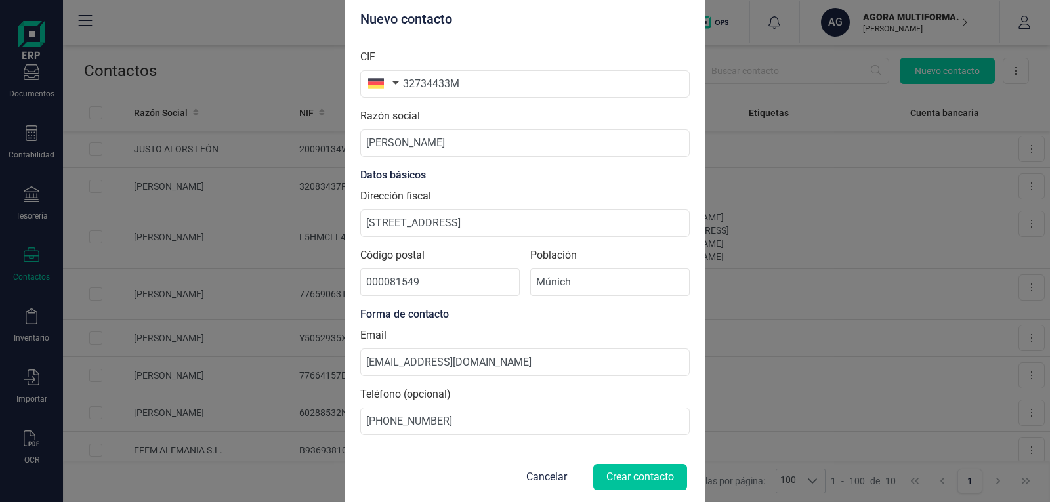
click at [628, 480] on button "Crear contacto" at bounding box center [640, 477] width 94 height 26
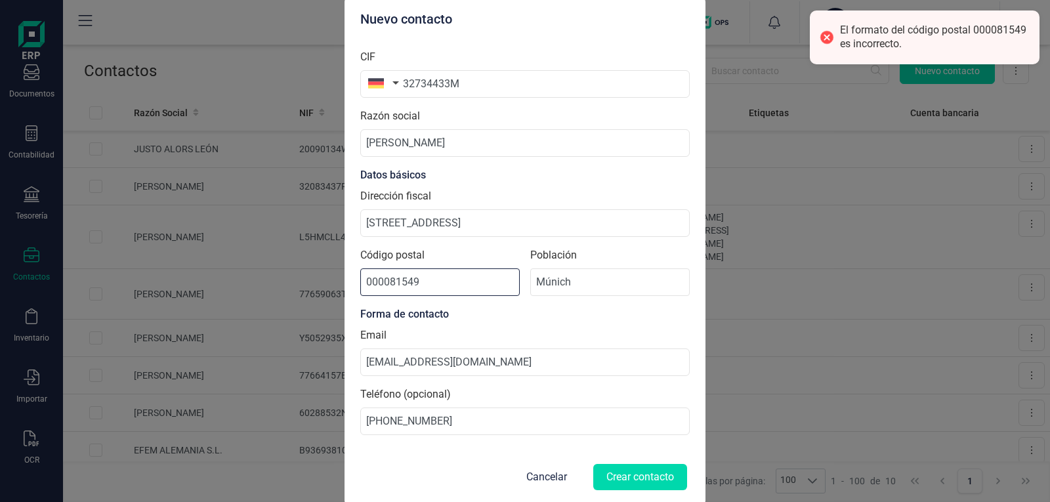
click at [390, 281] on input "000081549" at bounding box center [439, 282] width 159 height 28
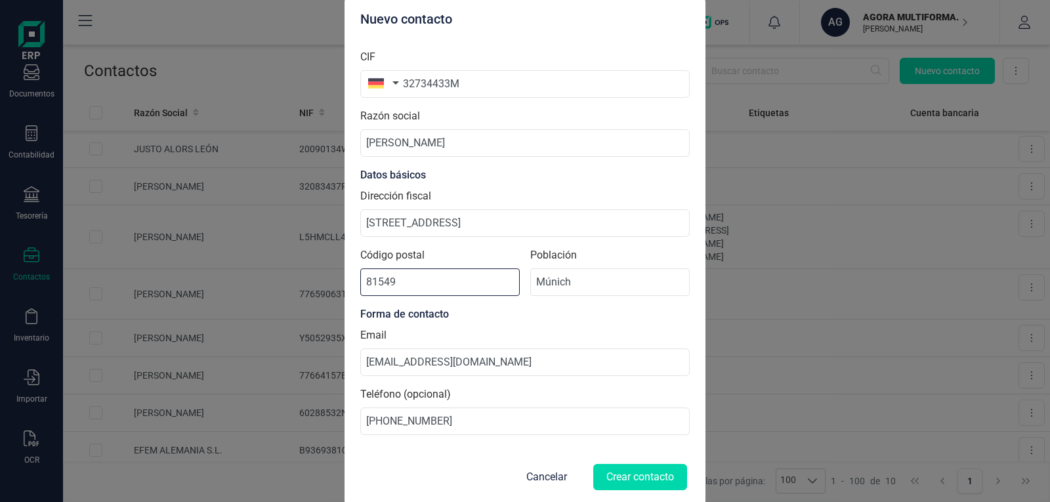
click at [478, 281] on input "81549" at bounding box center [439, 282] width 159 height 28
click at [634, 483] on button "Crear contacto" at bounding box center [640, 477] width 94 height 26
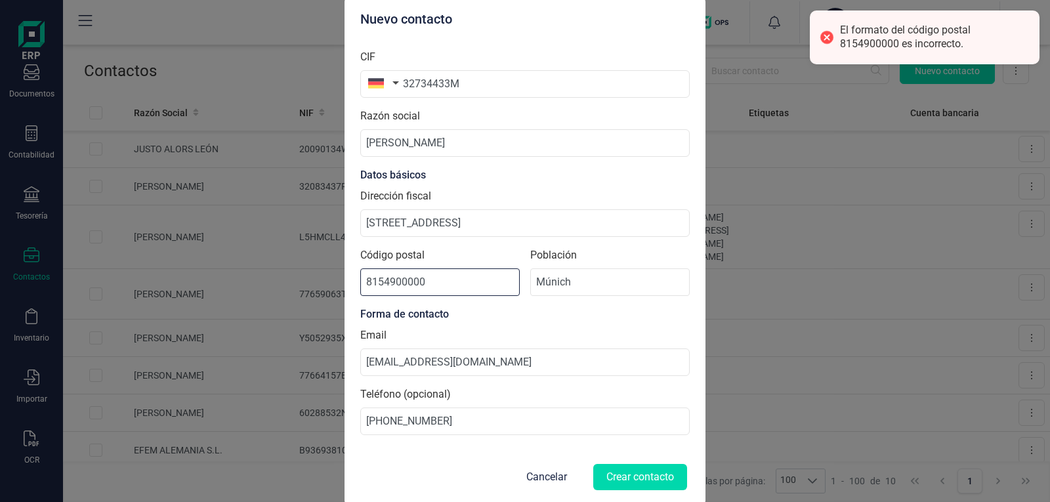
click at [464, 282] on input "8154900000" at bounding box center [439, 282] width 159 height 28
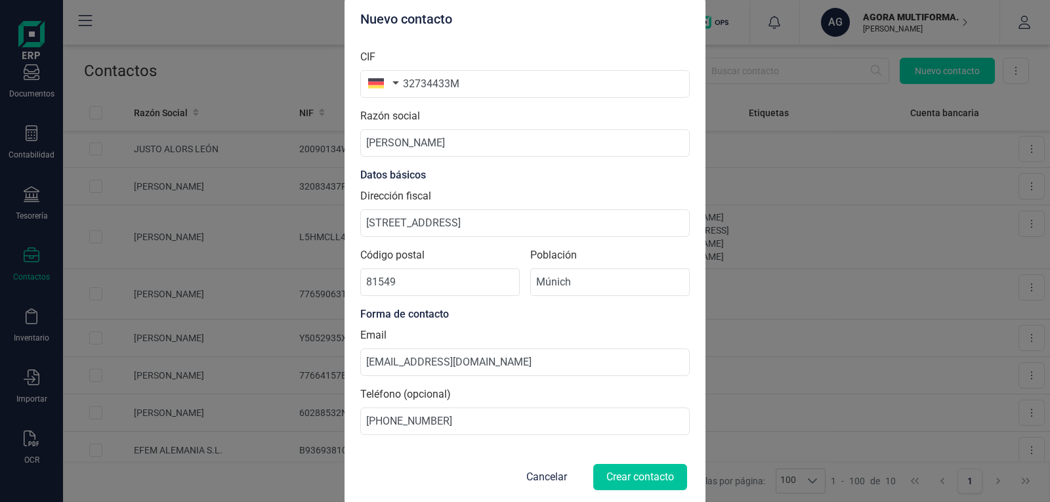
click at [611, 481] on button "Crear contacto" at bounding box center [640, 477] width 94 height 26
click at [438, 278] on input "81549" at bounding box center [439, 282] width 159 height 28
click at [373, 280] on input "81549" at bounding box center [439, 282] width 159 height 28
type input "11549"
click at [626, 482] on button "Crear contacto" at bounding box center [640, 477] width 94 height 26
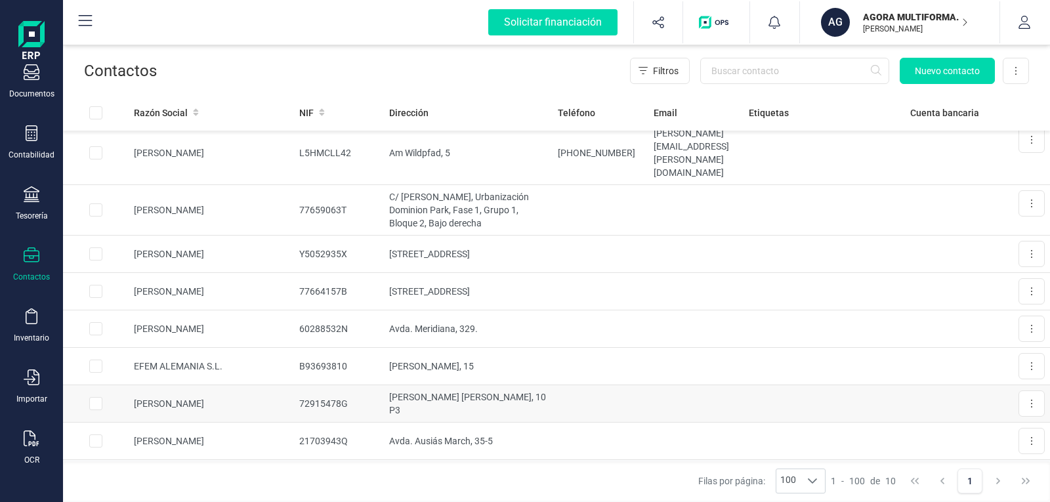
scroll to position [110, 0]
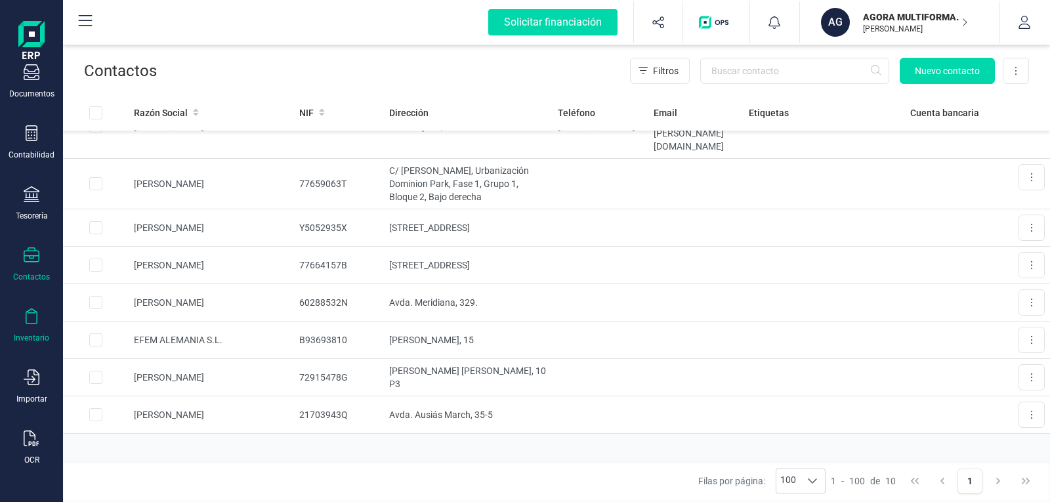
click at [31, 321] on icon at bounding box center [32, 316] width 16 height 16
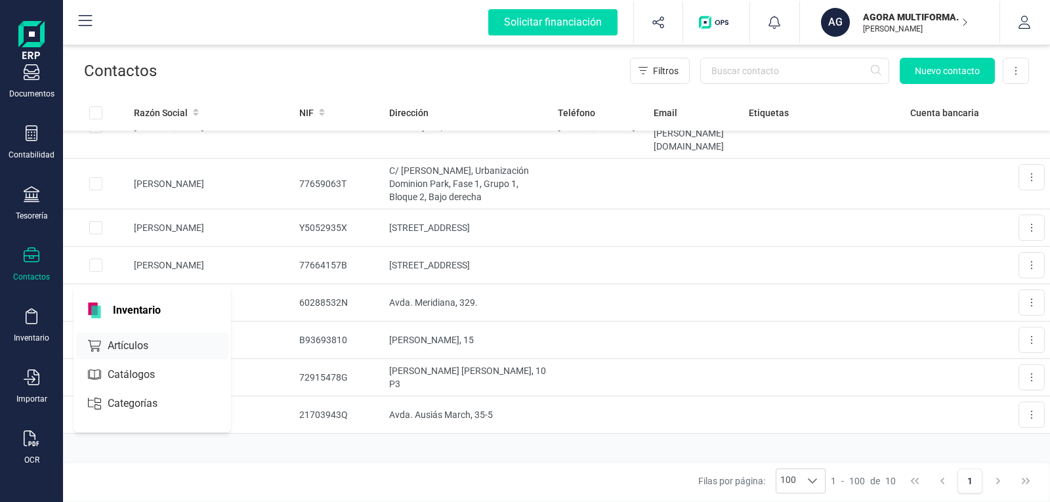
click at [123, 338] on span "Artículos" at bounding box center [137, 346] width 70 height 16
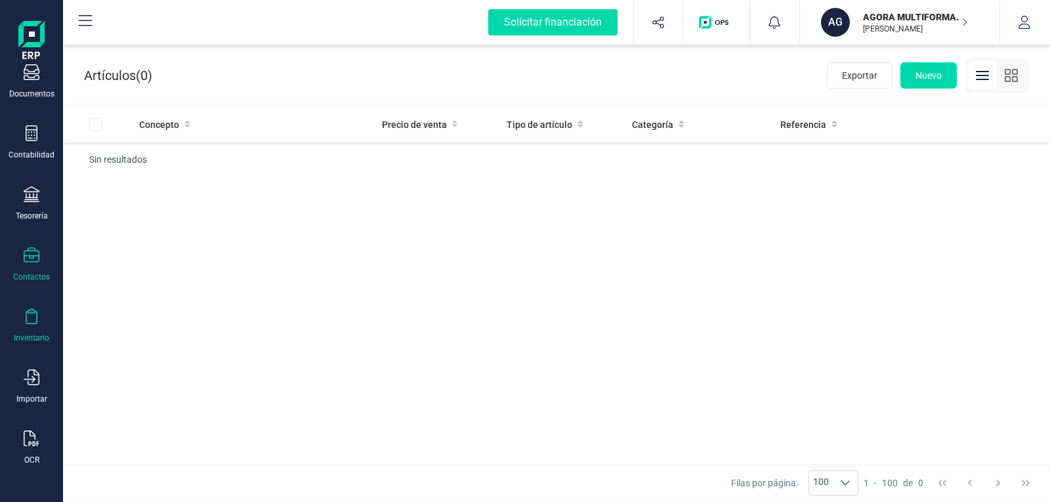
click at [33, 267] on div "Contactos" at bounding box center [31, 264] width 52 height 35
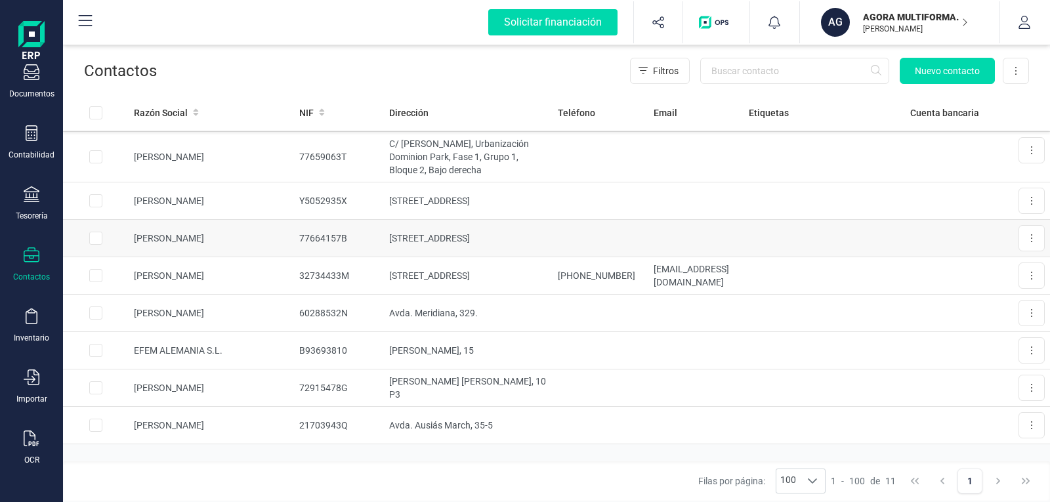
scroll to position [148, 0]
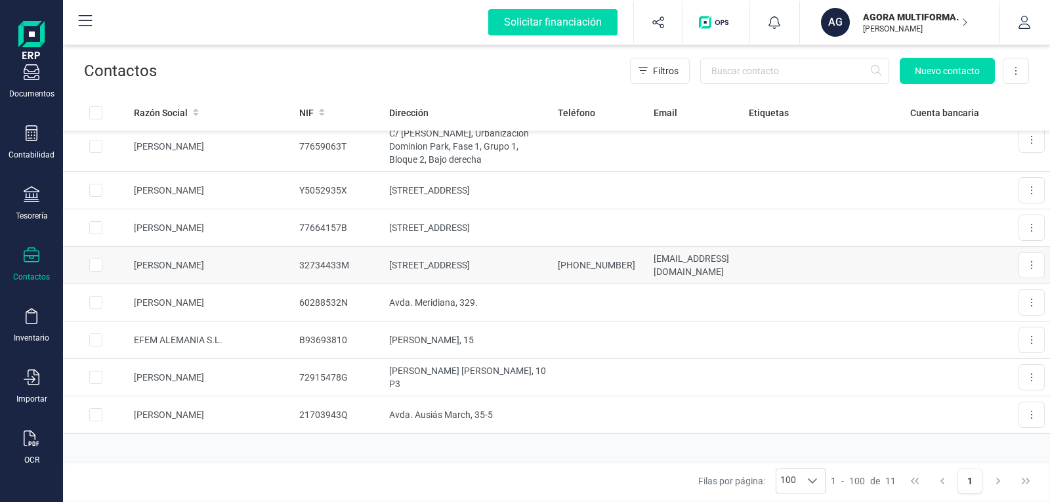
click at [250, 247] on td "[PERSON_NAME]" at bounding box center [211, 265] width 165 height 37
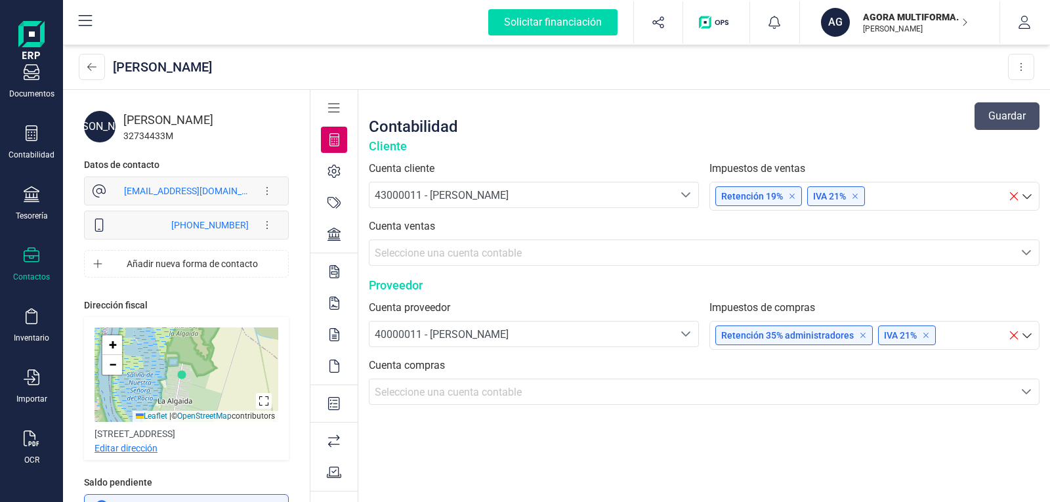
click at [149, 451] on p "Editar dirección" at bounding box center [125, 447] width 63 height 13
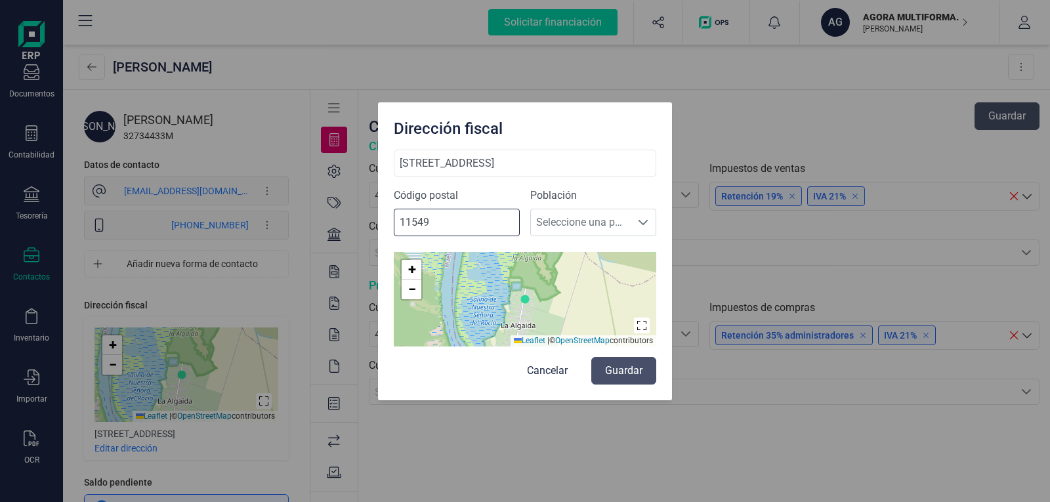
click at [403, 224] on input "11549" at bounding box center [457, 223] width 126 height 28
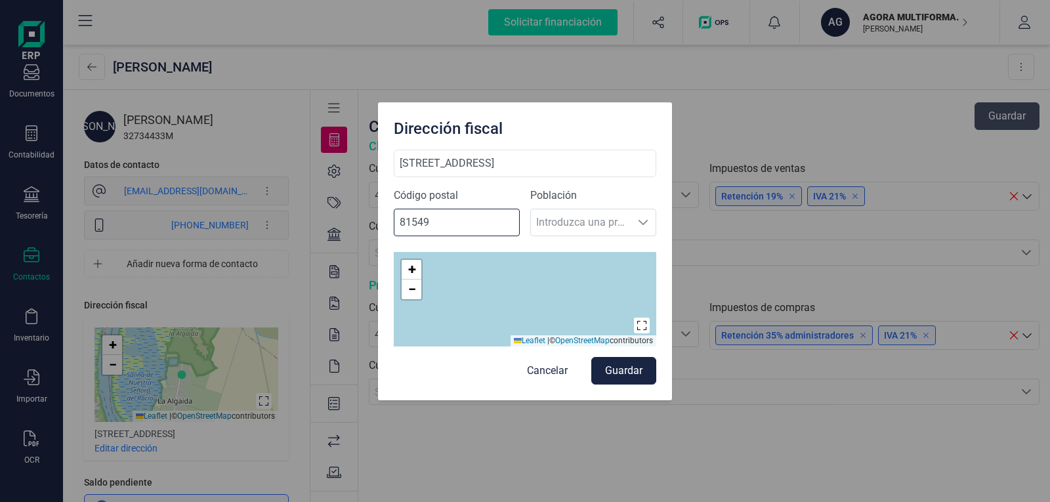
type input "81549"
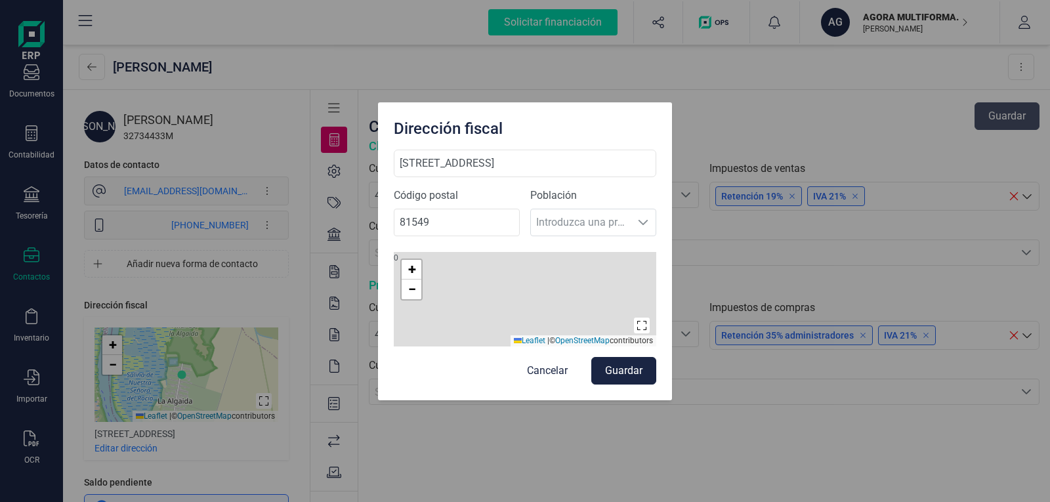
click at [646, 220] on div "Población Introduzca una provincia Introduzca una provincia" at bounding box center [593, 217] width 126 height 59
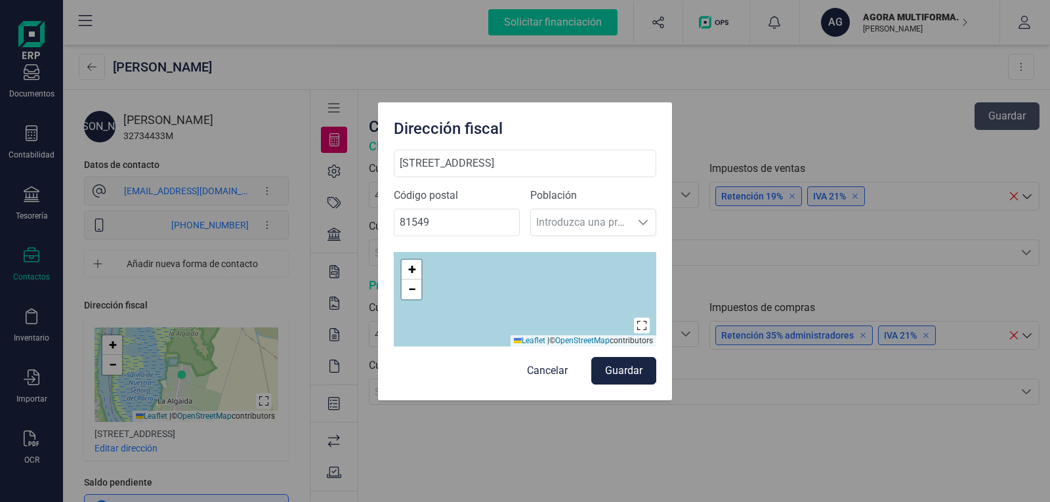
click at [644, 222] on div "Población Introduzca una provincia Introduzca una provincia" at bounding box center [593, 217] width 126 height 59
click at [479, 223] on input "81549" at bounding box center [457, 223] width 126 height 28
click at [630, 371] on button "Guardar" at bounding box center [623, 371] width 65 height 28
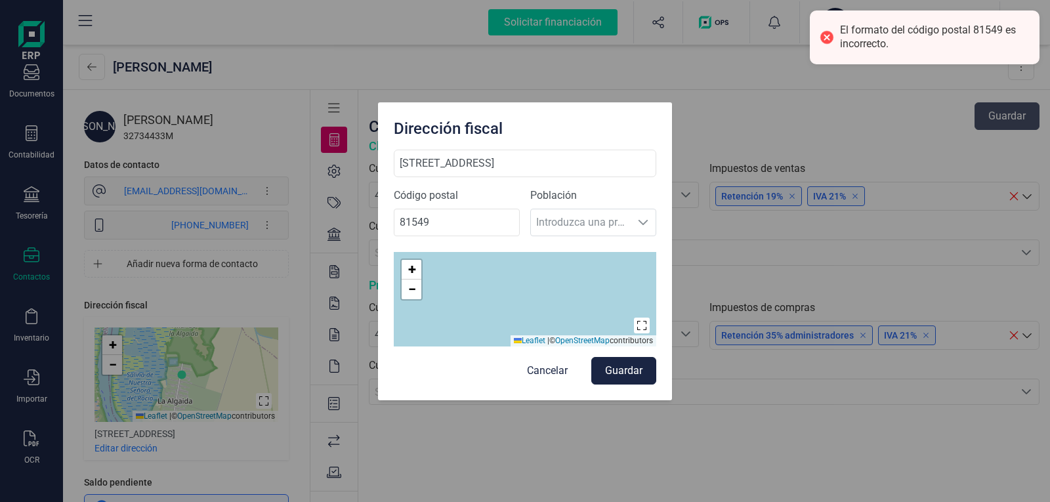
click at [560, 218] on div "Población Introduzca una provincia Introduzca una provincia" at bounding box center [593, 217] width 126 height 59
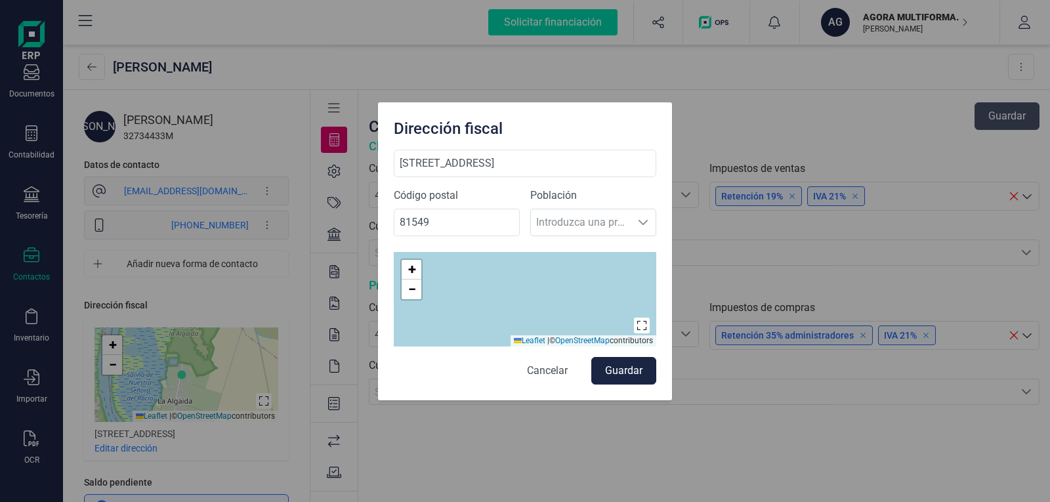
click at [543, 365] on button "Cancelar" at bounding box center [547, 371] width 67 height 28
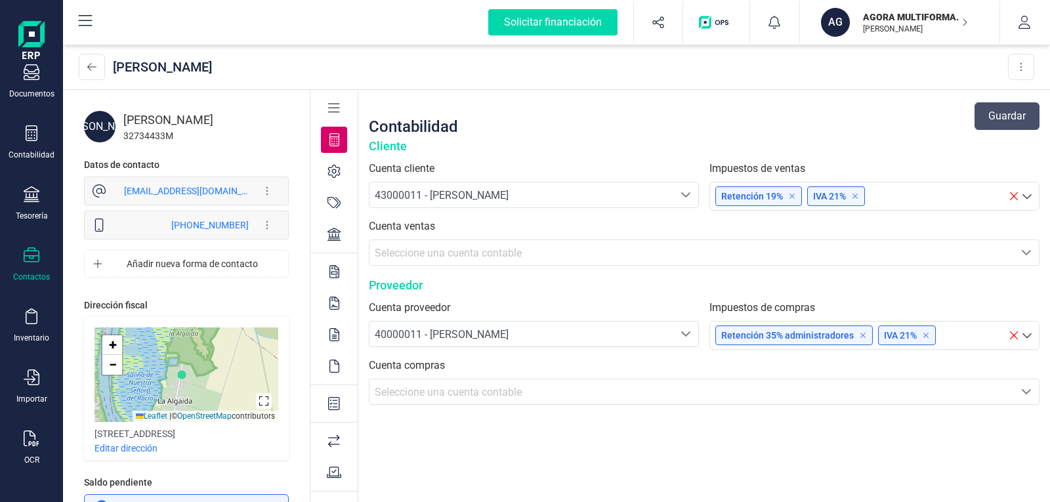
click at [155, 125] on div "[PERSON_NAME]" at bounding box center [205, 120] width 165 height 18
click at [106, 123] on div "[PERSON_NAME]" at bounding box center [99, 126] width 31 height 31
click at [1016, 64] on button at bounding box center [1021, 67] width 26 height 26
click at [700, 83] on div "[PERSON_NAME] Eliminar contacto" at bounding box center [556, 67] width 987 height 45
click at [143, 449] on p "Editar dirección" at bounding box center [125, 447] width 63 height 13
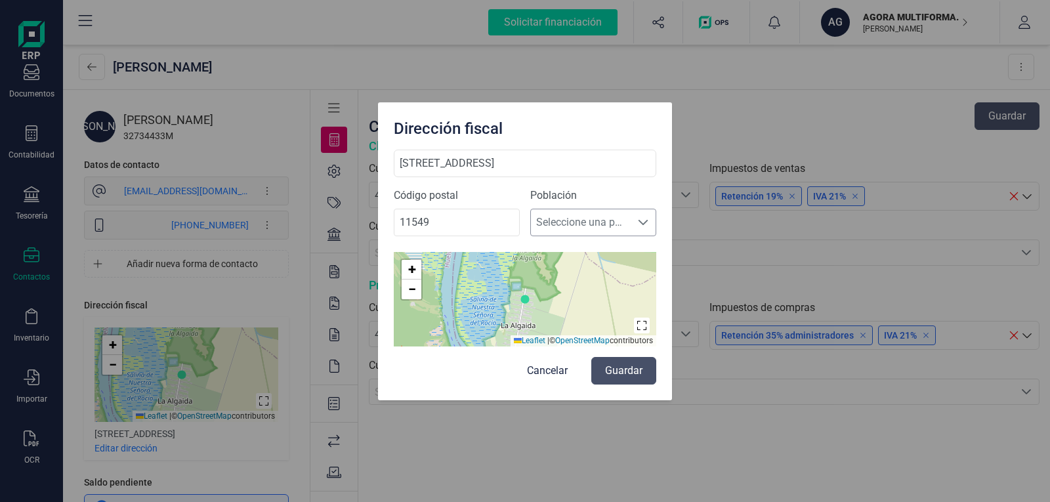
click at [648, 217] on span at bounding box center [643, 222] width 10 height 10
click at [407, 222] on input "11549" at bounding box center [457, 223] width 126 height 28
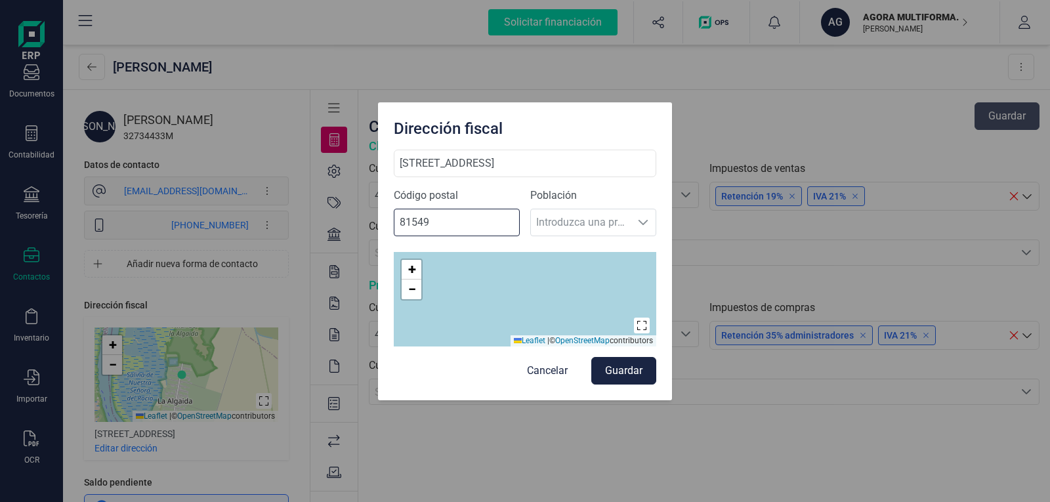
type input "81549"
click at [643, 325] on icon "button" at bounding box center [641, 325] width 10 height 10
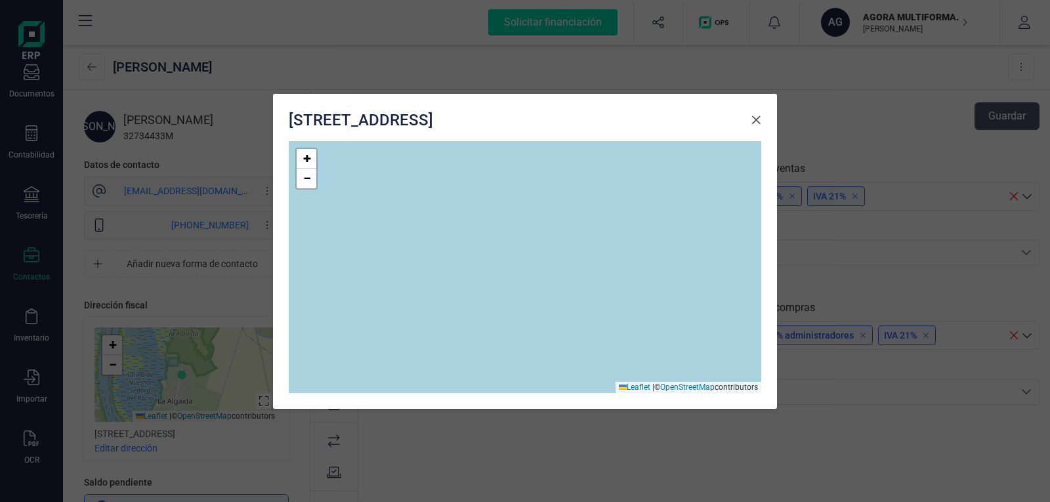
click at [760, 121] on span "Close" at bounding box center [755, 120] width 10 height 10
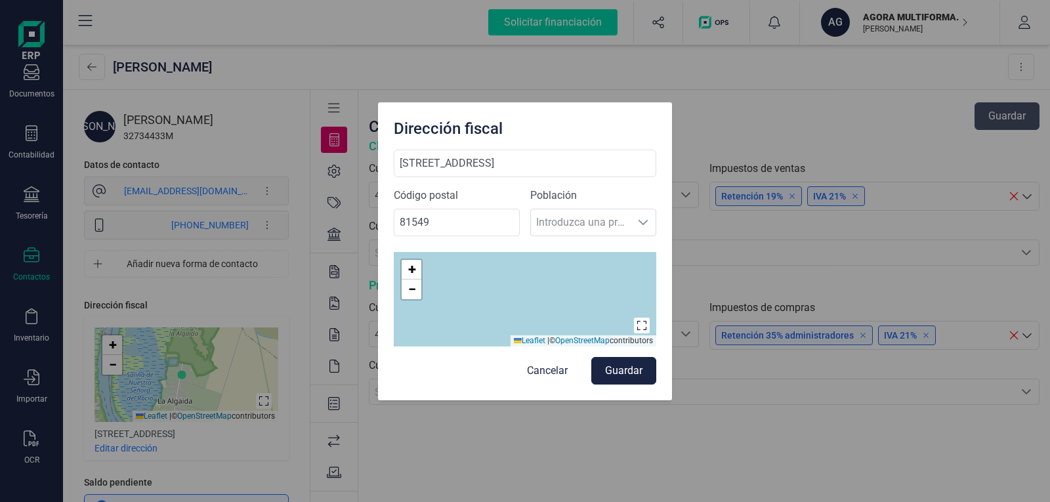
click at [612, 226] on div "Población Introduzca una provincia Introduzca una provincia" at bounding box center [593, 217] width 126 height 59
click at [467, 162] on input "[STREET_ADDRESS]" at bounding box center [525, 164] width 262 height 28
type input "[STREET_ADDRESS]"
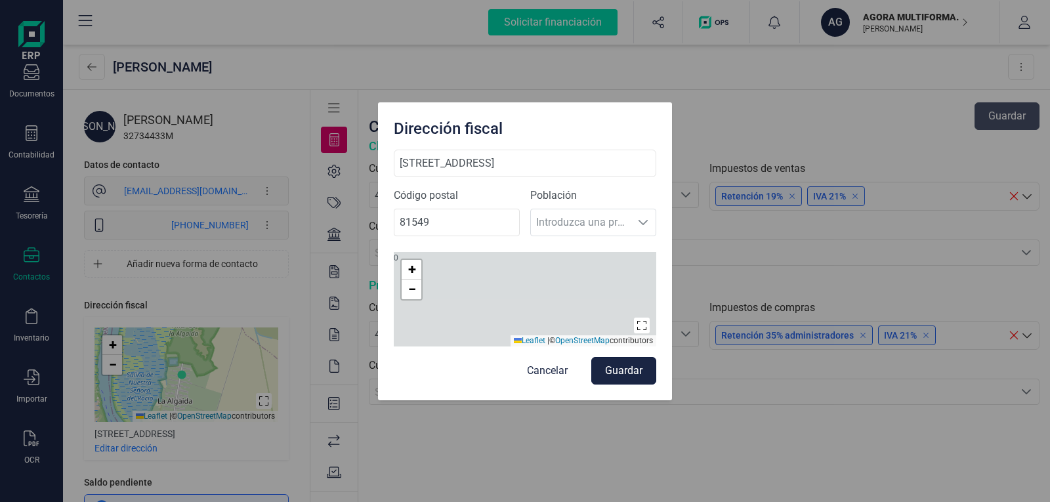
click at [632, 375] on button "Guardar" at bounding box center [623, 371] width 65 height 28
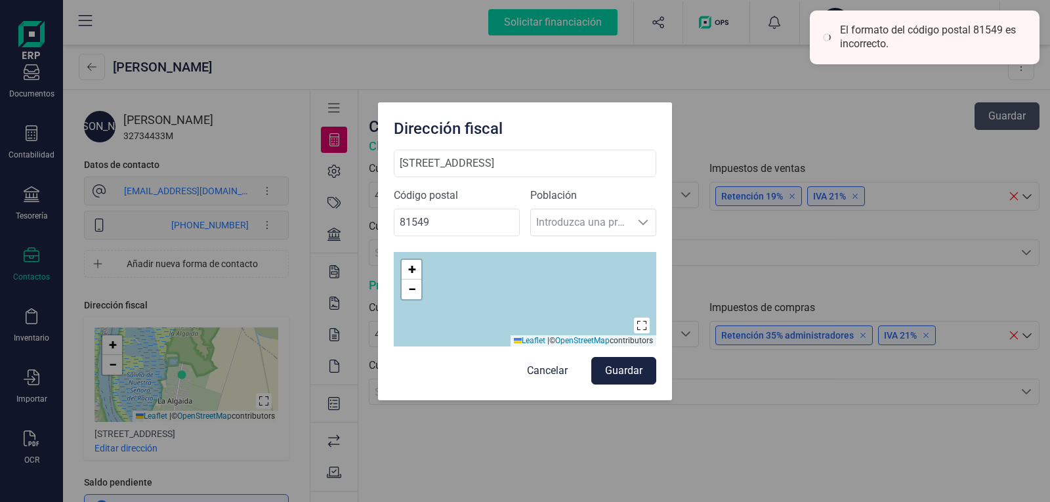
click at [617, 218] on div "Población Introduzca una provincia Introduzca una provincia" at bounding box center [593, 217] width 126 height 59
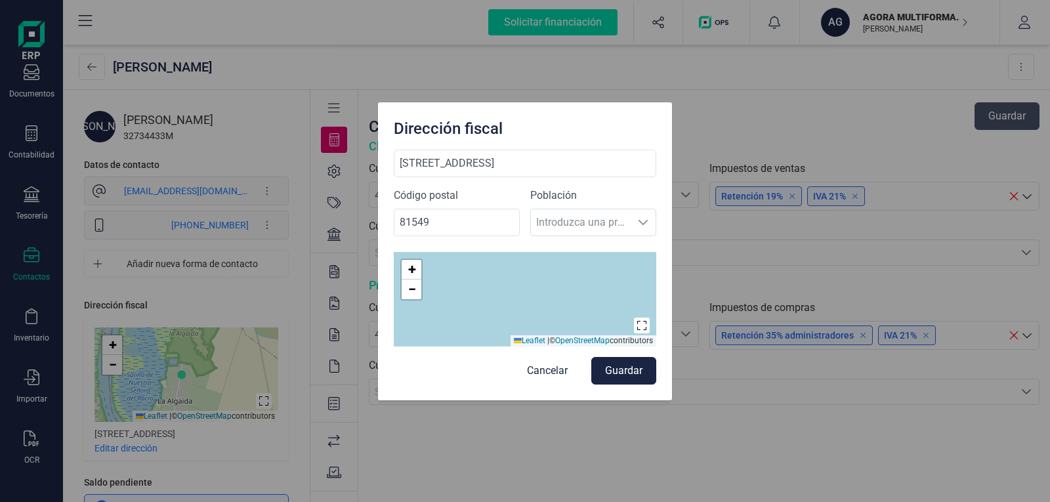
click at [96, 69] on div "Dirección fiscal [STREET_ADDRESS] Introduzca una provincia Introduzca una provi…" at bounding box center [525, 251] width 1050 height 502
click at [540, 369] on button "Cancelar" at bounding box center [547, 371] width 67 height 28
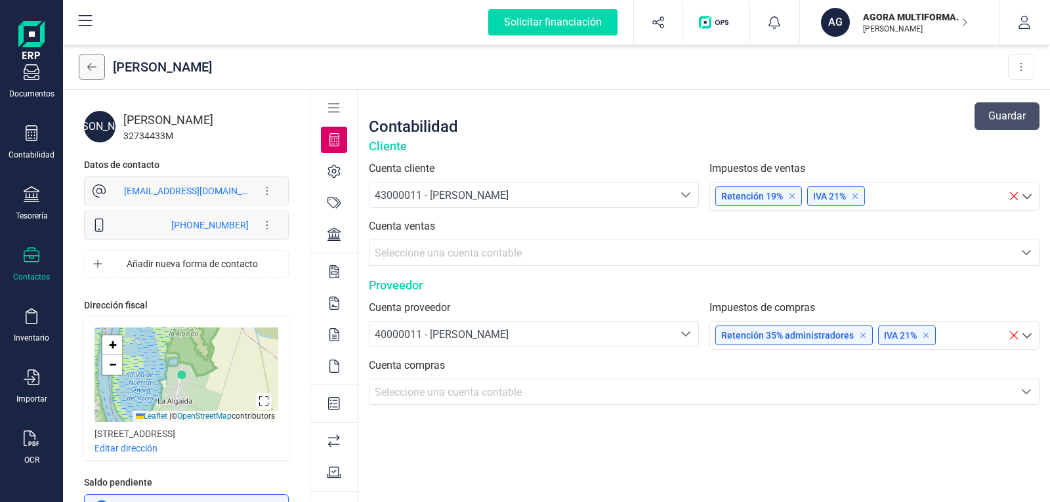
click at [87, 71] on icon at bounding box center [91, 67] width 9 height 10
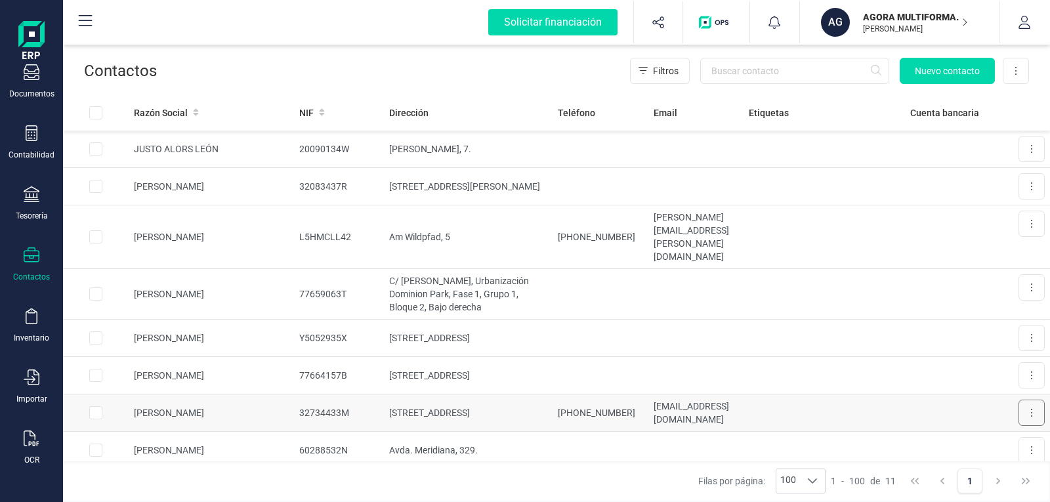
click at [1018, 400] on button at bounding box center [1031, 413] width 26 height 26
click at [981, 438] on span "Editar contacto" at bounding box center [993, 444] width 63 height 13
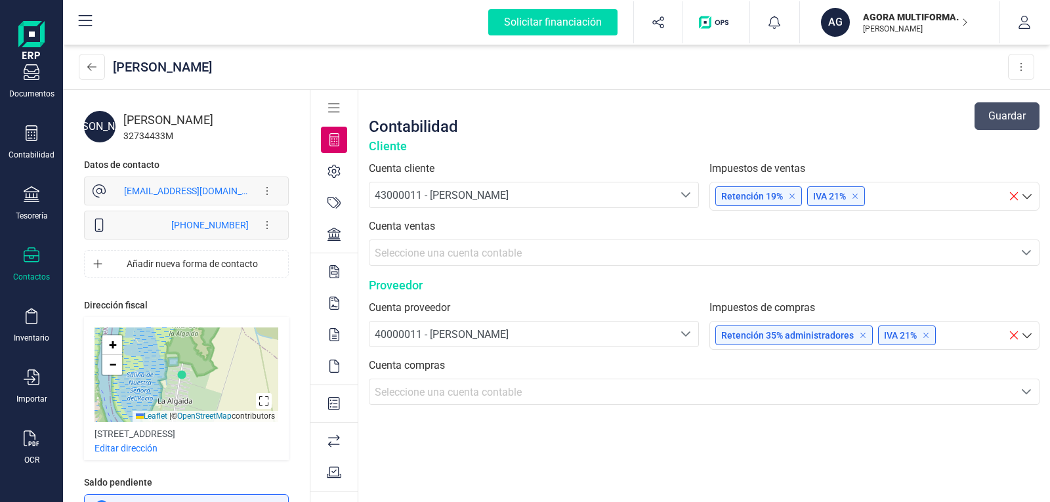
click at [170, 136] on div "32734433M" at bounding box center [205, 135] width 165 height 13
click at [154, 132] on div "32734433M" at bounding box center [205, 135] width 165 height 13
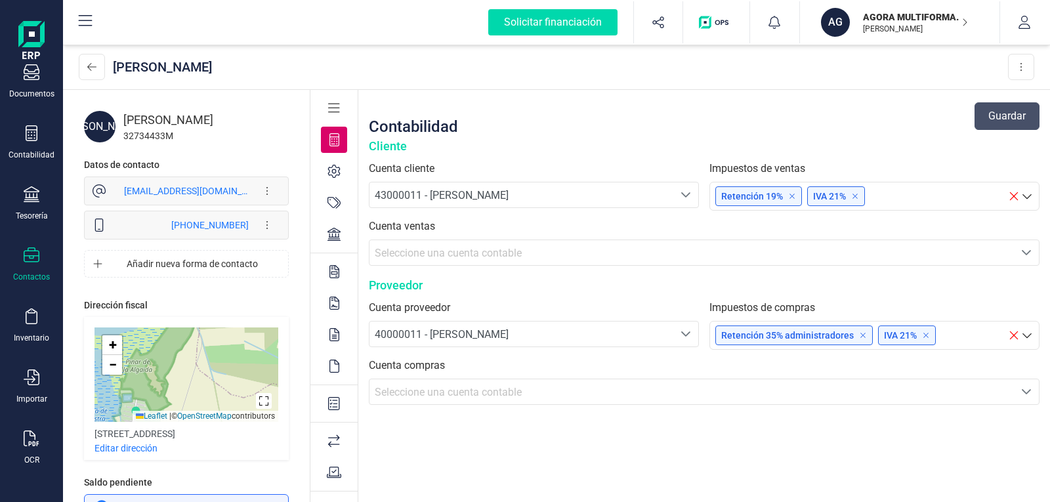
click at [103, 125] on div "[PERSON_NAME]" at bounding box center [99, 126] width 31 height 31
drag, startPoint x: 102, startPoint y: 127, endPoint x: 154, endPoint y: 117, distance: 52.8
click at [154, 117] on div "[PERSON_NAME]" at bounding box center [205, 120] width 165 height 18
click at [1025, 62] on button at bounding box center [1021, 67] width 26 height 26
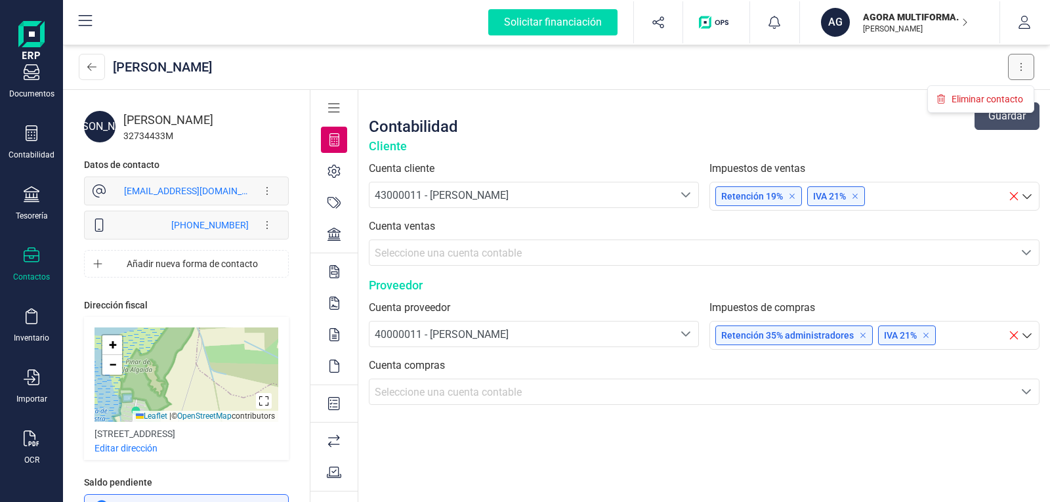
click at [1025, 62] on button at bounding box center [1021, 67] width 26 height 26
click at [329, 473] on icon at bounding box center [334, 472] width 15 height 13
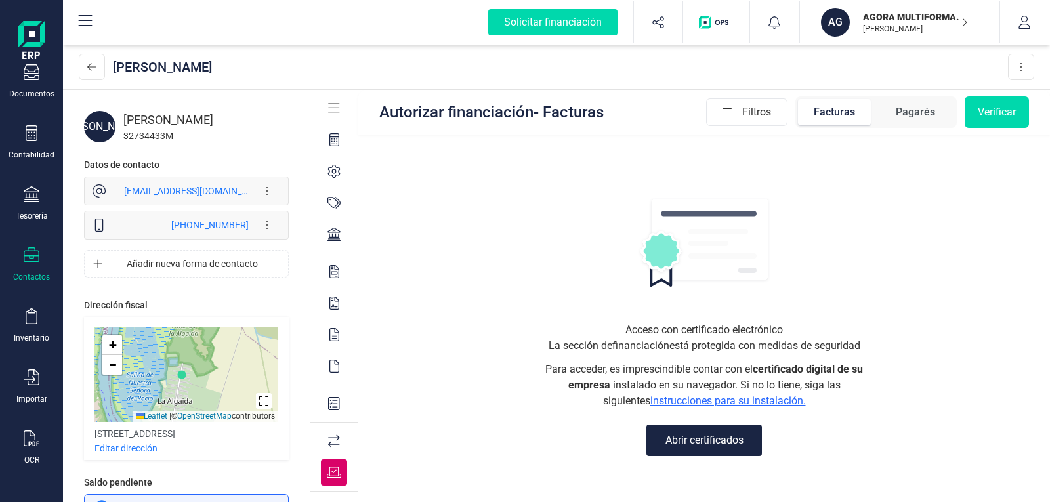
click at [336, 442] on icon at bounding box center [334, 440] width 12 height 13
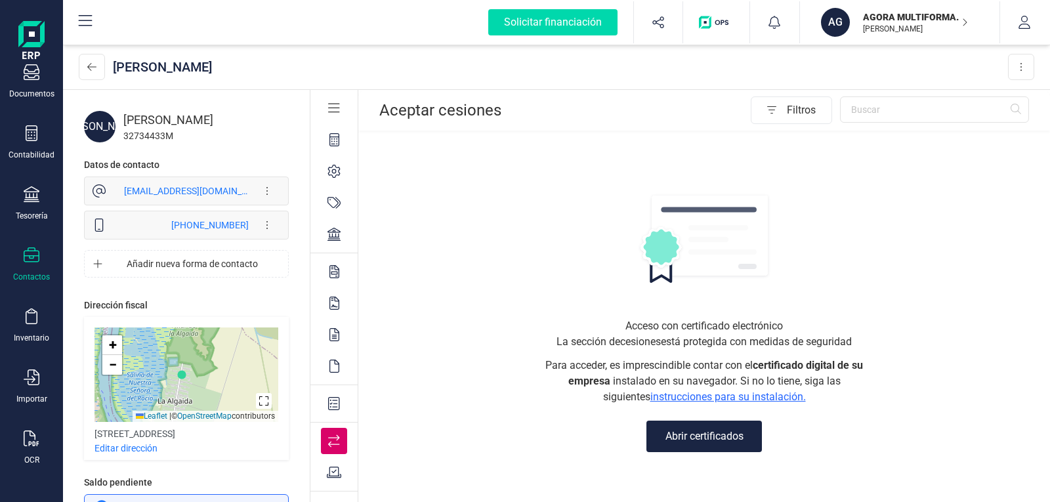
click at [331, 403] on icon at bounding box center [334, 403] width 12 height 13
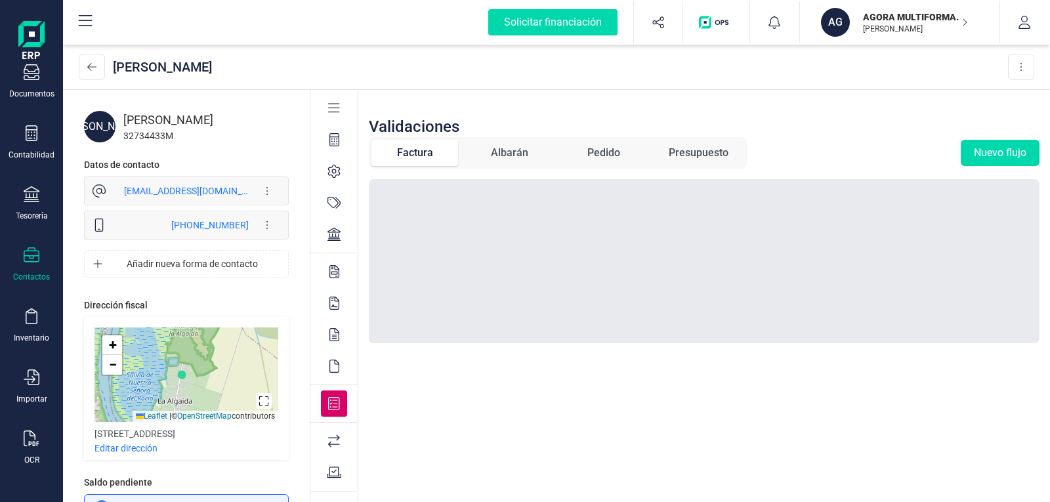
click at [329, 366] on icon at bounding box center [334, 365] width 10 height 13
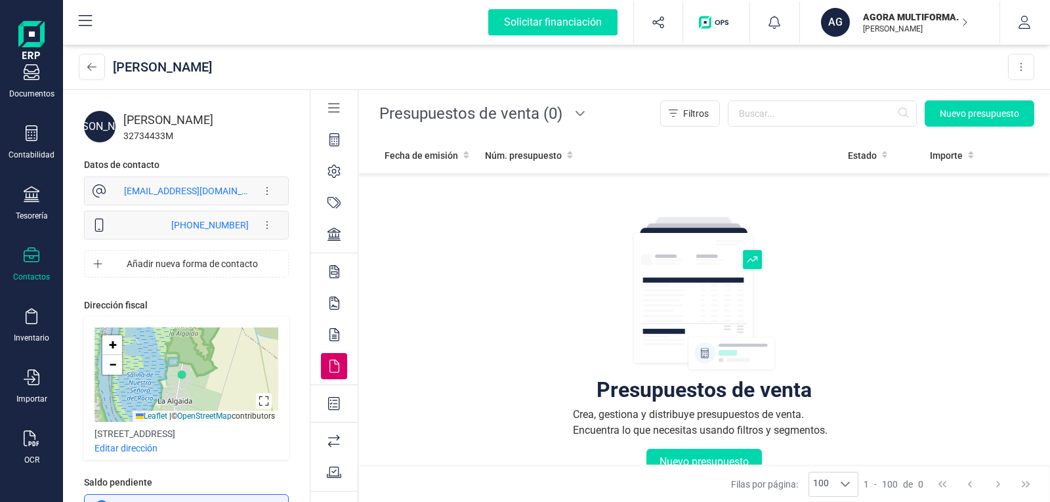
click at [334, 333] on icon at bounding box center [334, 334] width 10 height 13
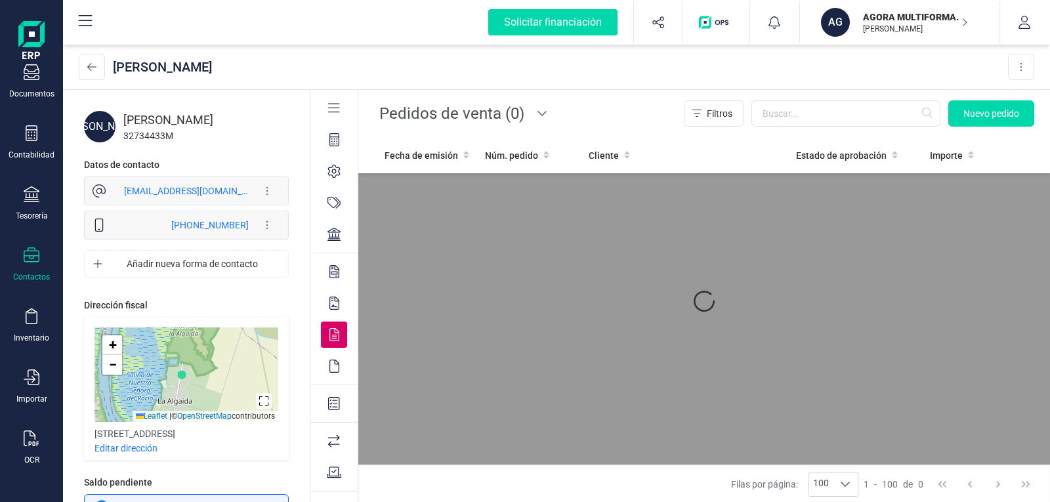
click at [337, 304] on icon at bounding box center [334, 303] width 10 height 13
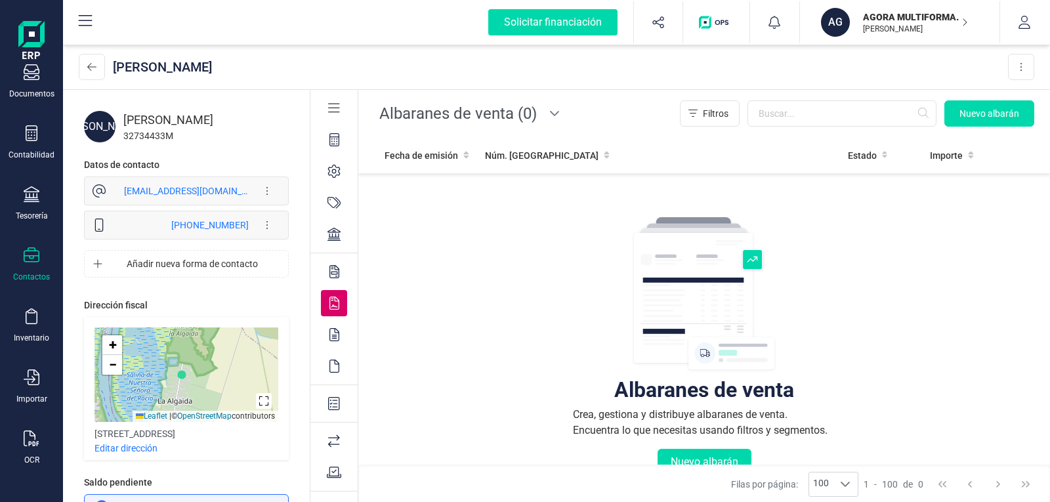
click at [338, 262] on div at bounding box center [334, 271] width 26 height 26
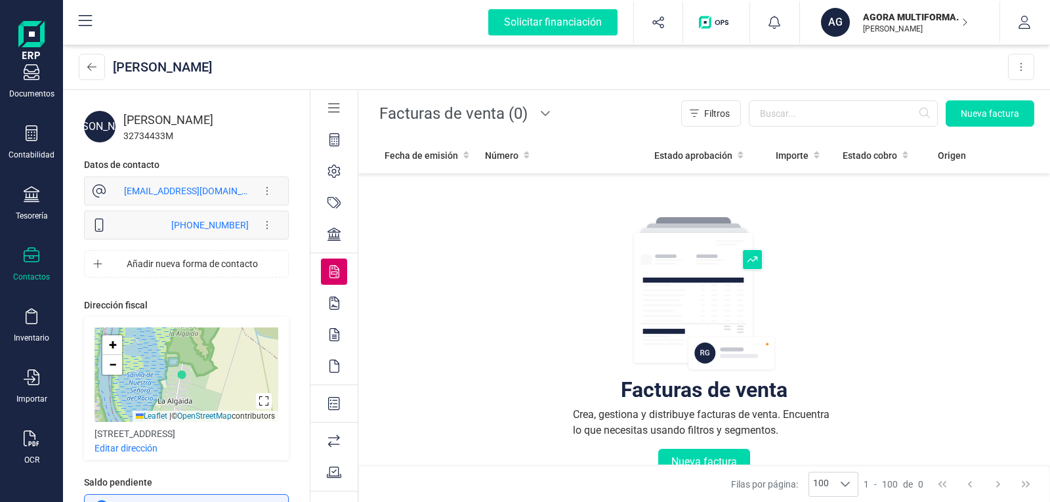
click at [338, 230] on icon at bounding box center [333, 234] width 13 height 13
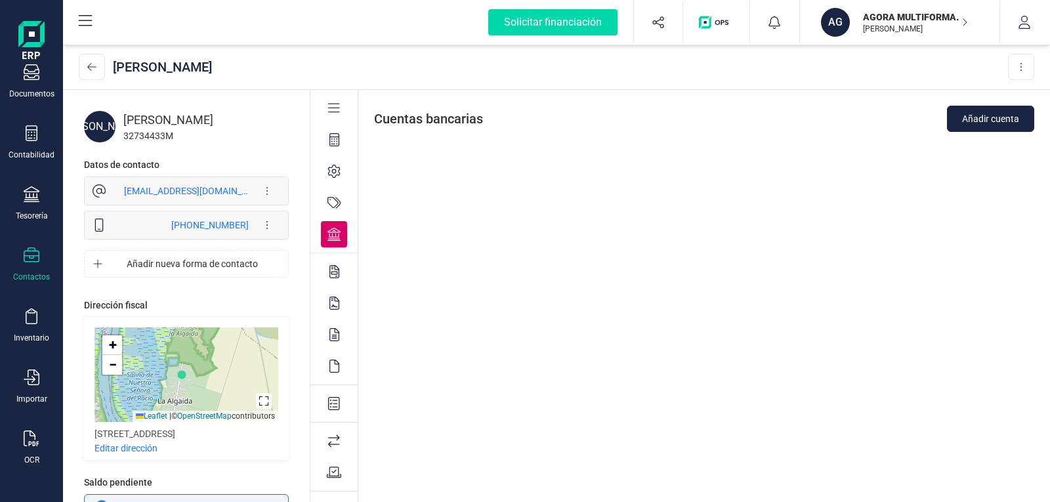
click at [335, 201] on icon at bounding box center [333, 202] width 13 height 13
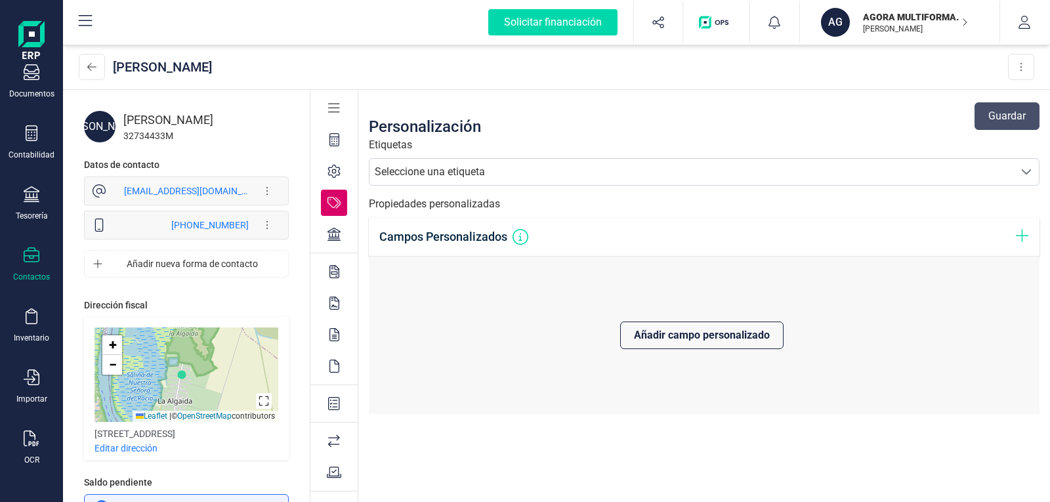
click at [333, 174] on icon at bounding box center [333, 171] width 13 height 13
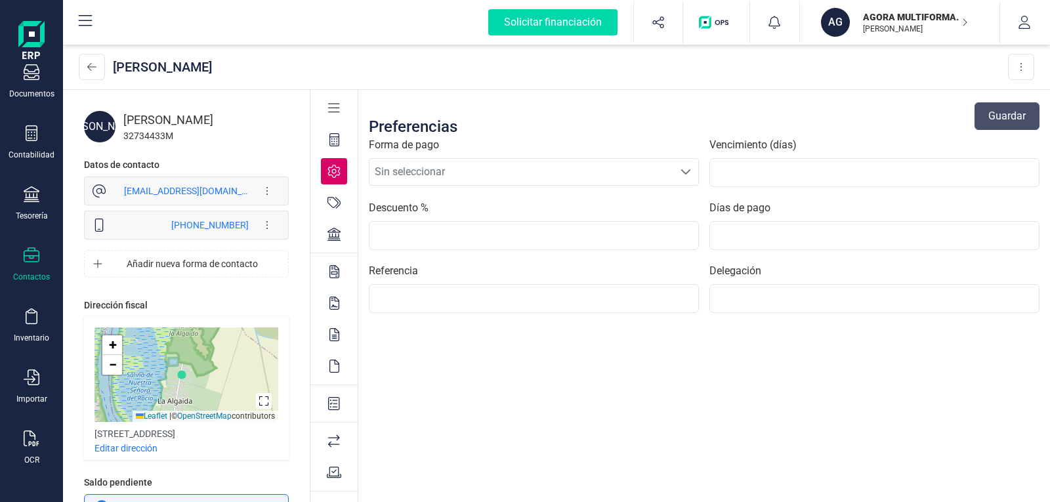
click at [336, 144] on icon at bounding box center [334, 139] width 10 height 13
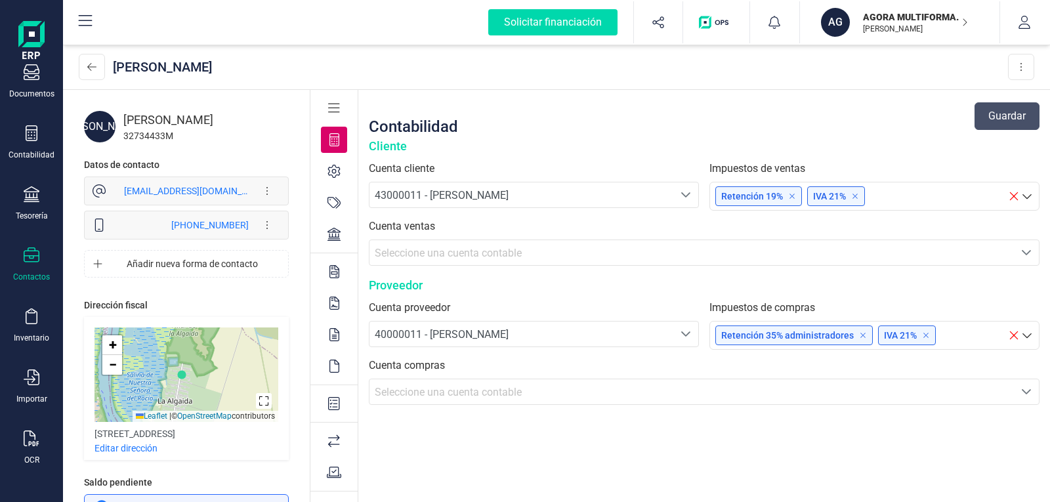
click at [333, 109] on icon at bounding box center [334, 108] width 12 height 13
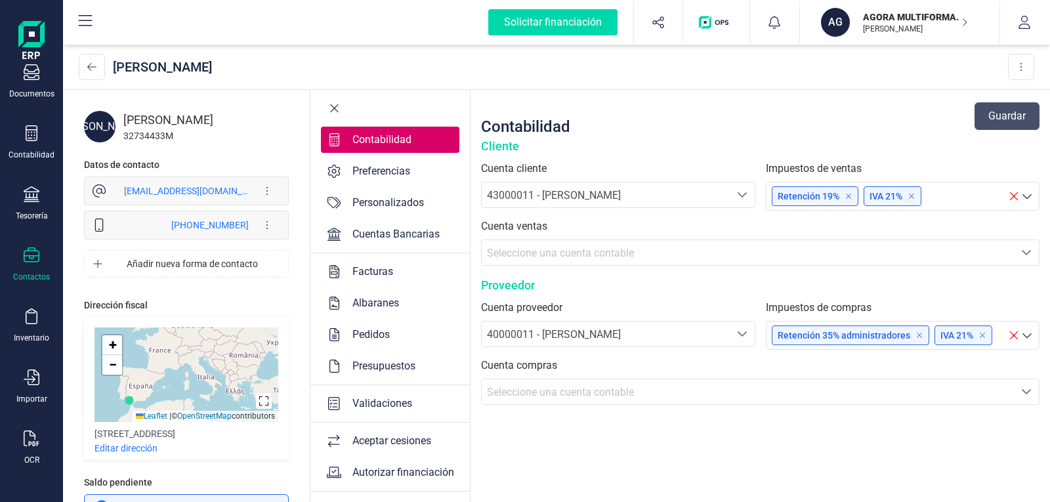
drag, startPoint x: 224, startPoint y: 363, endPoint x: 157, endPoint y: 393, distance: 73.4
click at [157, 393] on div "+ − Leaflet | © OpenStreetMap contributors" at bounding box center [186, 374] width 184 height 94
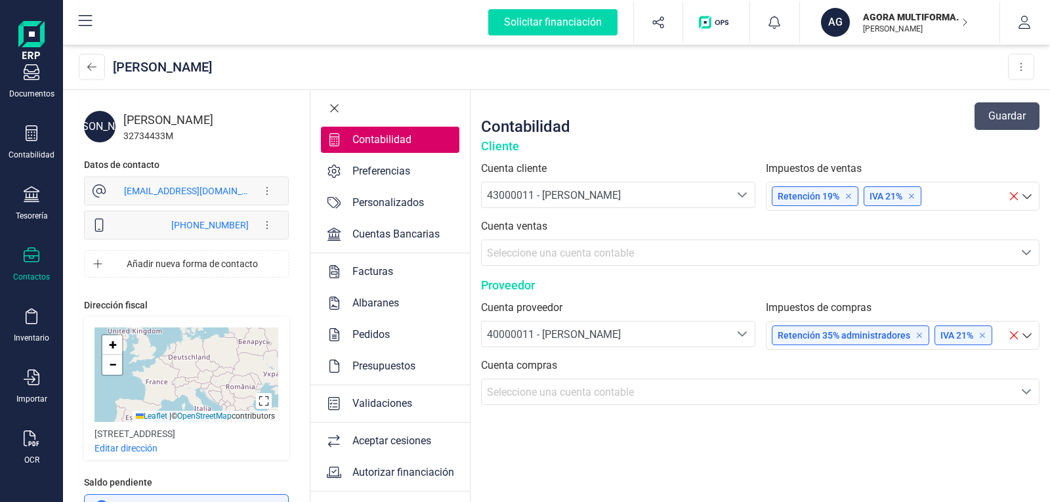
drag, startPoint x: 200, startPoint y: 358, endPoint x: 197, endPoint y: 390, distance: 33.0
click at [197, 391] on div "+ − Leaflet | © OpenStreetMap contributors" at bounding box center [186, 374] width 184 height 94
click at [188, 366] on div "+ − Leaflet | © OpenStreetMap contributors" at bounding box center [186, 374] width 184 height 94
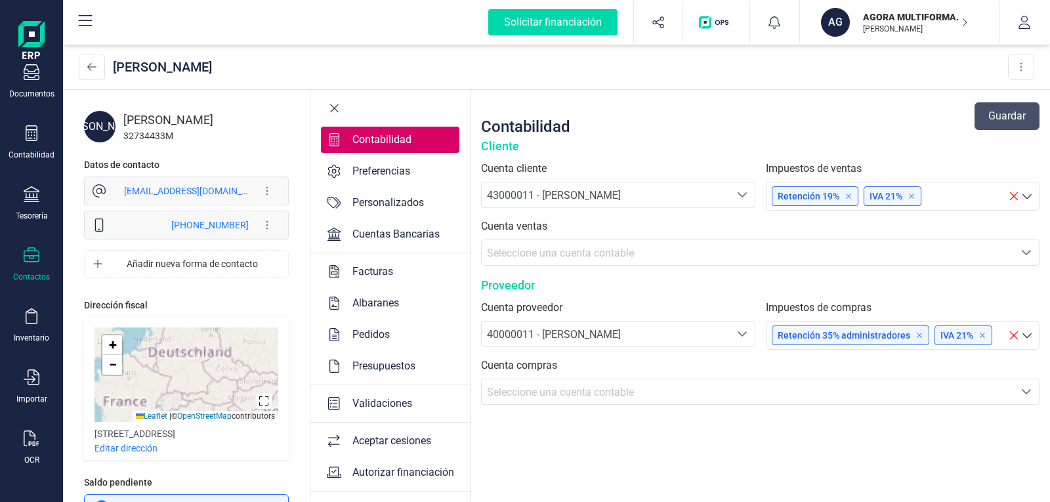
click at [188, 366] on div "+ − Leaflet | © OpenStreetMap contributors" at bounding box center [186, 374] width 184 height 94
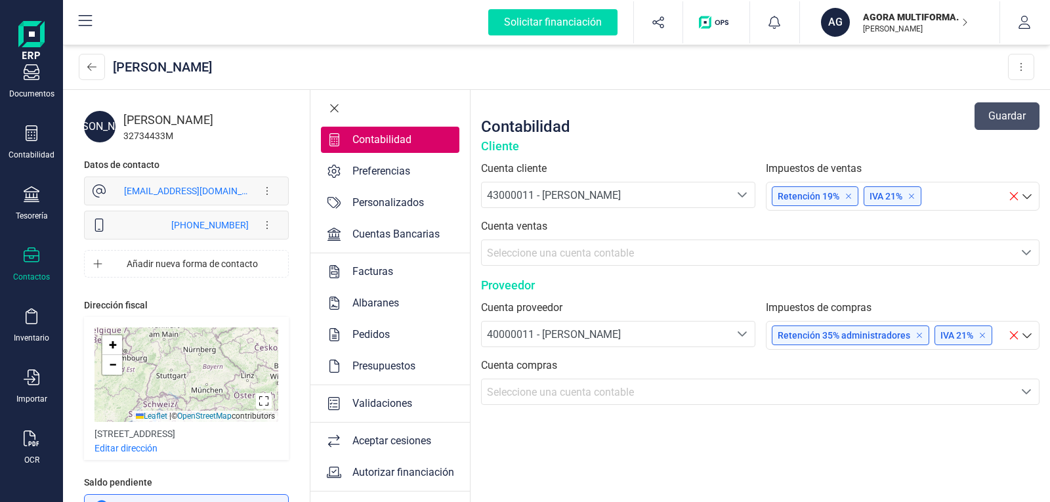
drag, startPoint x: 188, startPoint y: 379, endPoint x: 188, endPoint y: 356, distance: 23.0
click at [188, 356] on div "+ − Leaflet | © OpenStreetMap contributors" at bounding box center [186, 374] width 184 height 94
click at [207, 391] on div "+ − Leaflet | © OpenStreetMap contributors" at bounding box center [186, 374] width 184 height 94
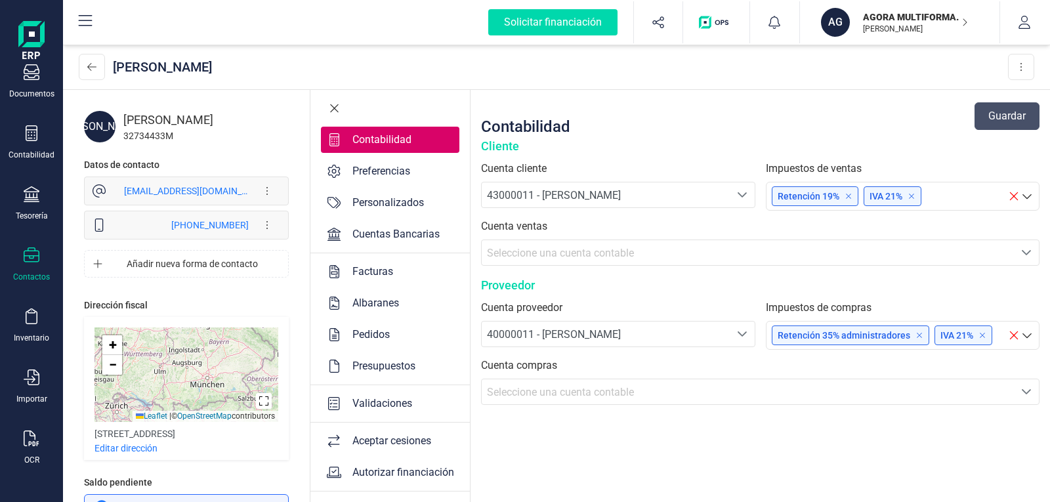
click at [211, 385] on div "+ − Leaflet | © OpenStreetMap contributors" at bounding box center [186, 374] width 184 height 94
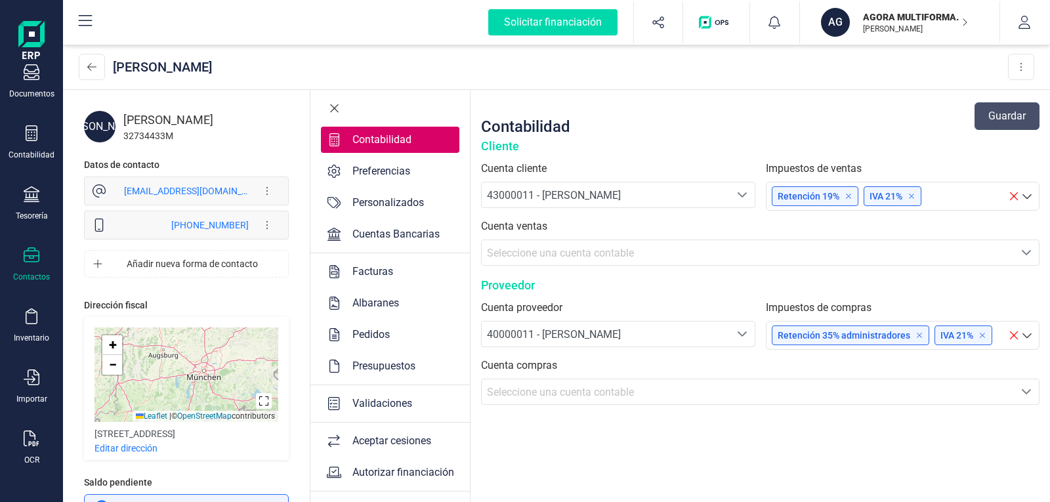
click at [207, 375] on div "+ − Leaflet | © OpenStreetMap contributors" at bounding box center [186, 374] width 184 height 94
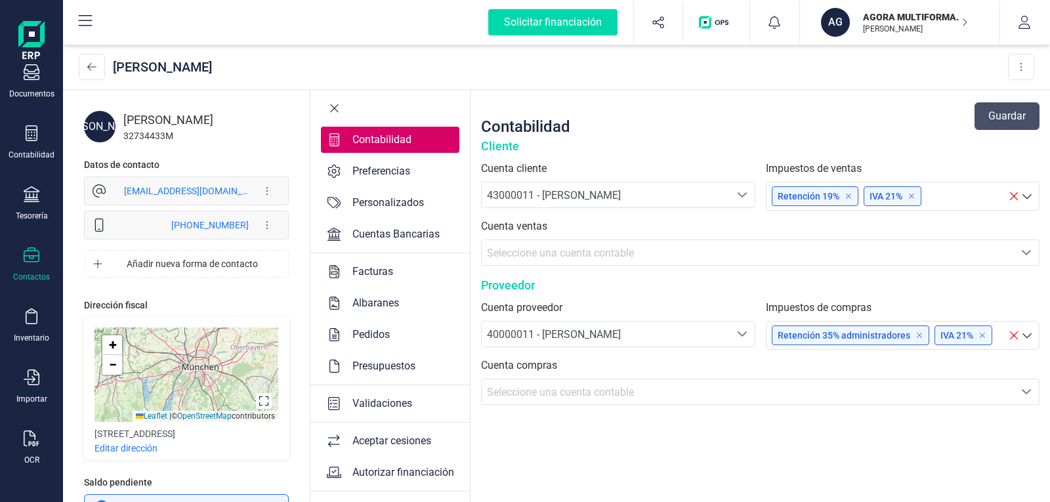
click at [199, 373] on div "+ − Leaflet | © OpenStreetMap contributors" at bounding box center [186, 374] width 184 height 94
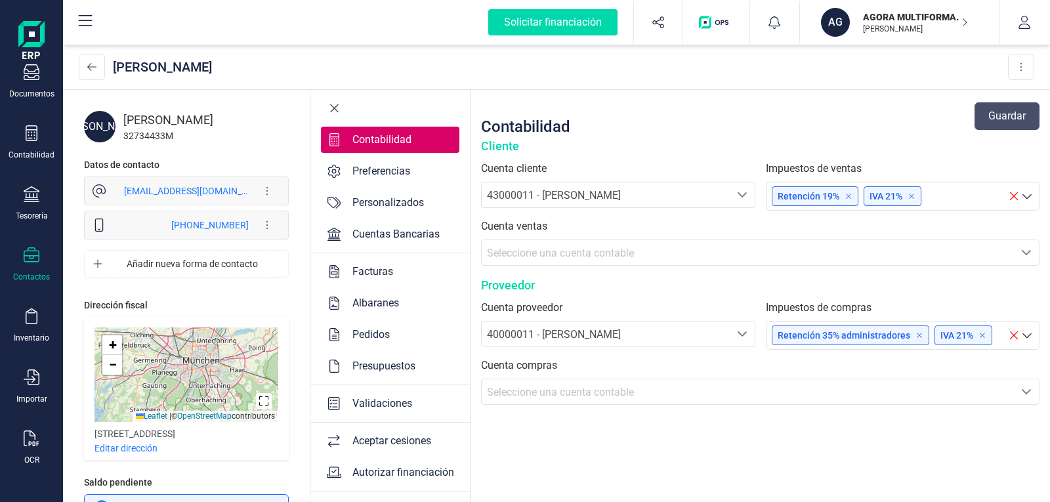
click at [200, 367] on div "+ − Leaflet | © OpenStreetMap contributors" at bounding box center [186, 374] width 184 height 94
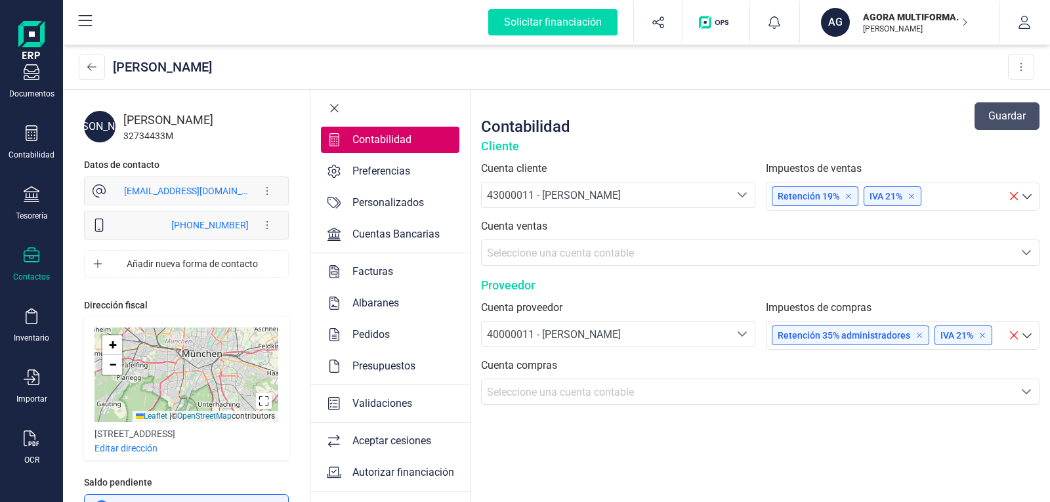
click at [195, 363] on div "+ − Leaflet | © OpenStreetMap contributors" at bounding box center [186, 374] width 184 height 94
click at [144, 449] on p "Editar dirección" at bounding box center [125, 447] width 63 height 13
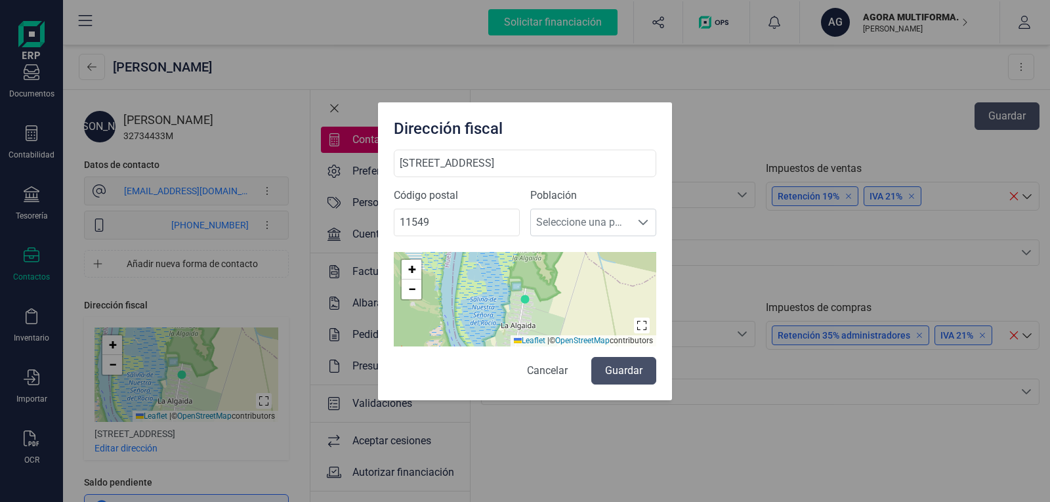
click at [551, 367] on button "Cancelar" at bounding box center [547, 371] width 67 height 28
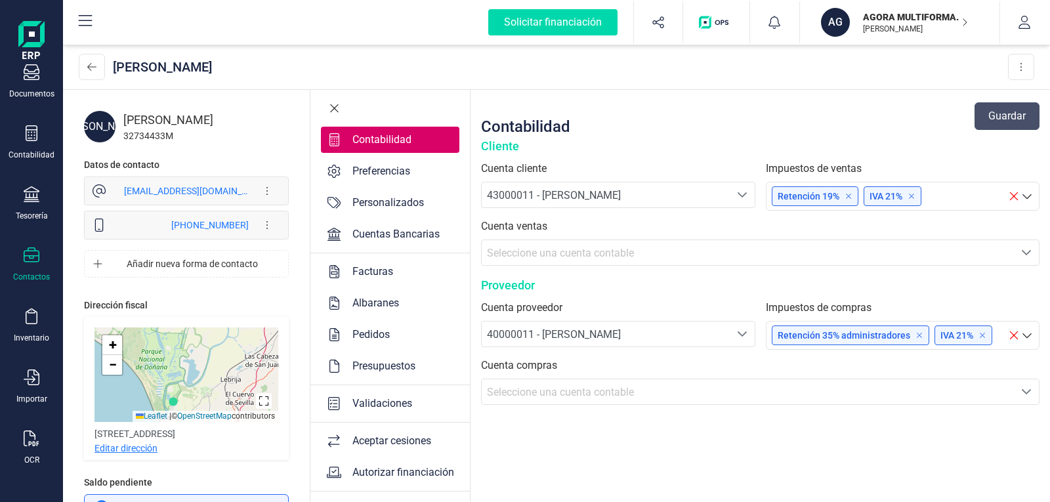
click at [141, 449] on p "Editar dirección" at bounding box center [125, 447] width 63 height 13
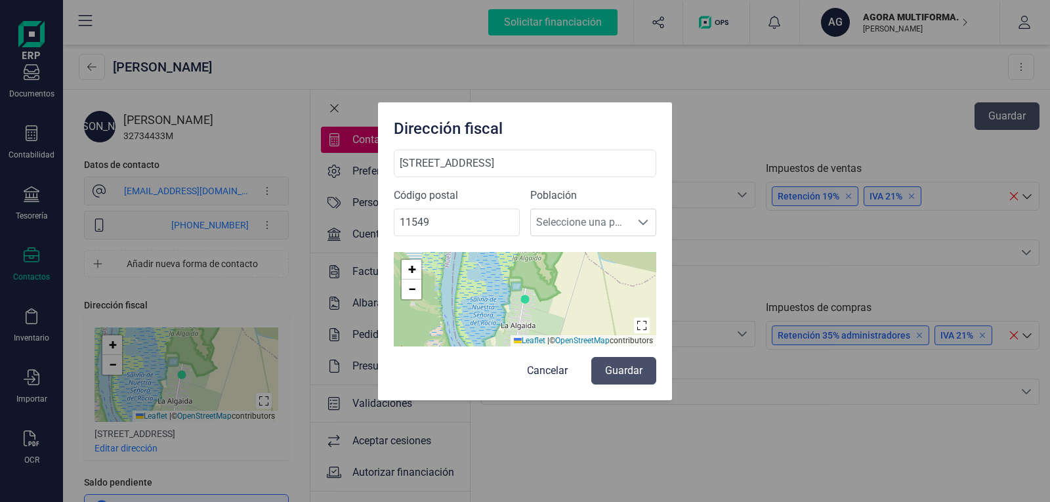
click at [607, 463] on div "Dirección fiscal [STREET_ADDRESS] Población Seleccione una población Seleccione…" at bounding box center [525, 251] width 1050 height 502
click at [562, 375] on button "Cancelar" at bounding box center [547, 371] width 67 height 28
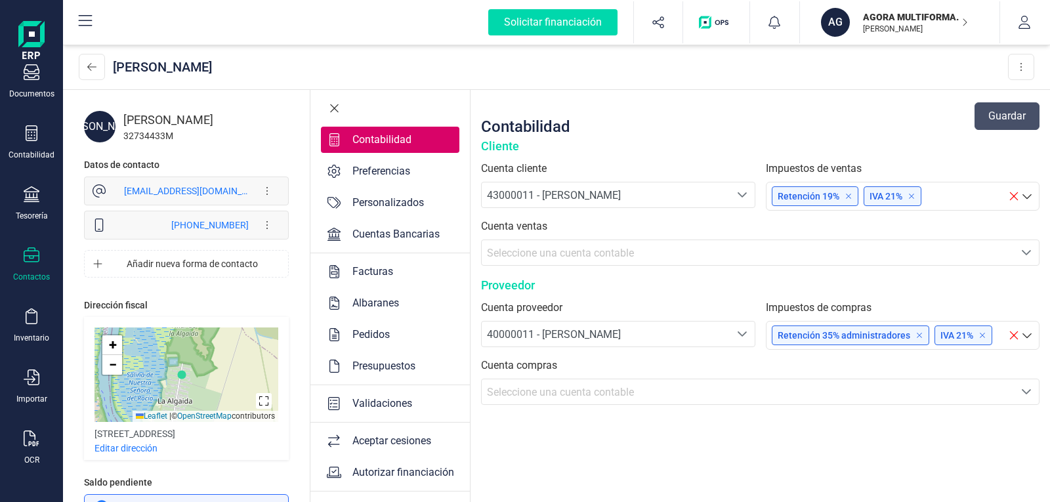
click at [717, 24] on img "button" at bounding box center [716, 22] width 35 height 13
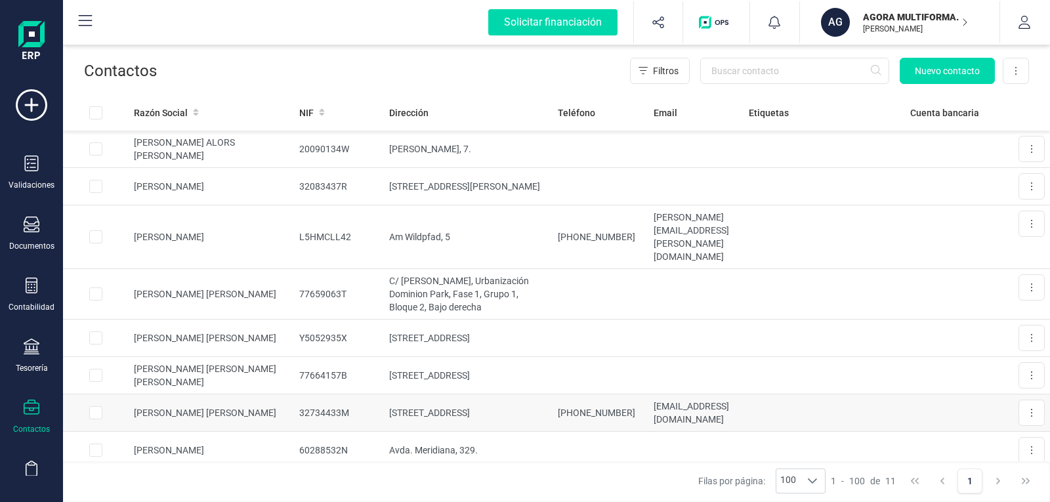
click at [160, 394] on td "[PERSON_NAME]" at bounding box center [211, 412] width 165 height 37
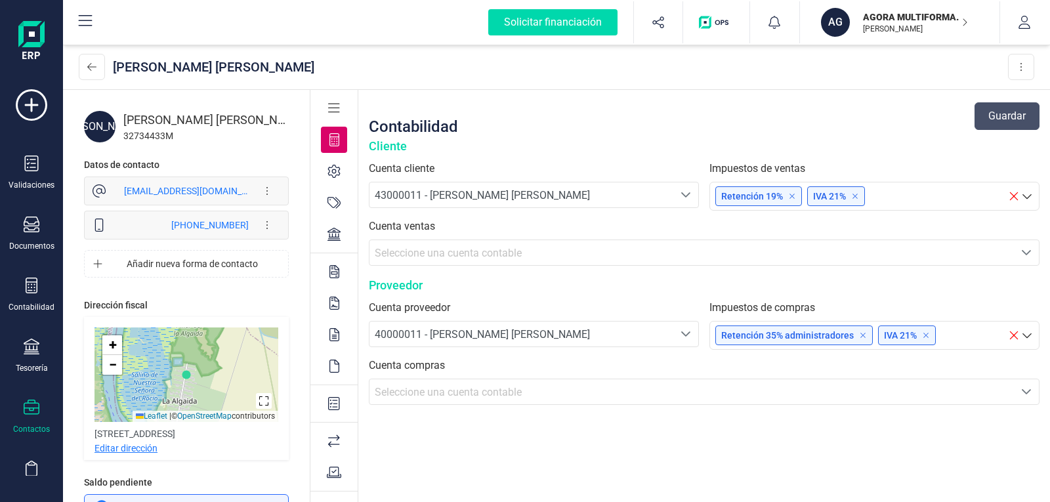
click at [138, 446] on p "Editar dirección" at bounding box center [125, 447] width 63 height 13
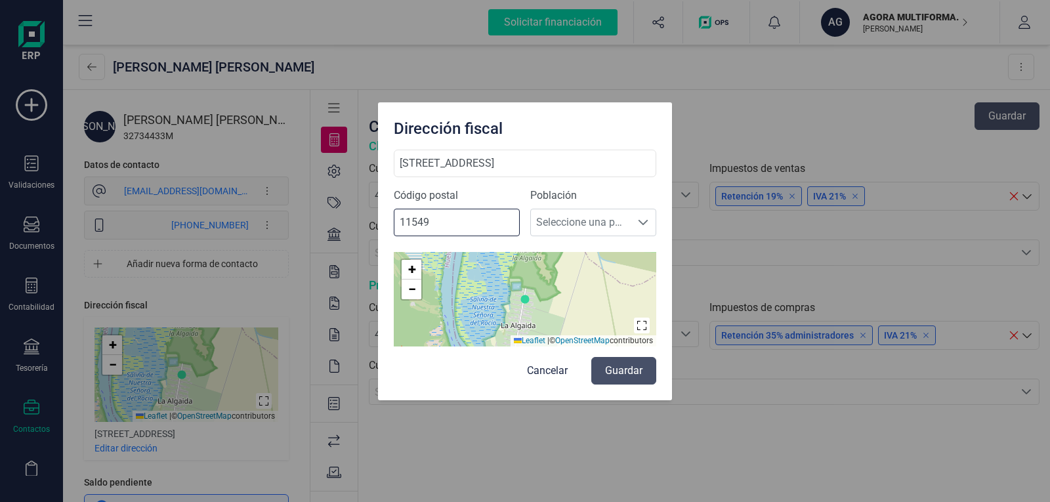
click at [404, 220] on input "11549" at bounding box center [457, 223] width 126 height 28
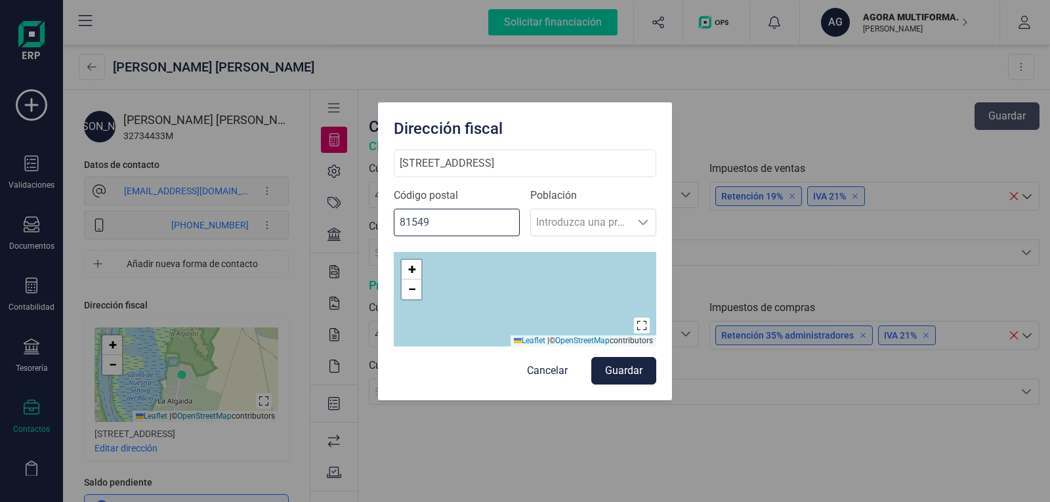
type input "81549"
click at [587, 222] on div "Población Introduzca una provincia Introduzca una provincia" at bounding box center [593, 217] width 126 height 59
click at [572, 221] on div "Población Introduzca una provincia Introduzca una provincia" at bounding box center [593, 217] width 126 height 59
click at [622, 374] on button "Guardar" at bounding box center [623, 371] width 65 height 28
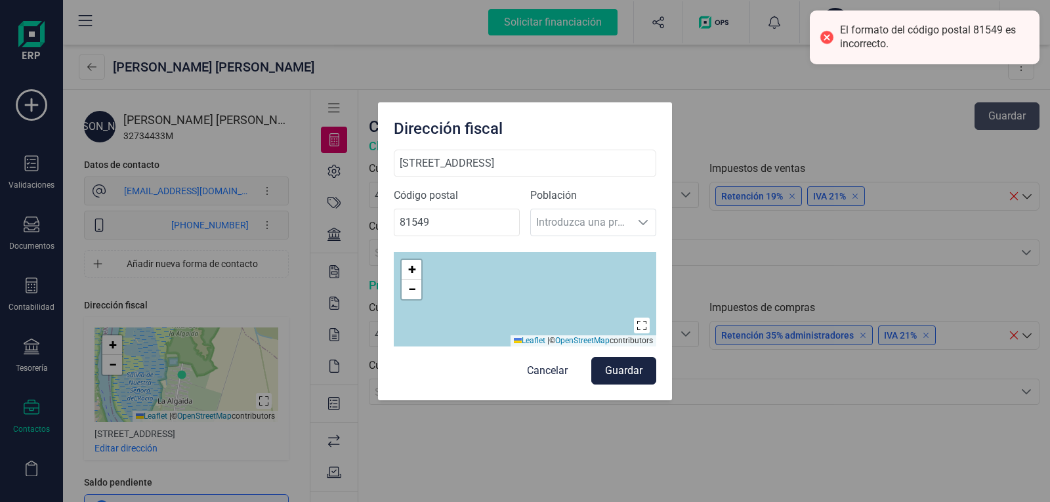
click at [829, 37] on div at bounding box center [826, 37] width 18 height 18
click at [553, 377] on button "Cancelar" at bounding box center [547, 371] width 67 height 28
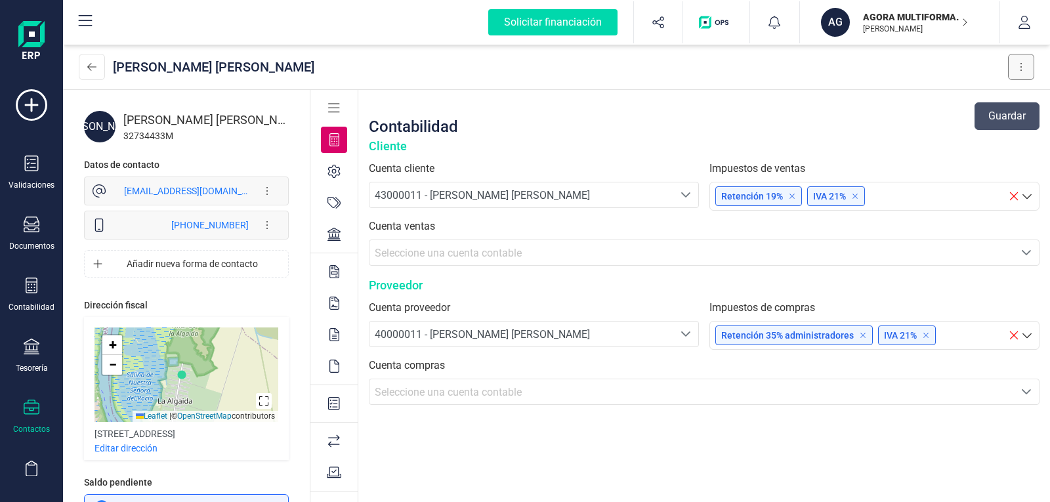
click at [1019, 63] on button at bounding box center [1021, 67] width 26 height 26
click at [892, 68] on div "[PERSON_NAME]" at bounding box center [538, 66] width 918 height 31
click at [1017, 31] on button "button" at bounding box center [1024, 22] width 49 height 42
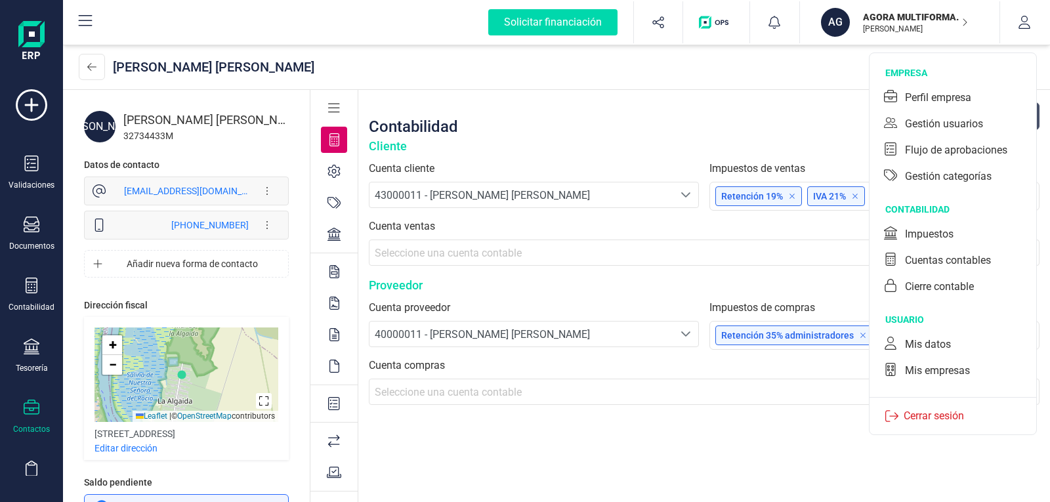
click at [25, 408] on icon at bounding box center [32, 407] width 16 height 15
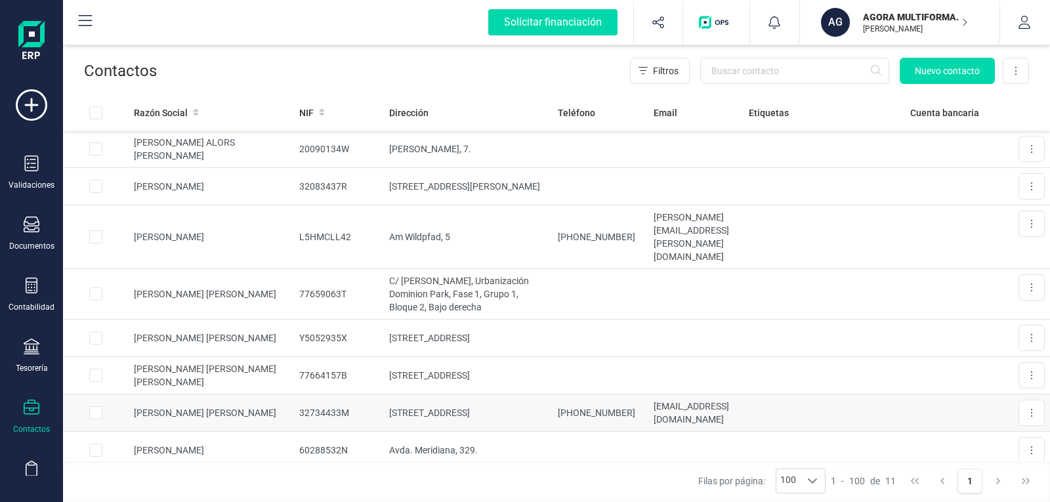
click at [94, 406] on input "Row Selected 255a7463-6b8a-4b40-9852-5b0b8c2389ca" at bounding box center [95, 412] width 13 height 13
checkbox input "true"
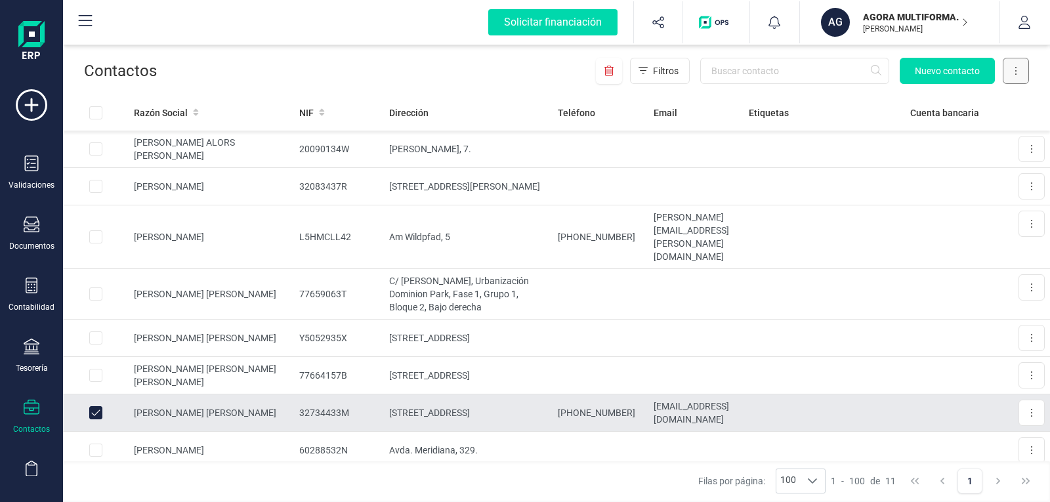
click at [1013, 68] on button at bounding box center [1015, 71] width 26 height 26
click at [616, 67] on button at bounding box center [609, 71] width 26 height 26
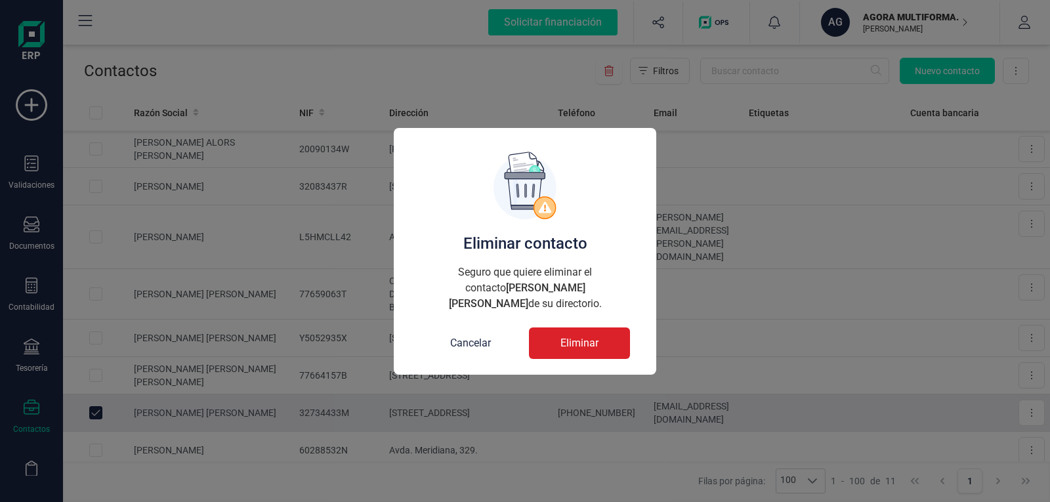
click at [580, 352] on button "Eliminar" at bounding box center [579, 342] width 101 height 31
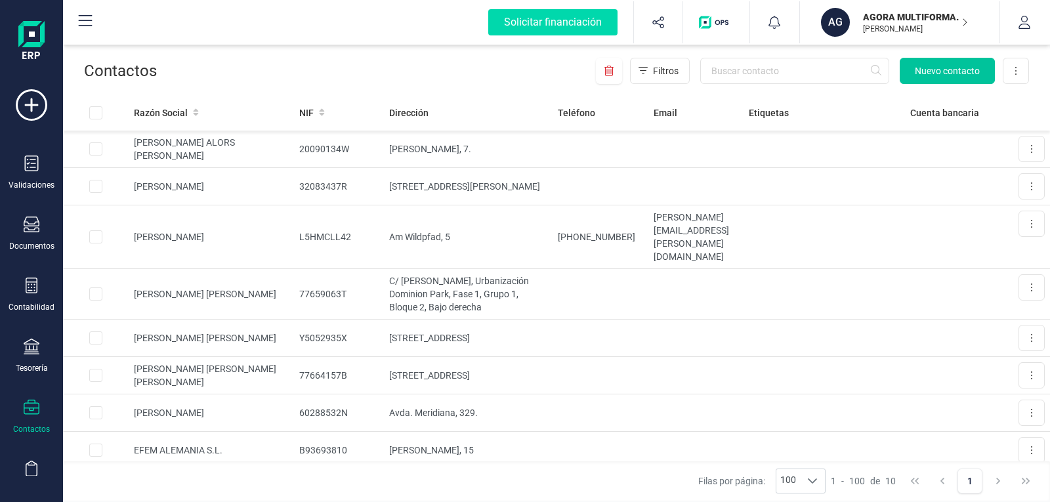
click at [929, 81] on button "Nuevo contacto" at bounding box center [946, 71] width 95 height 26
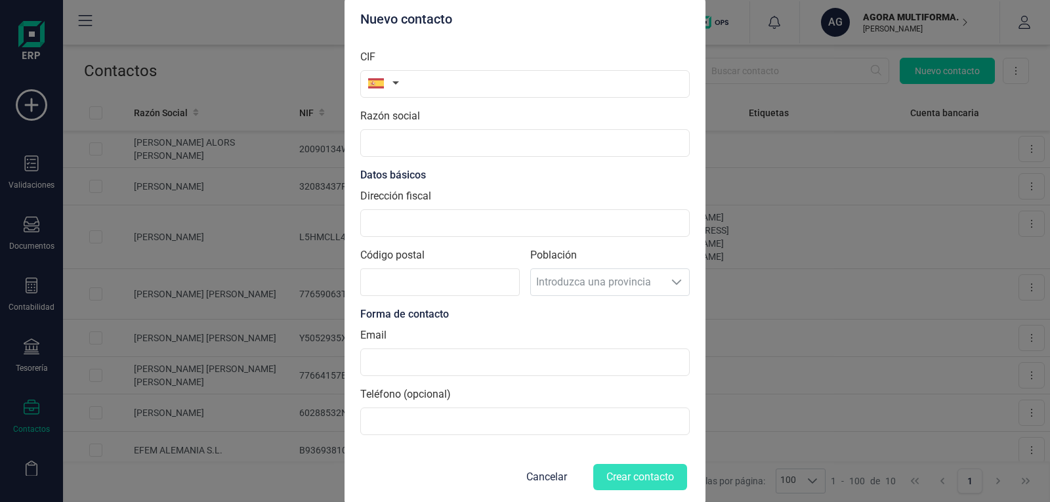
click at [386, 81] on button "button" at bounding box center [380, 83] width 41 height 26
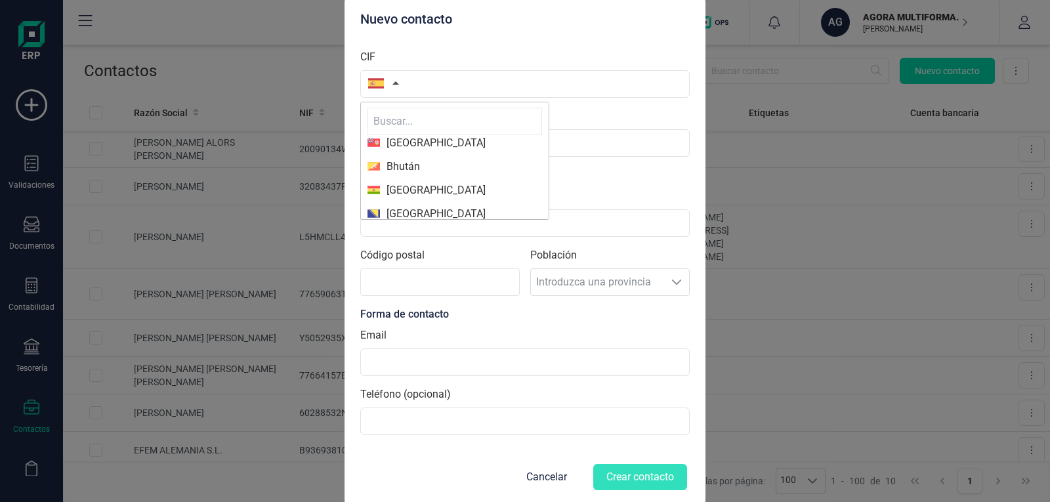
click at [405, 121] on input "text" at bounding box center [454, 122] width 175 height 28
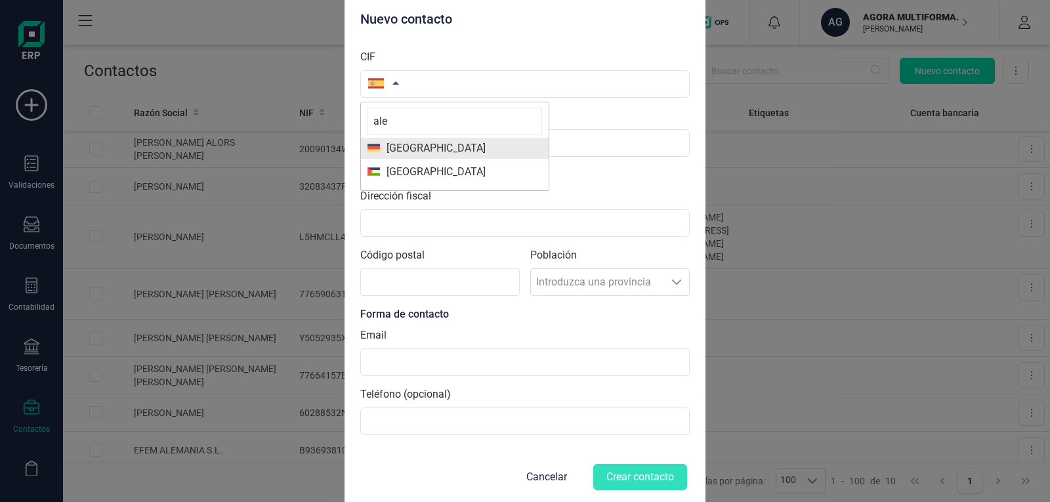
type input "ale"
click at [417, 144] on span "[GEOGRAPHIC_DATA]" at bounding box center [433, 148] width 106 height 16
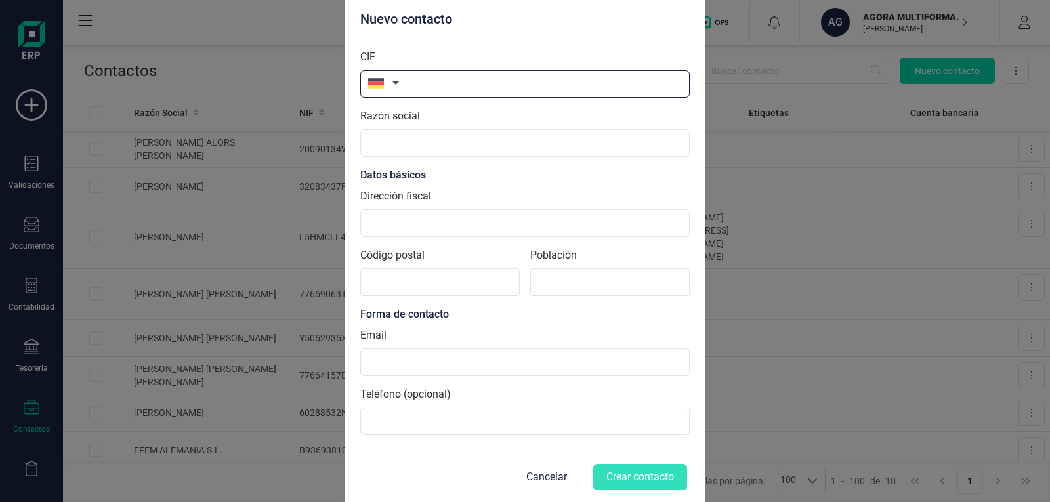
click at [436, 75] on input "text" at bounding box center [524, 84] width 329 height 28
click at [432, 285] on input "Código postal" at bounding box center [439, 282] width 159 height 28
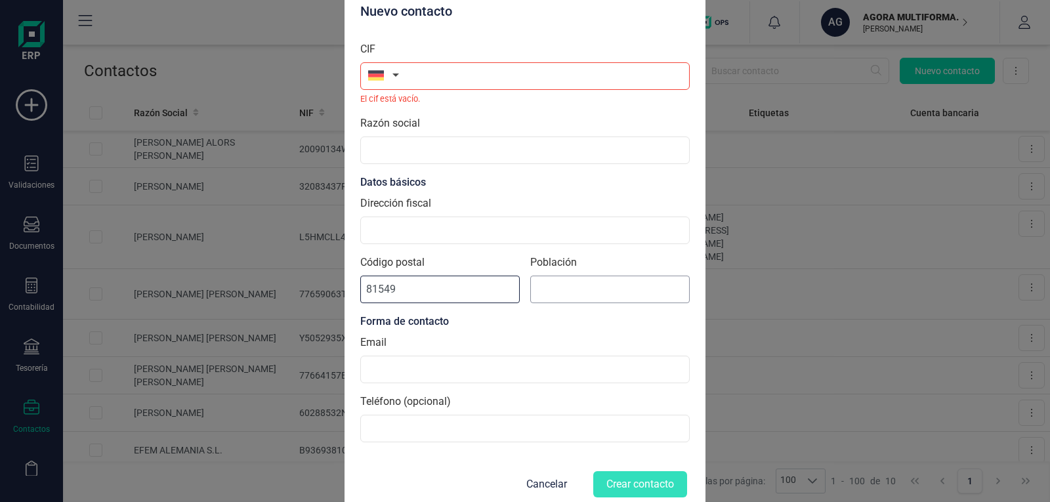
type input "81549"
click at [573, 285] on input at bounding box center [609, 290] width 159 height 28
type input "Múnich"
click at [438, 363] on input at bounding box center [524, 370] width 329 height 28
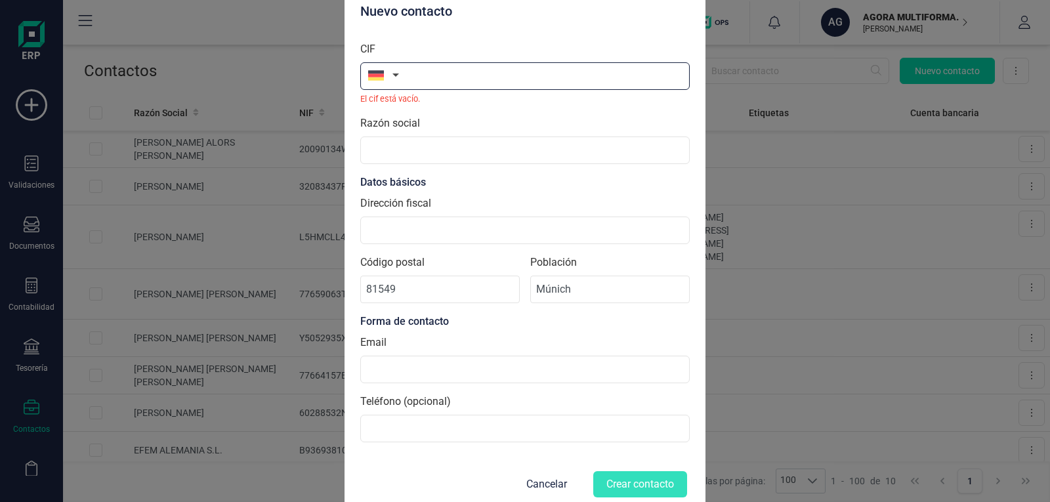
click at [437, 76] on input "text" at bounding box center [524, 76] width 329 height 28
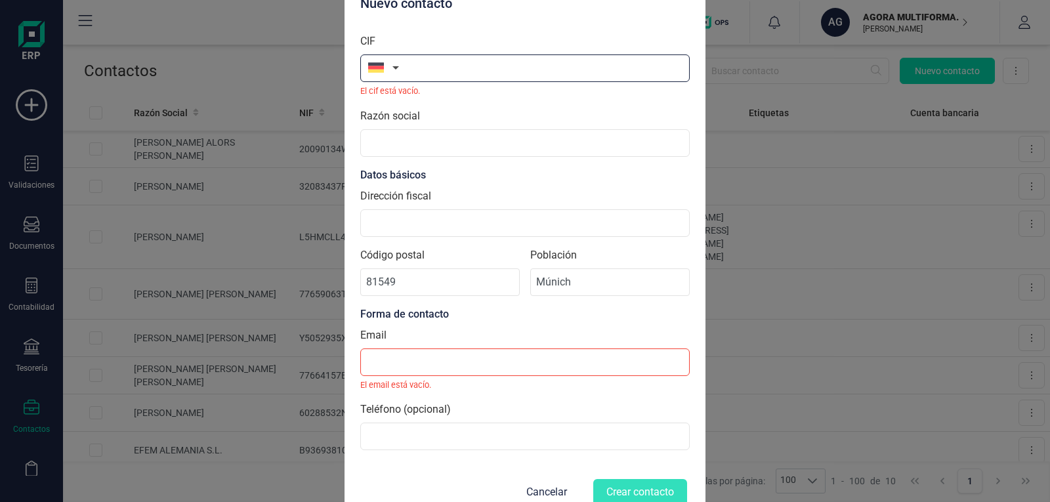
paste input "32734433M"
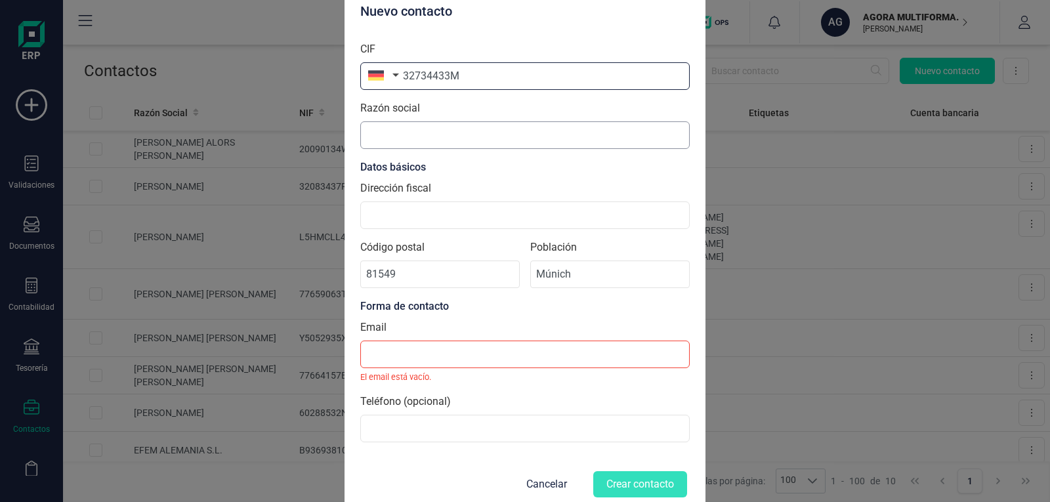
type input "32734433M"
click at [396, 135] on input "Razón social" at bounding box center [524, 135] width 329 height 28
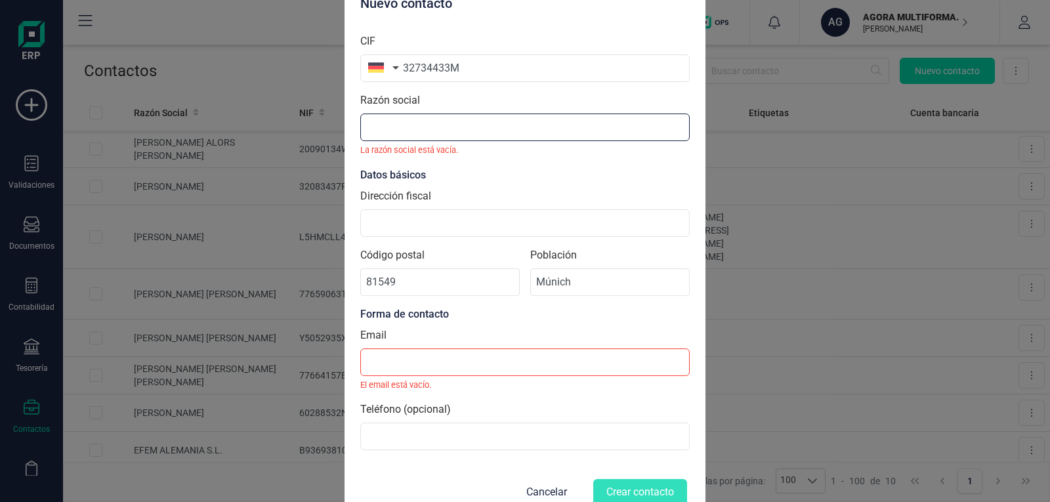
drag, startPoint x: 414, startPoint y: 224, endPoint x: 411, endPoint y: 127, distance: 97.1
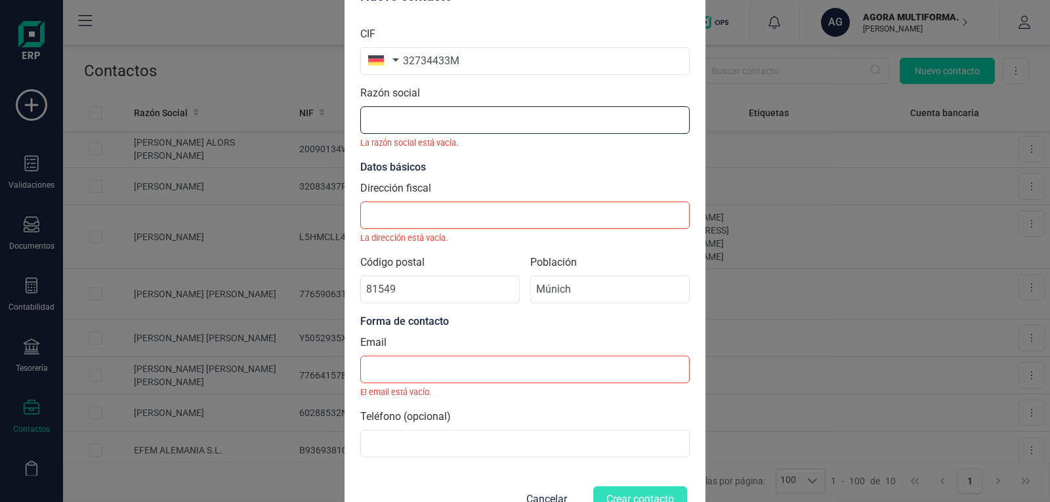
paste input "[PERSON_NAME]"
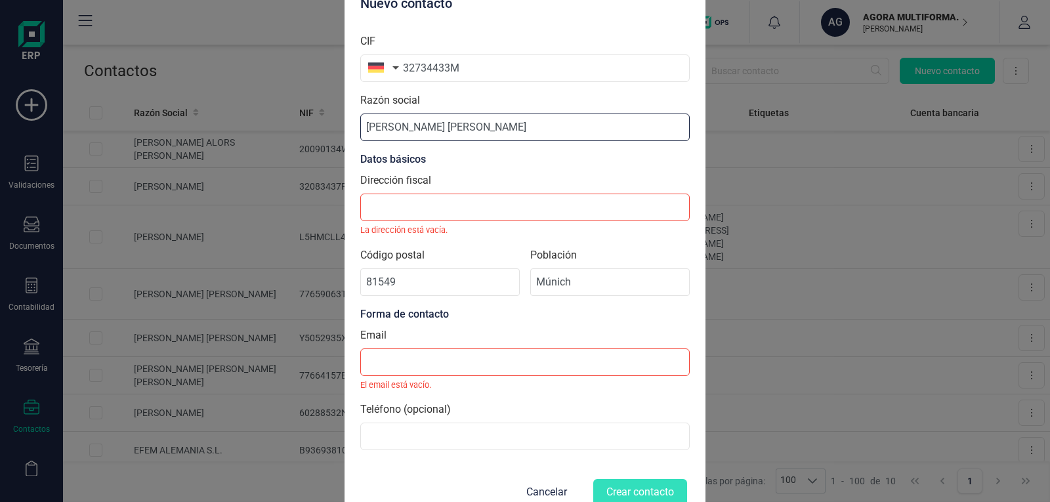
type input "[PERSON_NAME]"
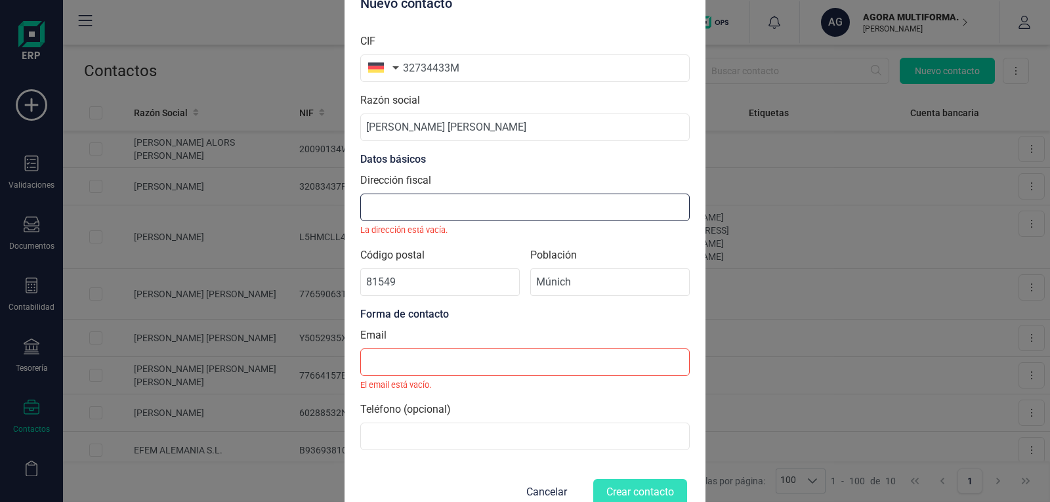
paste input "[STREET_ADDRESS]"
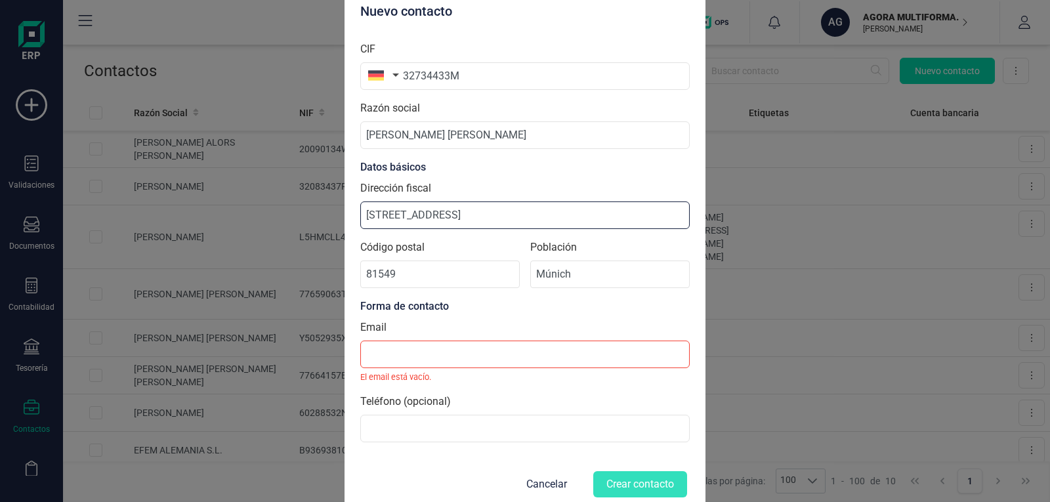
click at [433, 213] on input "[STREET_ADDRESS]" at bounding box center [524, 215] width 329 height 28
type input "[STREET_ADDRESS]"
paste input "[EMAIL_ADDRESS][DOMAIN_NAME]"
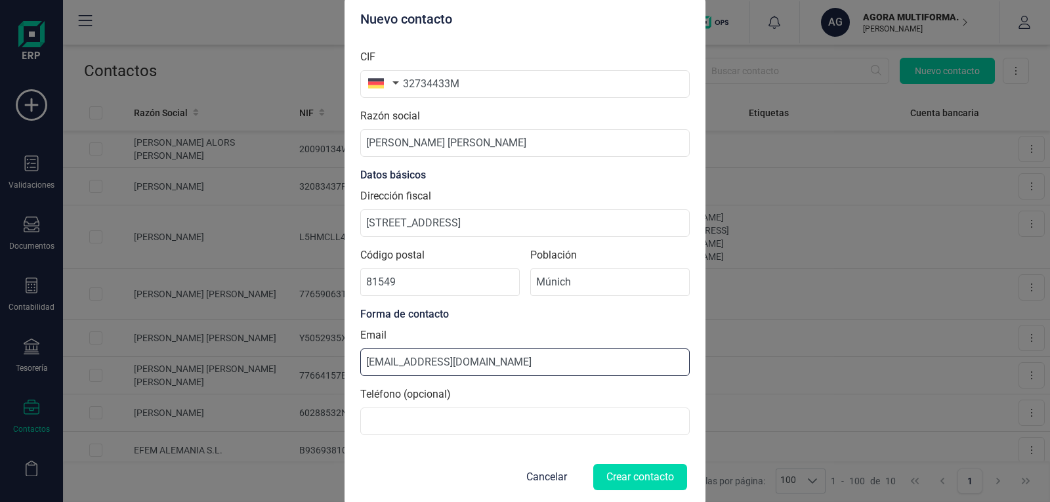
type input "[EMAIL_ADDRESS][DOMAIN_NAME]"
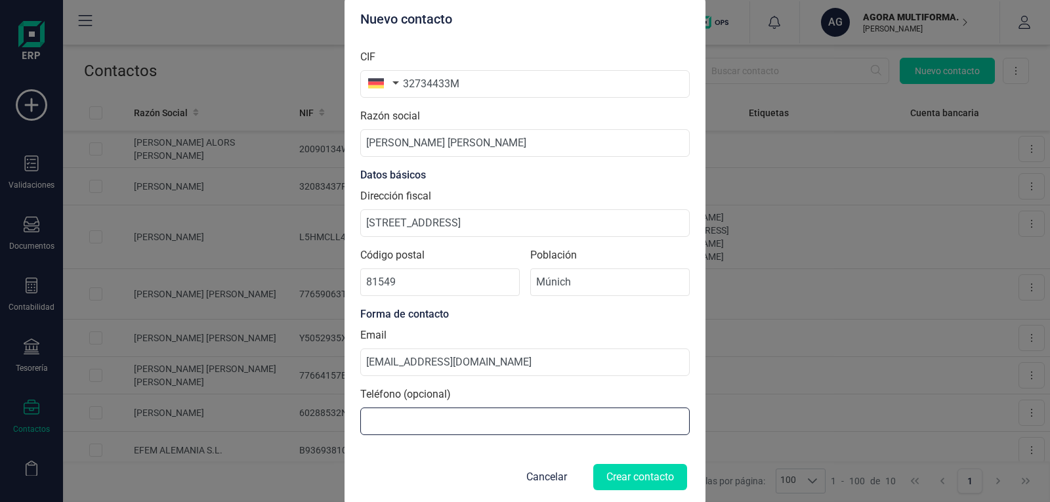
paste input "[PHONE_NUMBER]"
type input "[PHONE_NUMBER]"
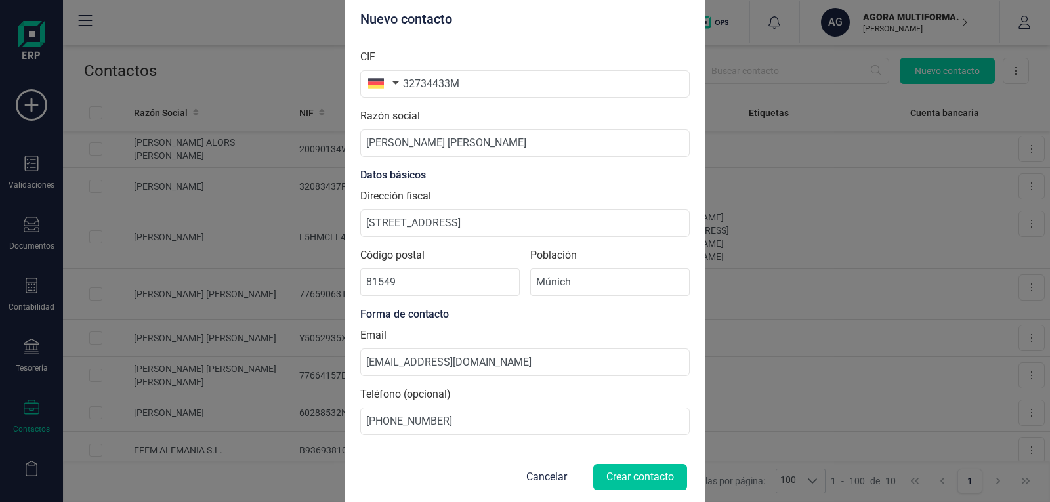
click at [638, 483] on button "Crear contacto" at bounding box center [640, 477] width 94 height 26
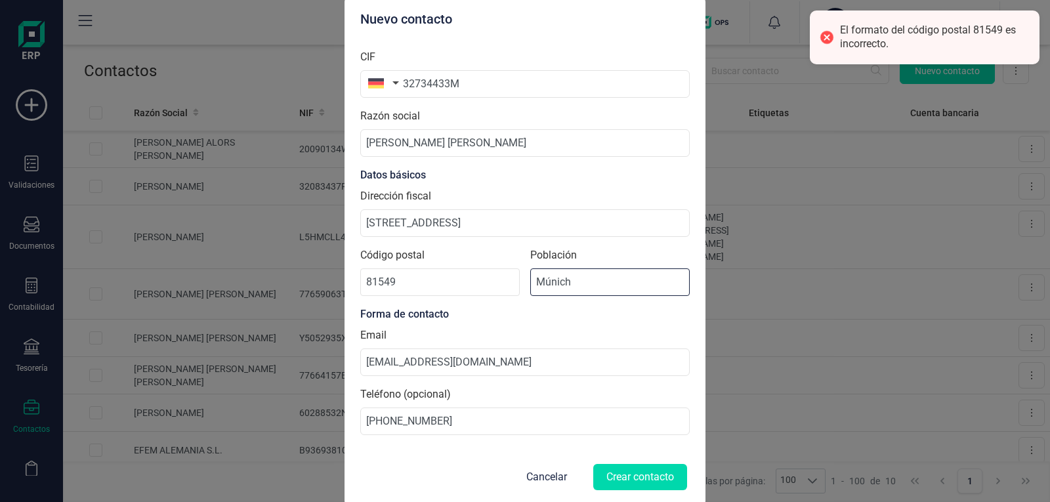
click at [578, 283] on input "Múnich" at bounding box center [609, 282] width 159 height 28
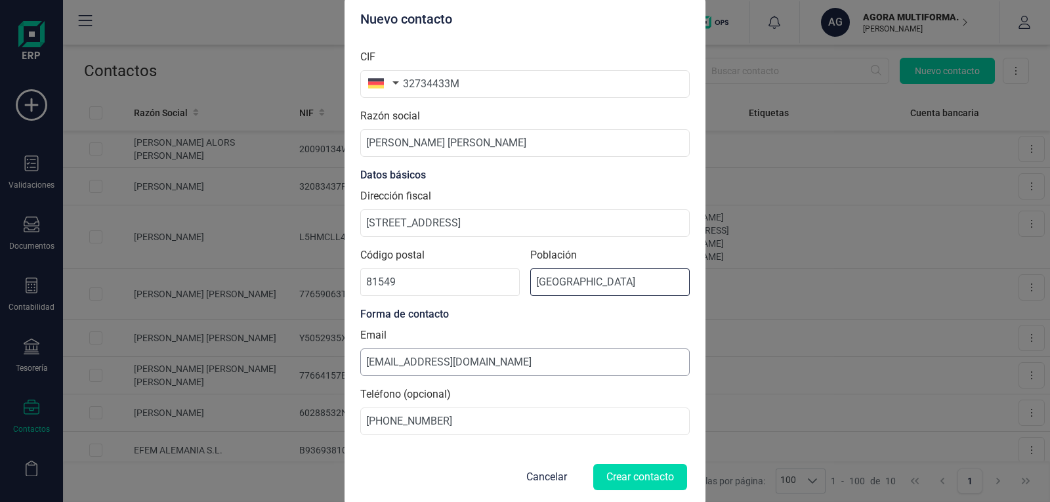
type input "München"
click at [507, 365] on input "[EMAIL_ADDRESS][DOMAIN_NAME]" at bounding box center [524, 362] width 329 height 28
click at [644, 473] on button "Crear contacto" at bounding box center [640, 477] width 94 height 26
click at [808, 196] on div "Nuevo contacto CIF 32734433M Razón social Javier Hernández Navarro Datos básico…" at bounding box center [525, 251] width 1050 height 502
click at [541, 480] on button "Cancelar" at bounding box center [546, 476] width 72 height 31
